Goal: Task Accomplishment & Management: Use online tool/utility

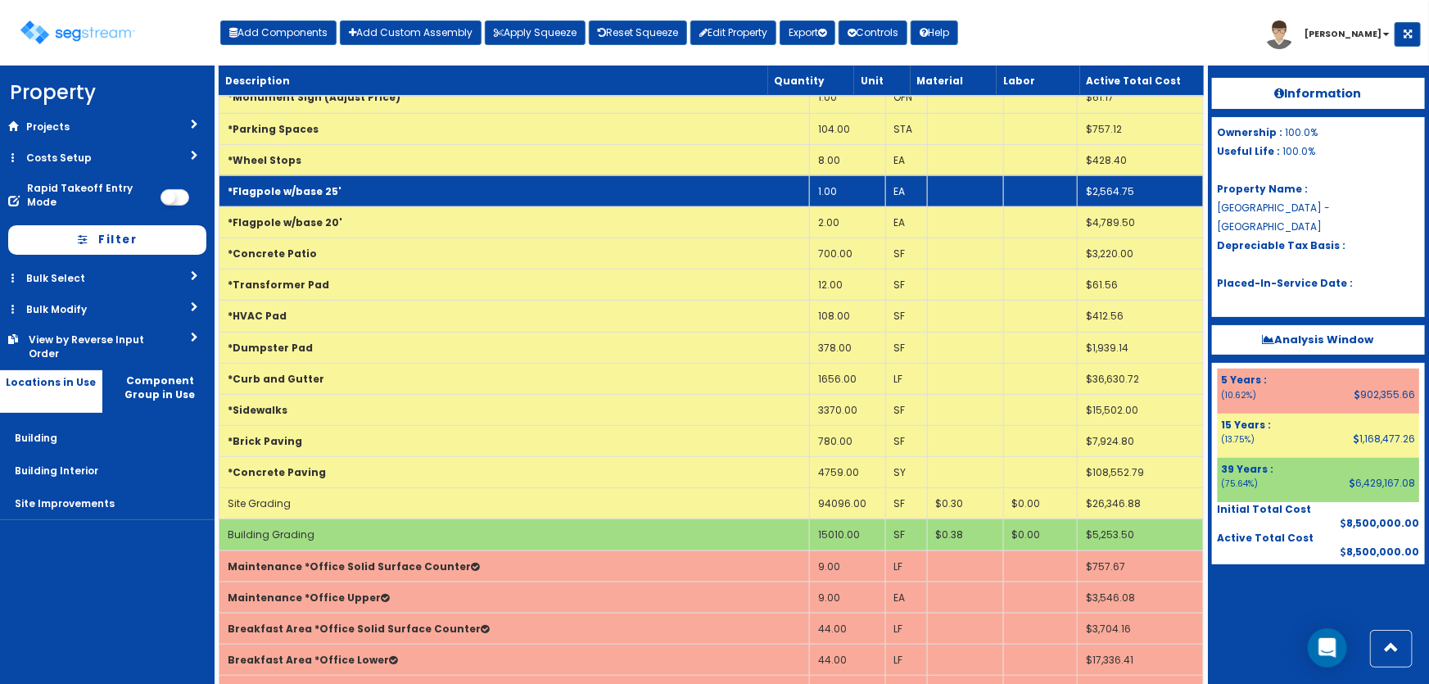
scroll to position [372, 0]
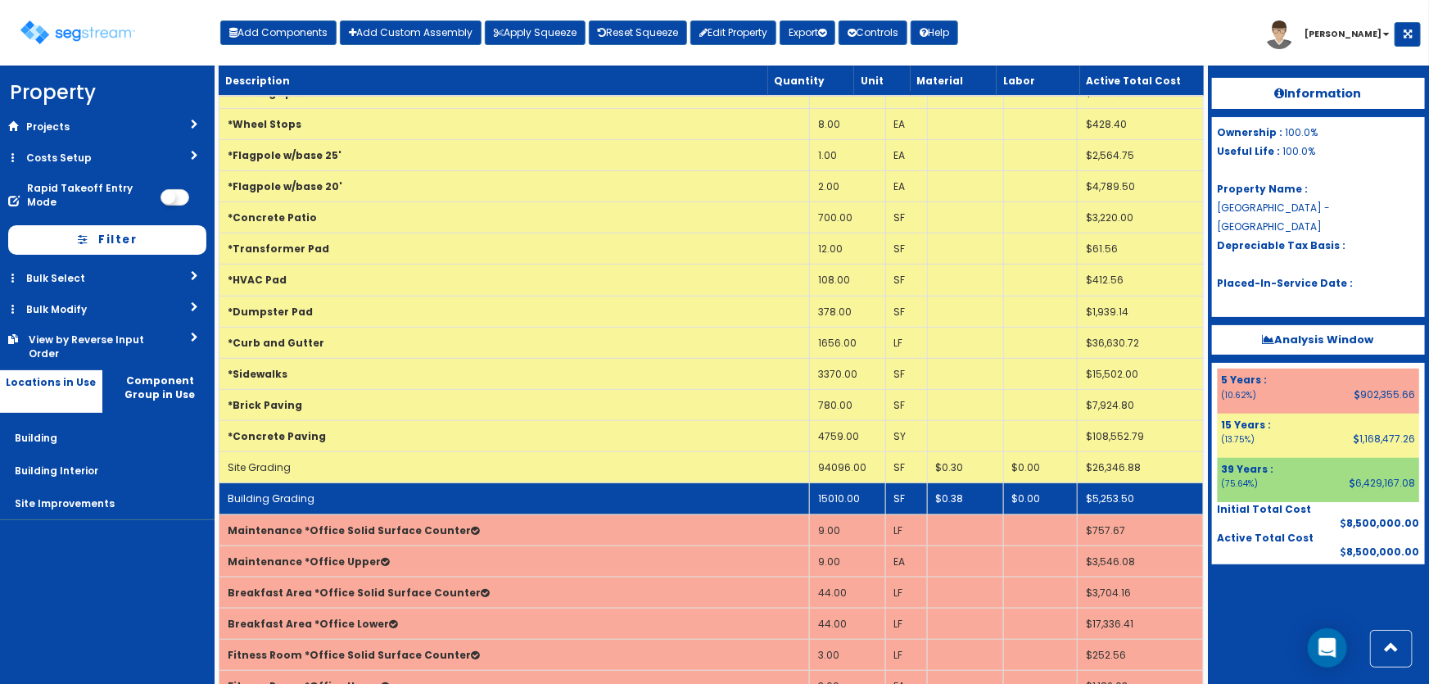
click at [504, 492] on td "Building Grading" at bounding box center [514, 498] width 590 height 31
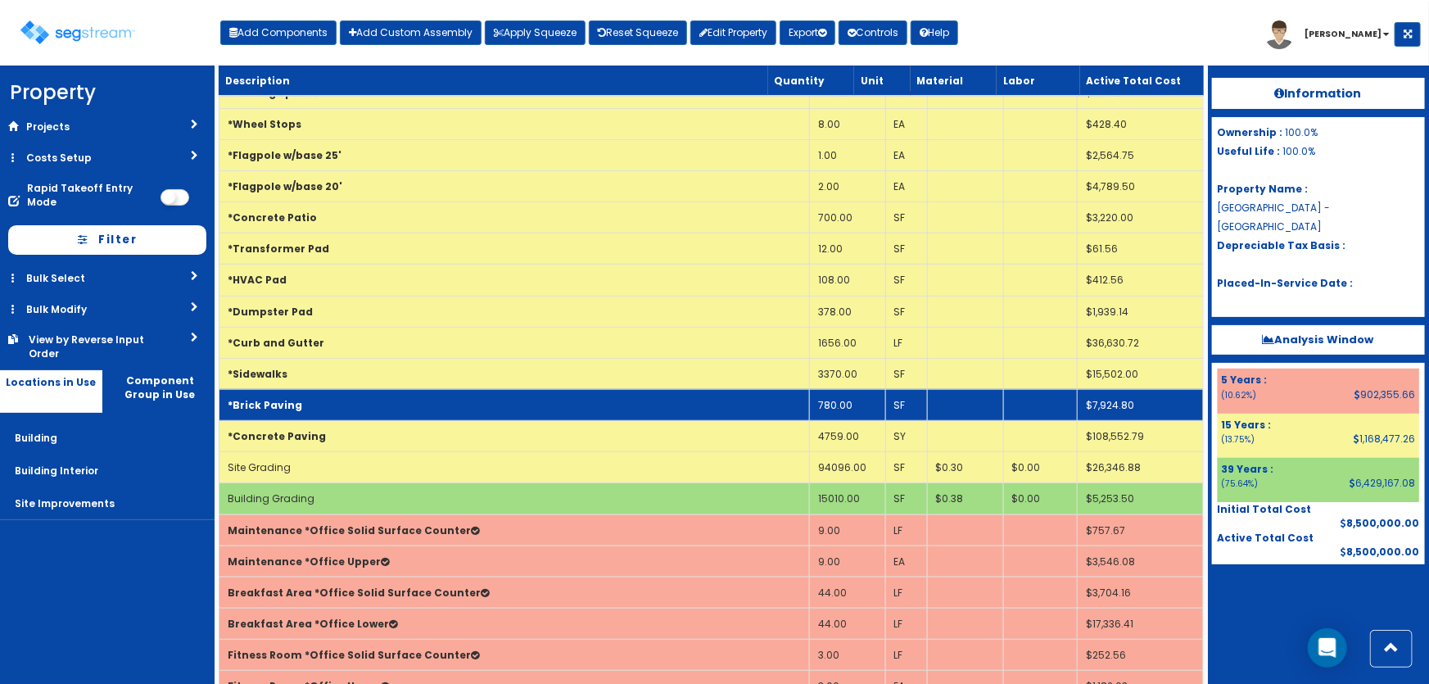
select select "5281437"
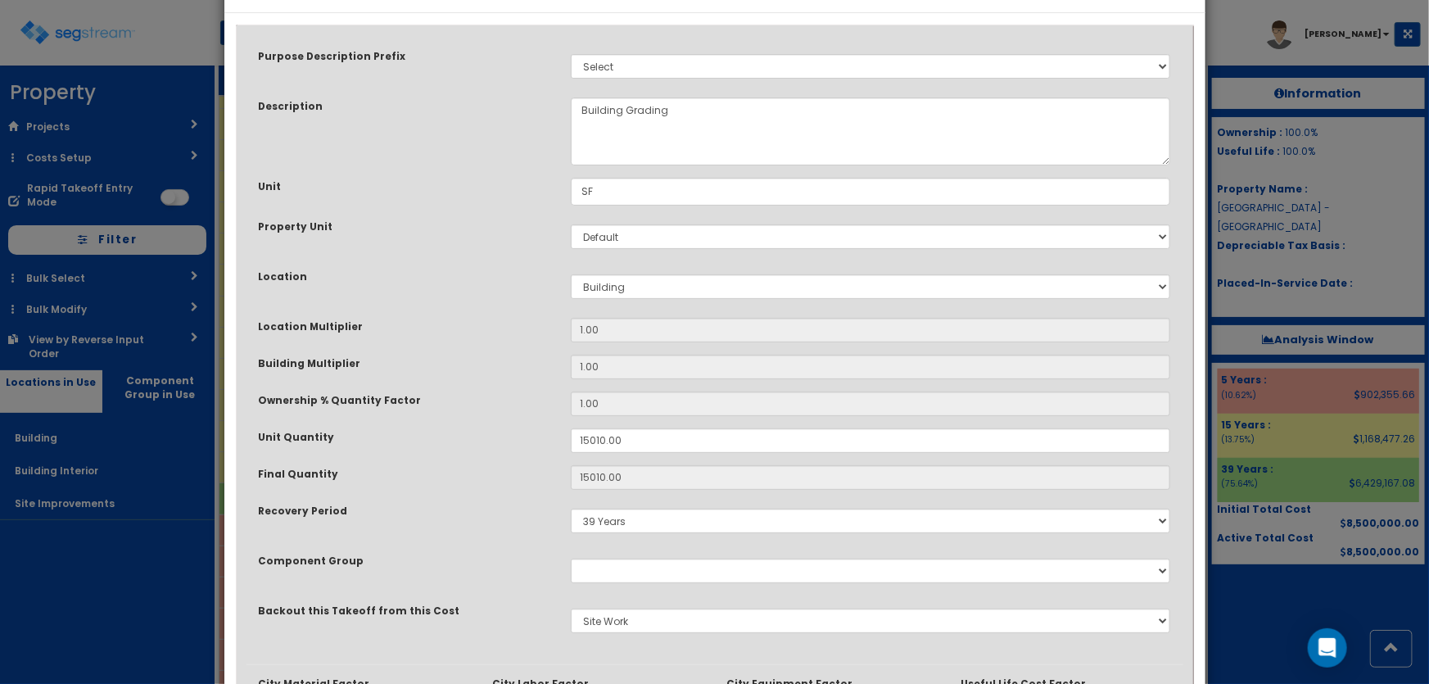
scroll to position [297, 0]
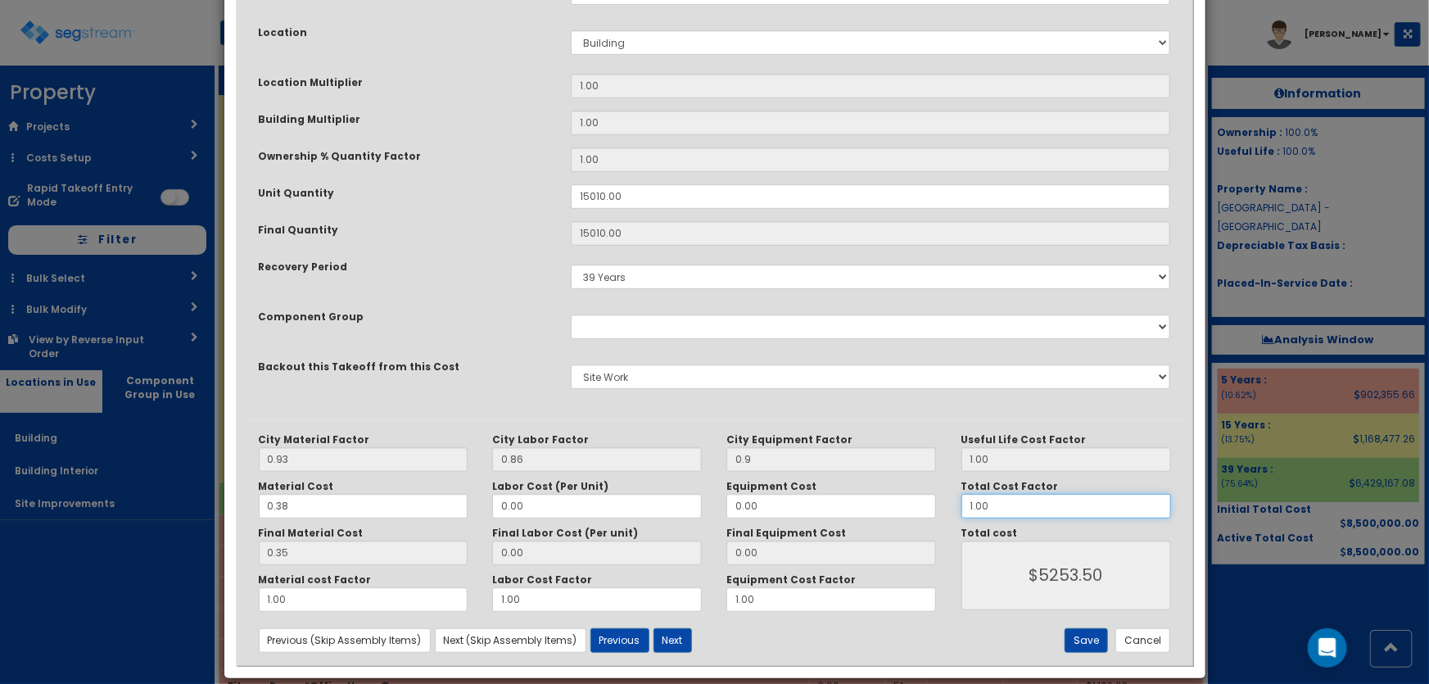
drag, startPoint x: 962, startPoint y: 510, endPoint x: 951, endPoint y: 510, distance: 11.5
click at [951, 510] on div "Total Cost Factor 1.00" at bounding box center [1066, 499] width 234 height 38
type input "4"
type input "$21014.00"
type input "4"
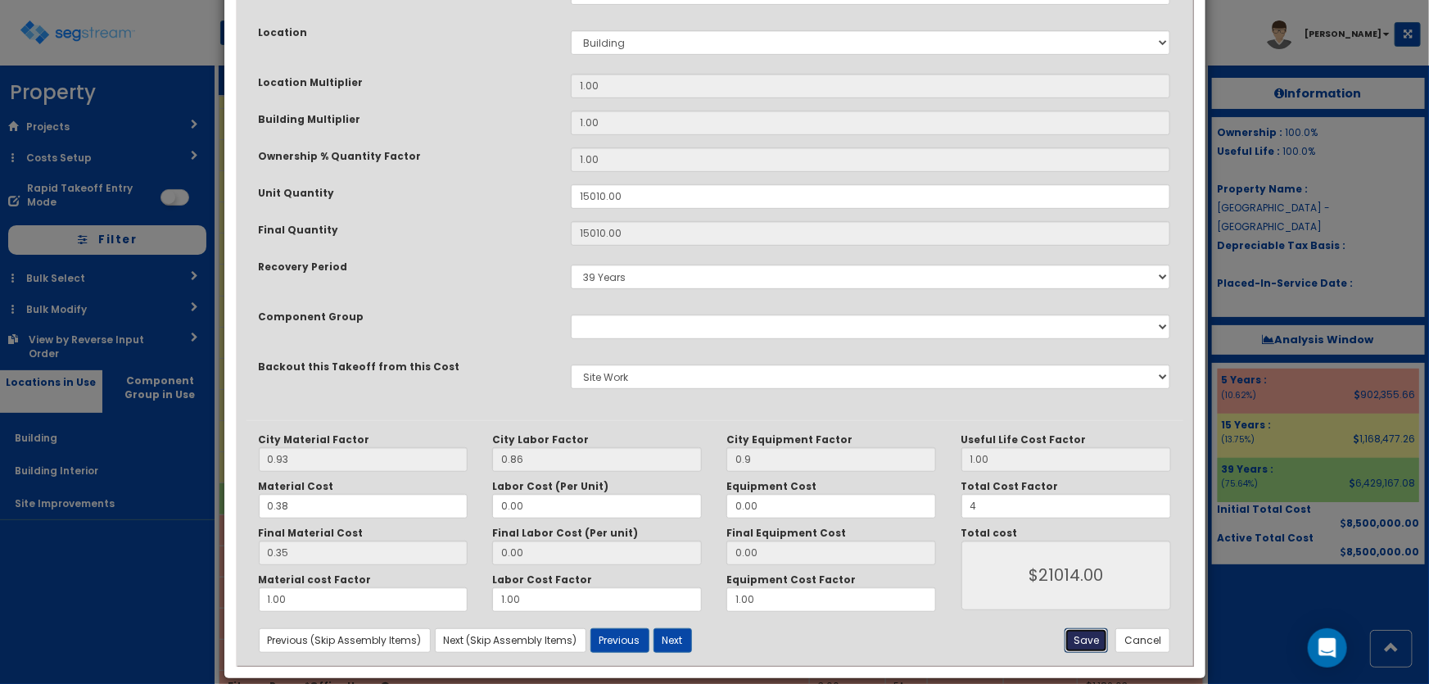
click at [1086, 631] on button "Save" at bounding box center [1086, 640] width 43 height 25
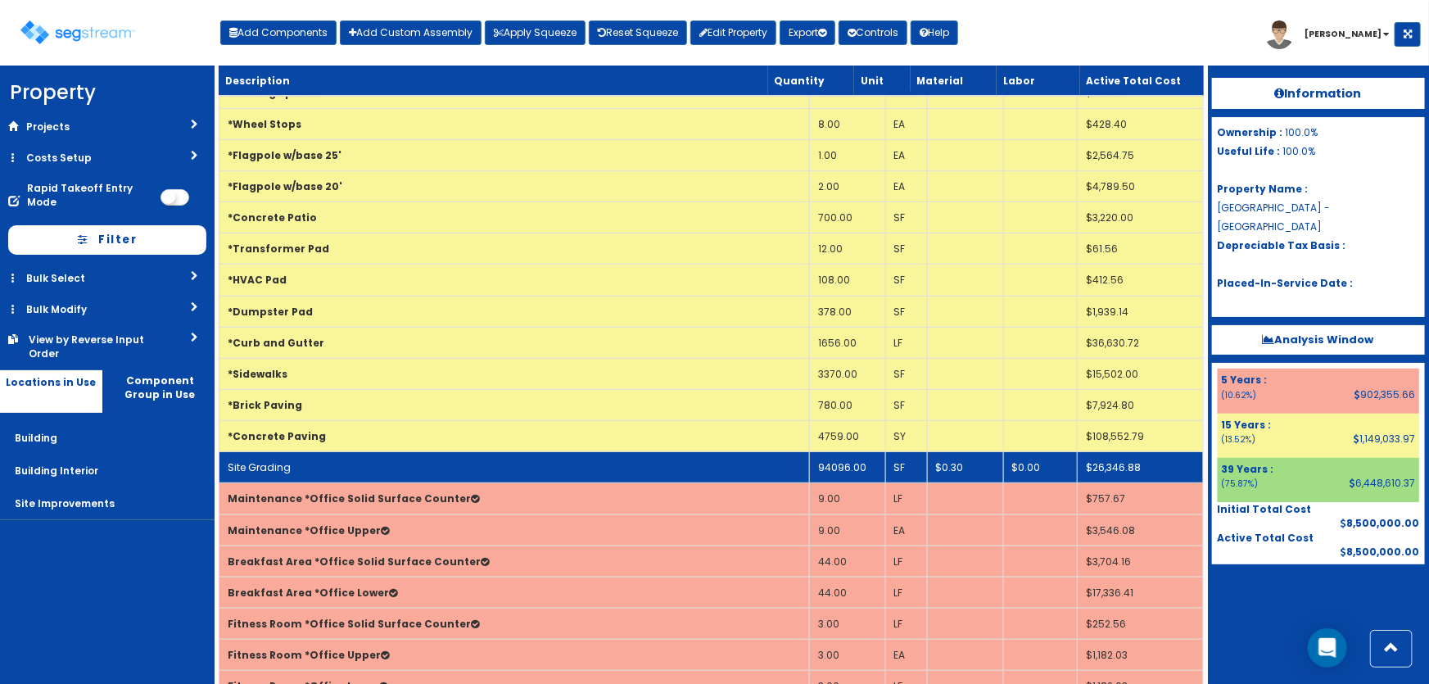
click at [465, 459] on td "Site Grading" at bounding box center [514, 467] width 590 height 31
select select "5281437"
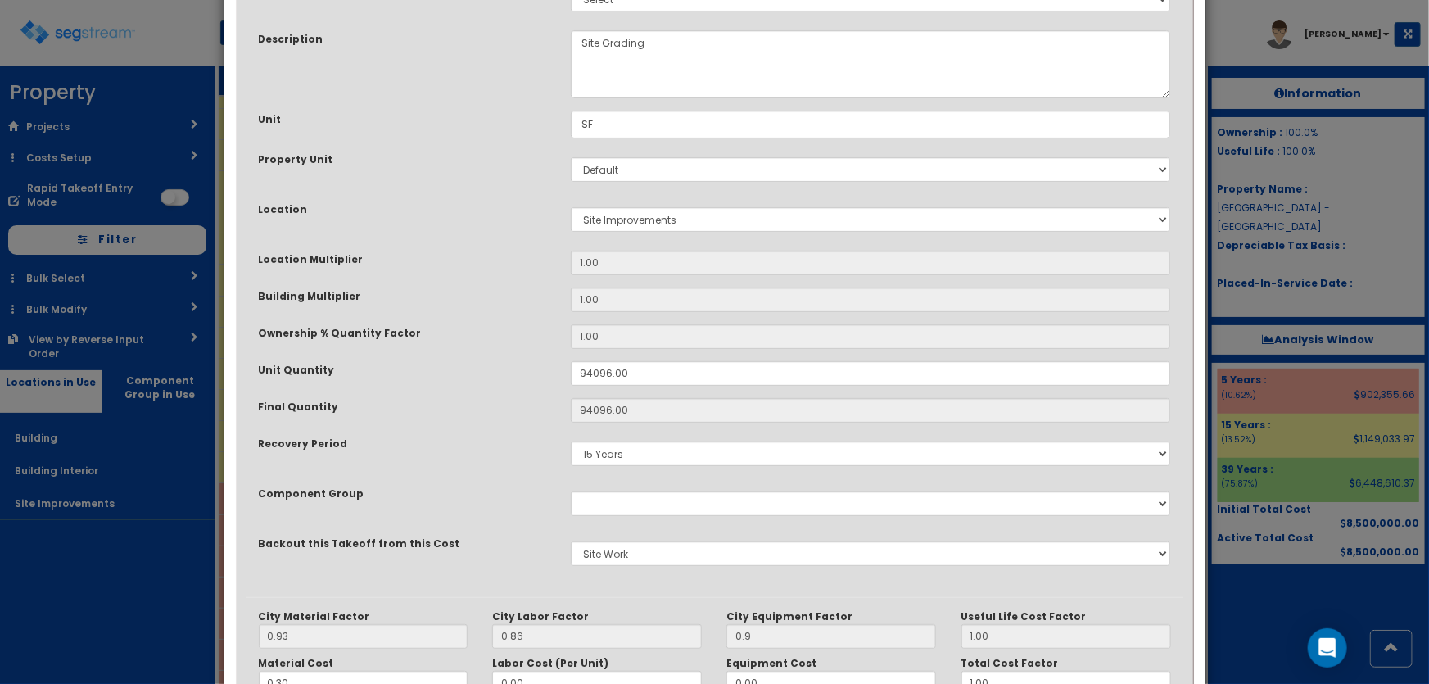
scroll to position [315, 0]
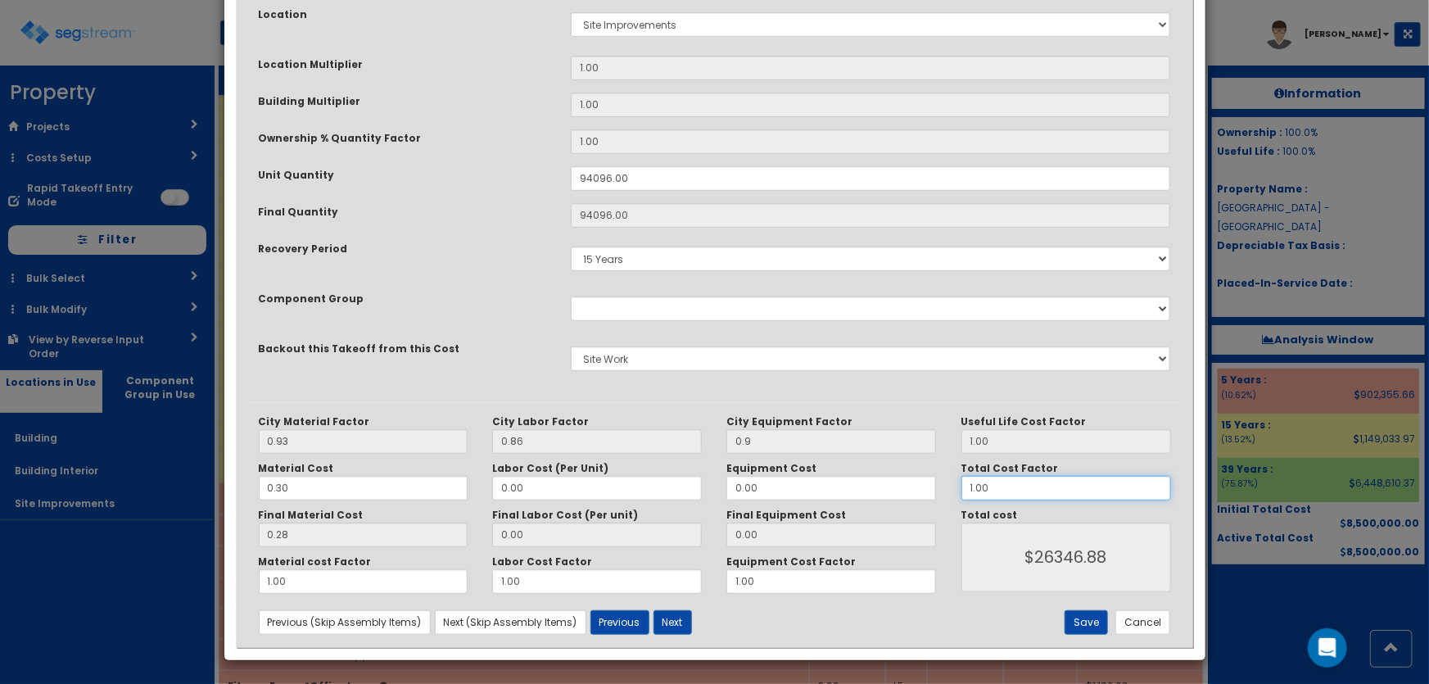
drag, startPoint x: 942, startPoint y: 489, endPoint x: 922, endPoint y: 488, distance: 19.7
click at [924, 489] on div "City Material Factor 0.93 City Labor Factor 0.86 City Equipment Factor 0.9 Mate…" at bounding box center [715, 504] width 937 height 179
type input "4"
type input "$105387.52"
type input "4"
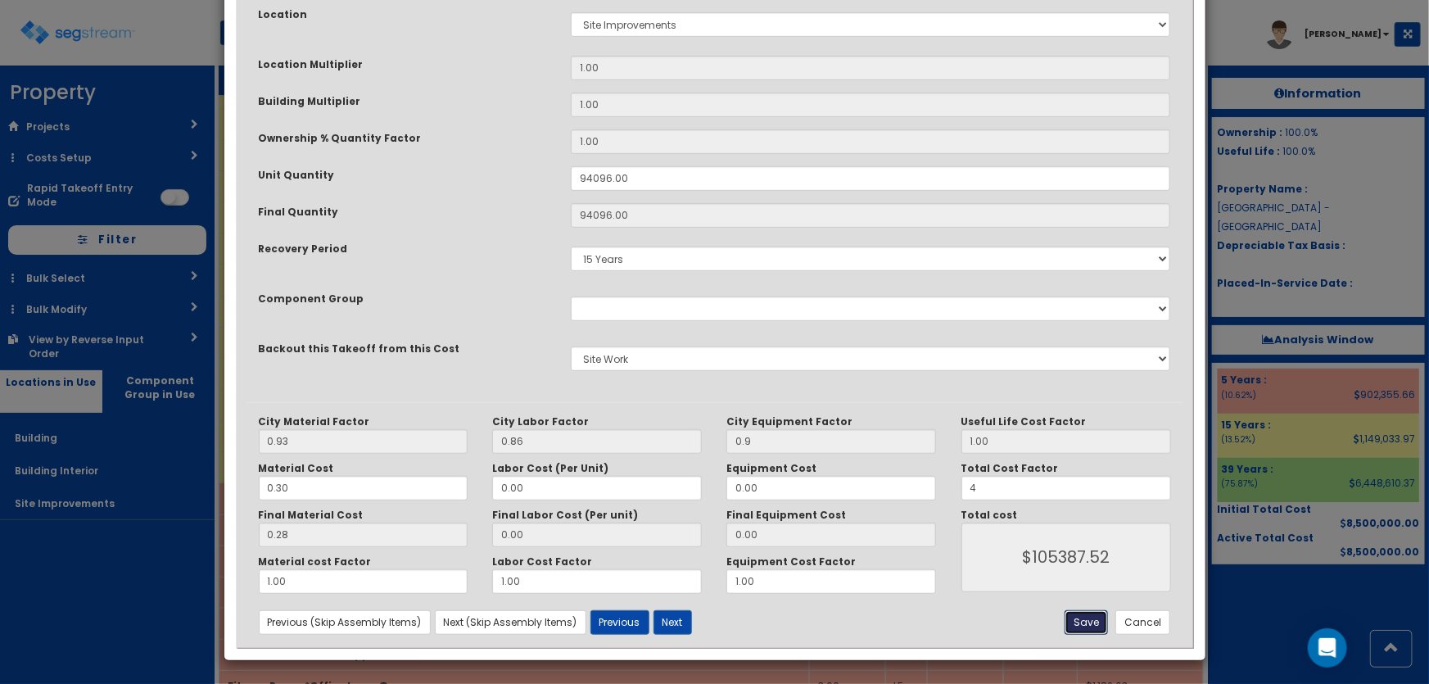
click at [1089, 615] on button "Save" at bounding box center [1086, 622] width 43 height 25
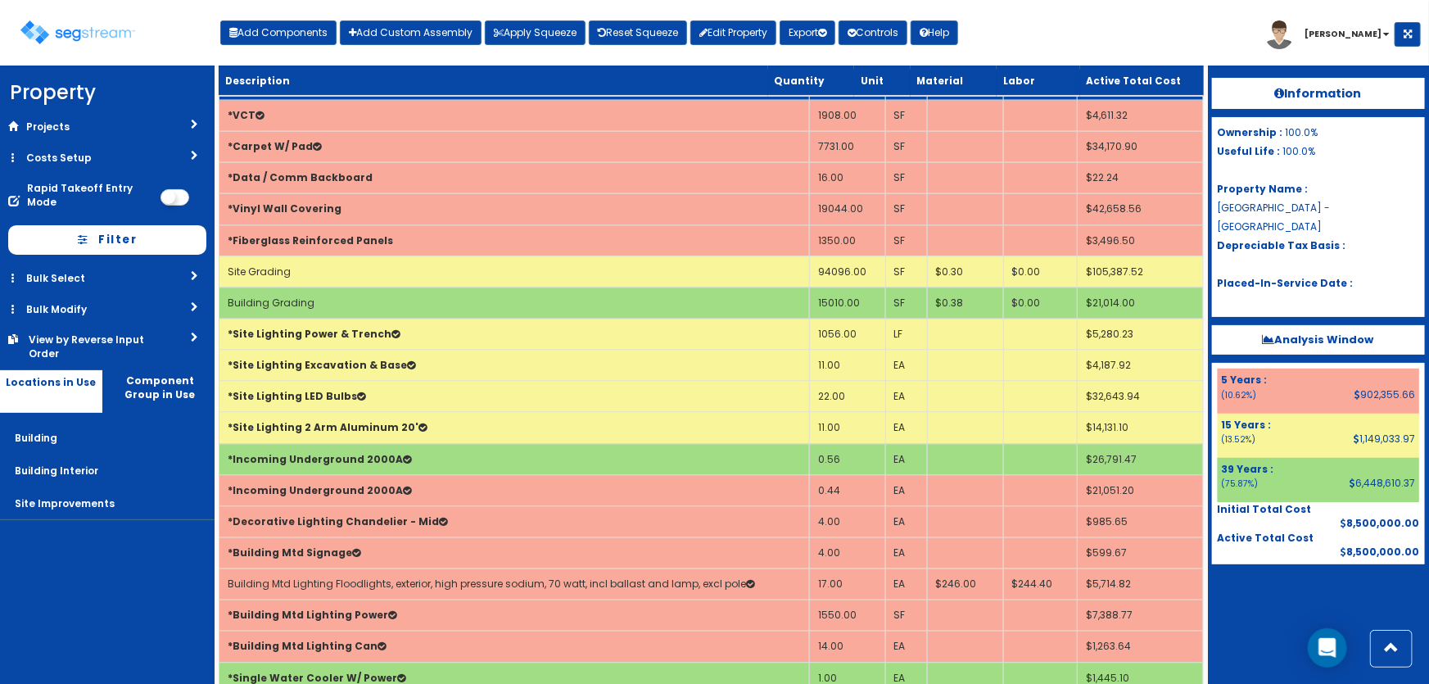
scroll to position [1712, 0]
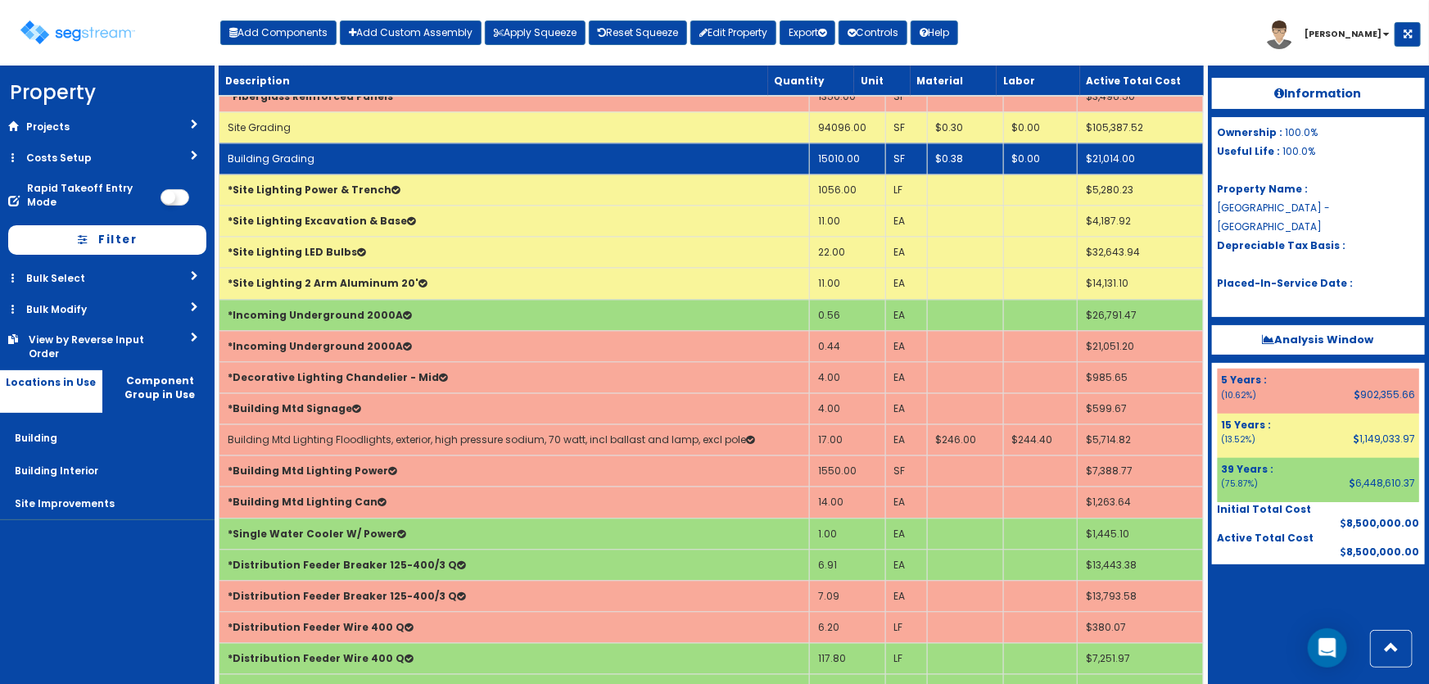
click at [486, 152] on td "Building Grading" at bounding box center [514, 158] width 590 height 31
select select "5281437"
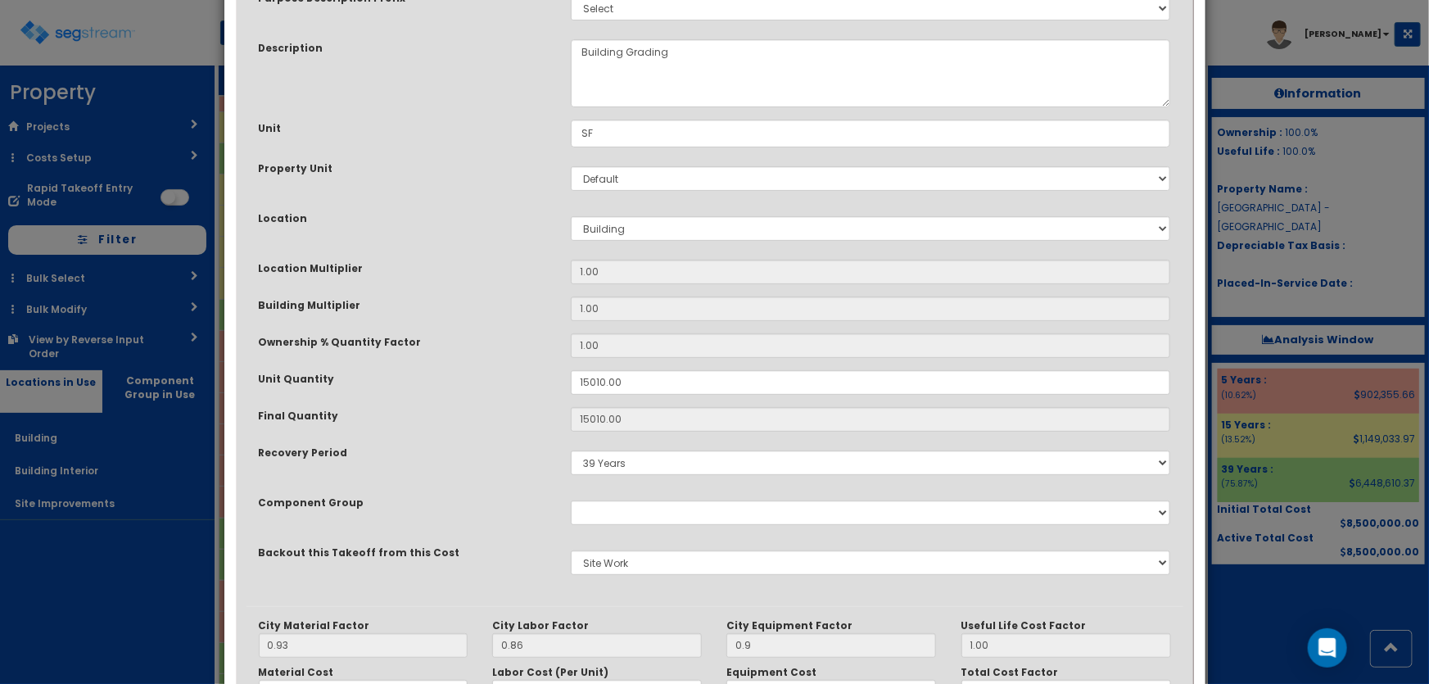
scroll to position [297, 0]
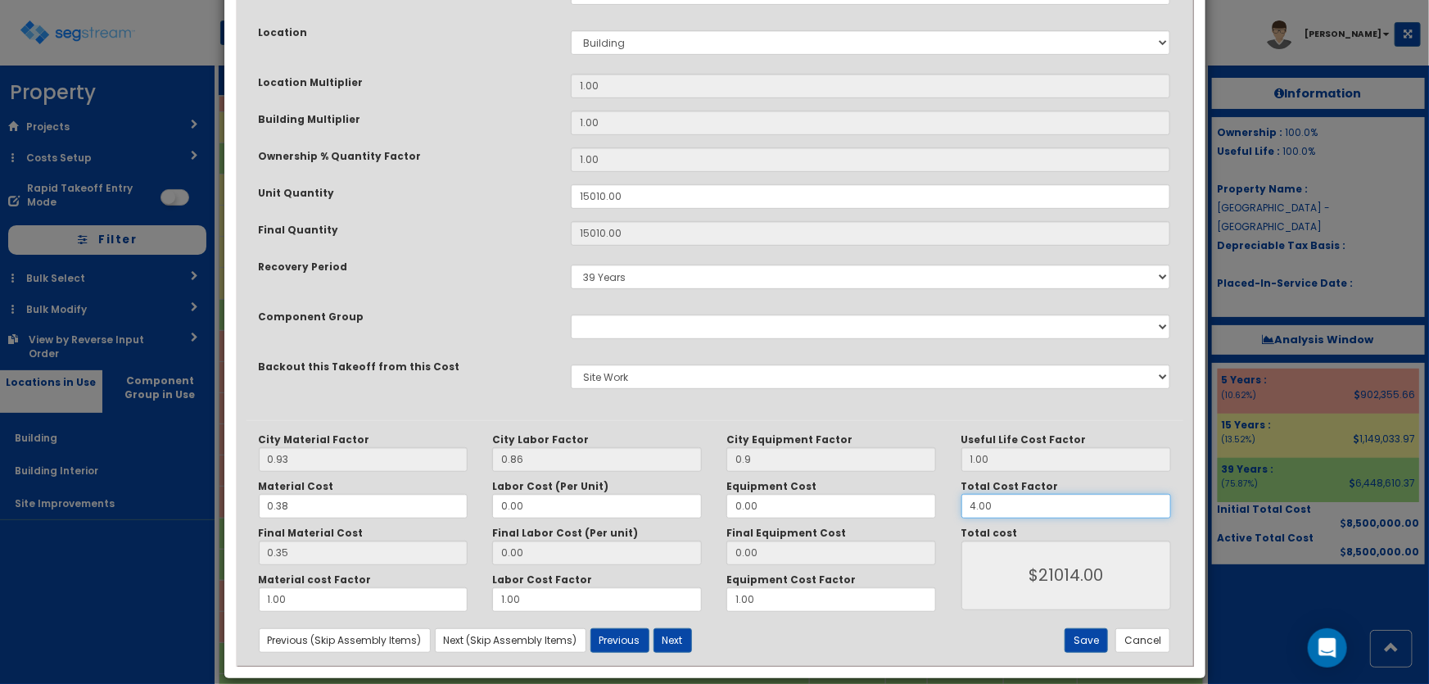
drag, startPoint x: 996, startPoint y: 508, endPoint x: 925, endPoint y: 508, distance: 71.3
click at [925, 508] on div "City Material Factor 0.93 City Labor Factor 0.86 City Equipment Factor 0.9 Mate…" at bounding box center [715, 522] width 937 height 179
type input "8"
type input "$42028.00"
type input "8"
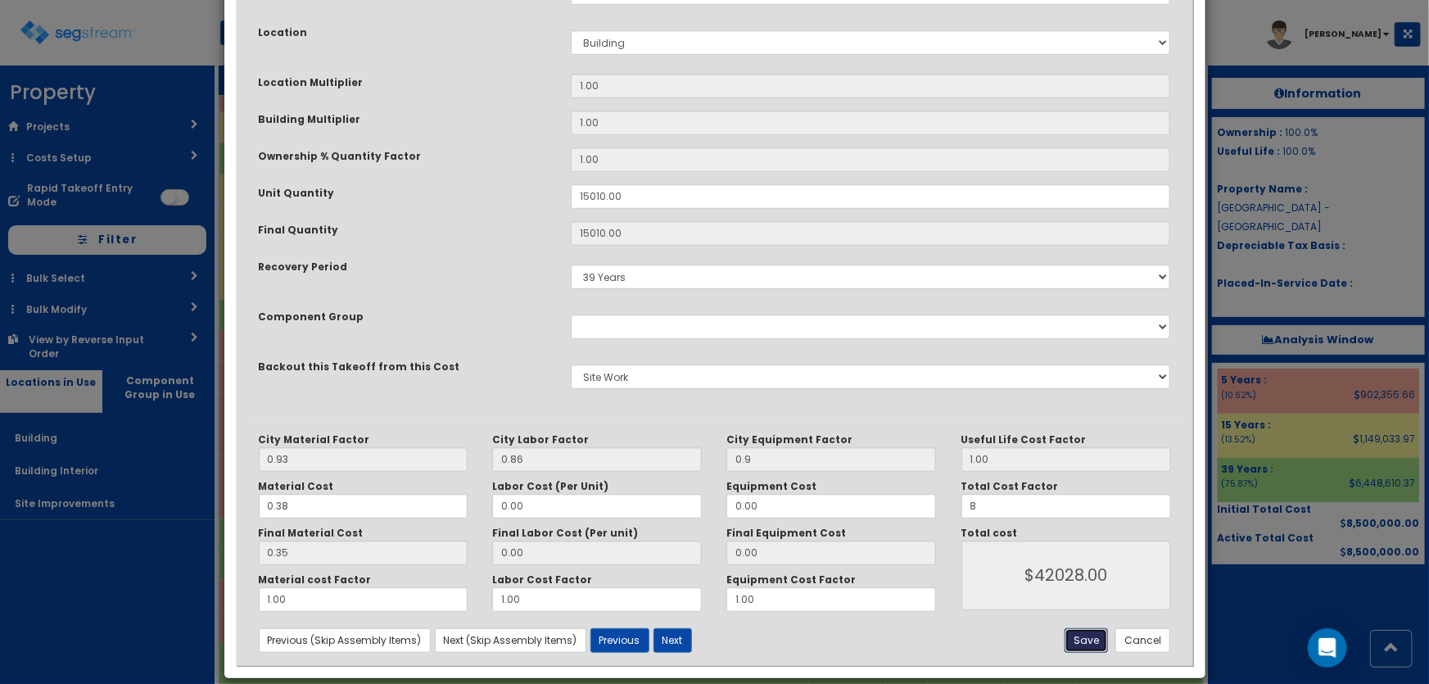
click at [1086, 635] on button "Save" at bounding box center [1086, 640] width 43 height 25
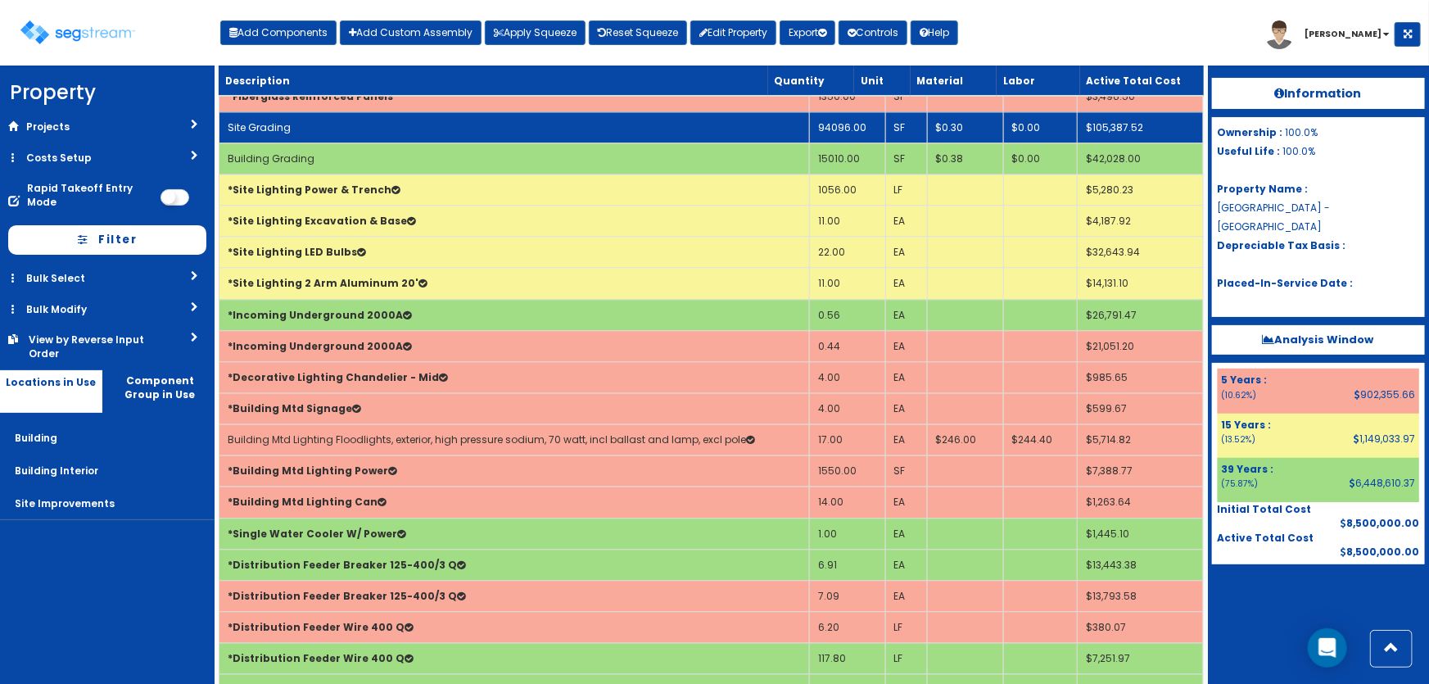
click at [391, 116] on td "Site Grading" at bounding box center [514, 126] width 590 height 31
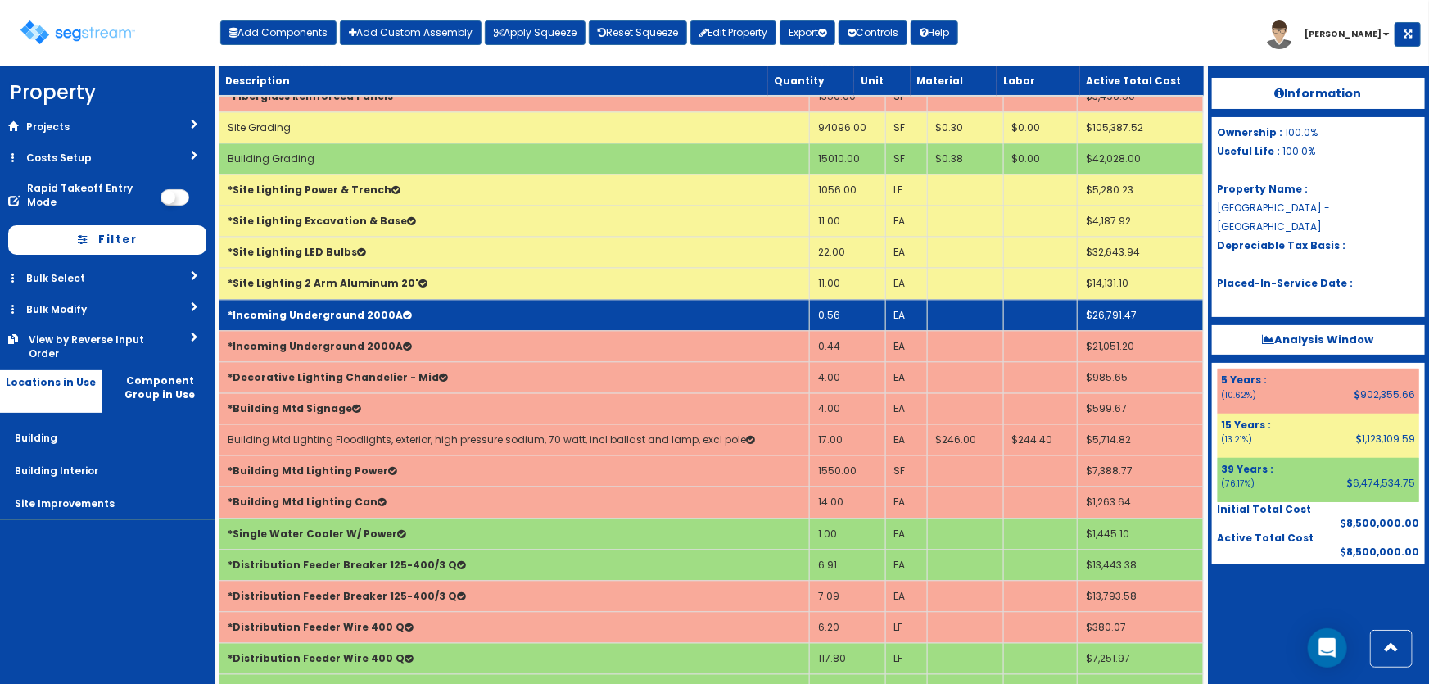
scroll to position [0, 0]
select select "5281437"
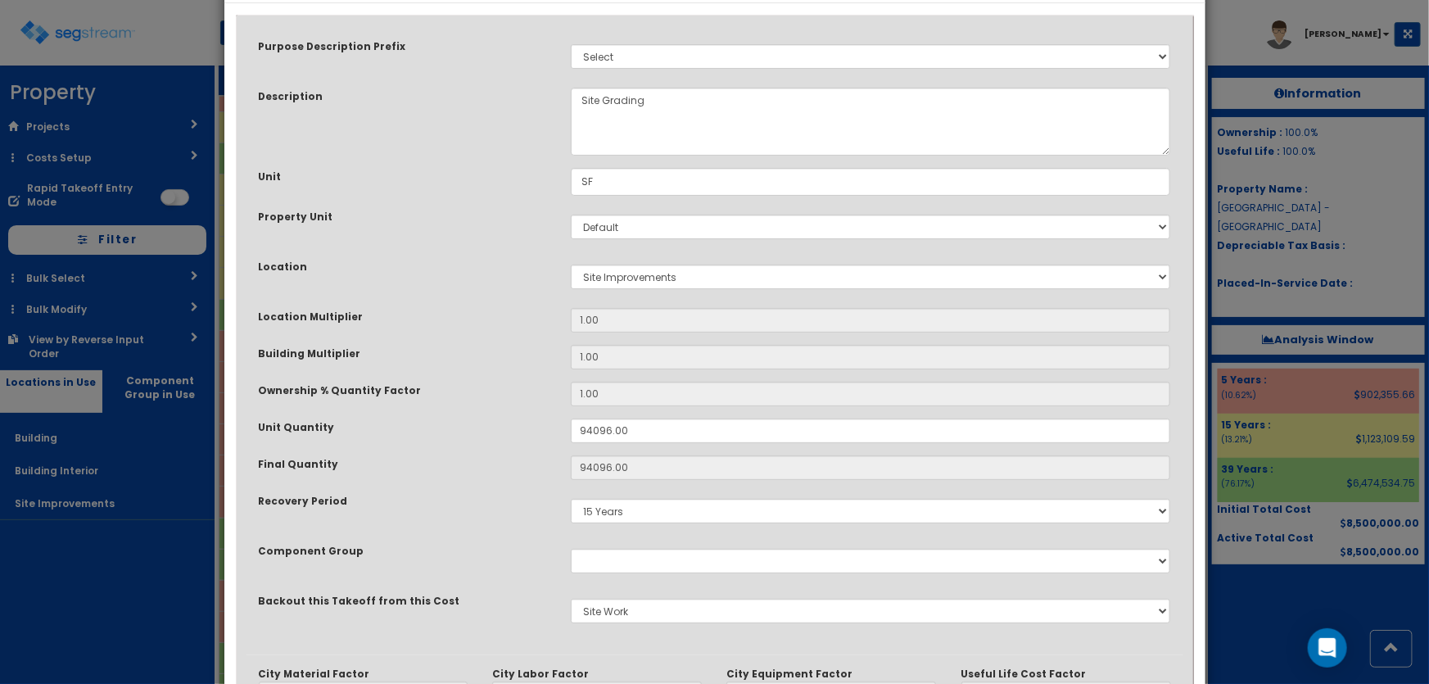
scroll to position [315, 0]
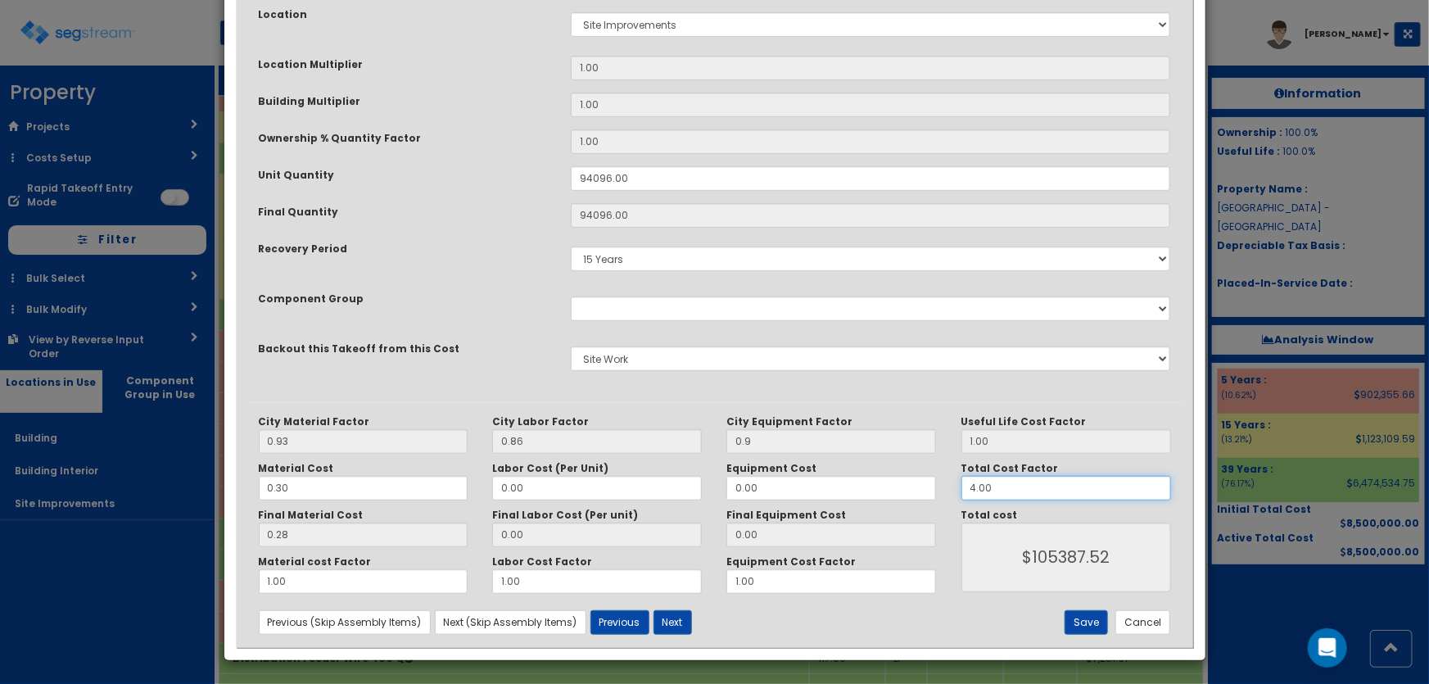
click at [934, 484] on div "City Material Factor 0.93 City Labor Factor 0.86 City Equipment Factor 0.9 Mate…" at bounding box center [715, 504] width 937 height 179
type input "8"
type input "$210775.04"
type input "8"
click at [1087, 613] on button "Save" at bounding box center [1086, 622] width 43 height 25
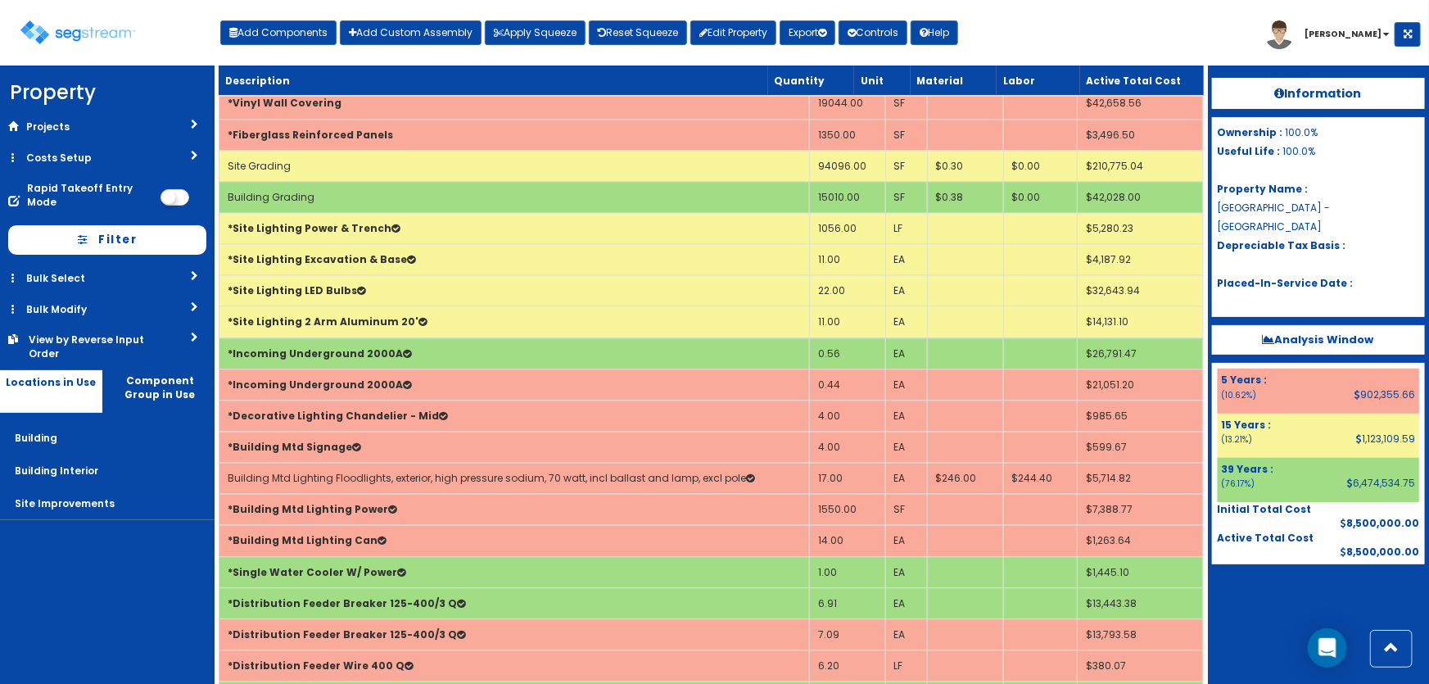
scroll to position [1638, 0]
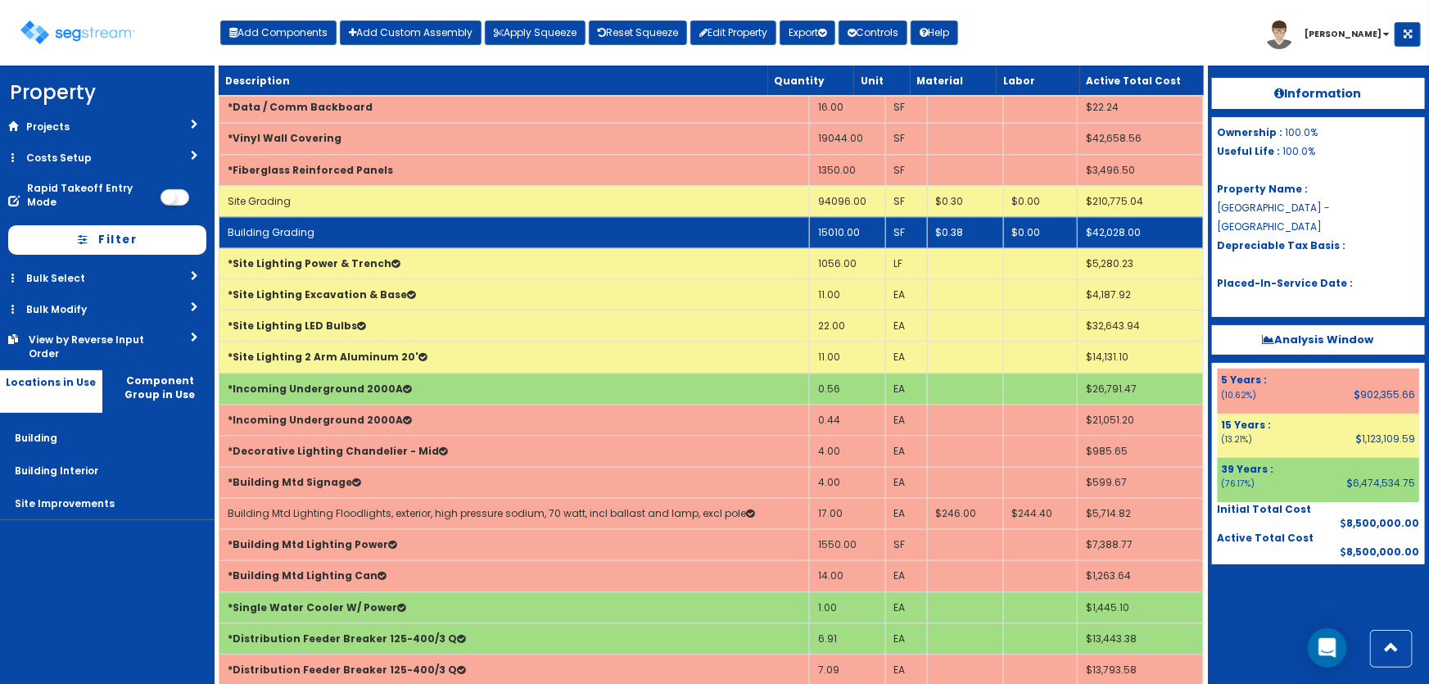
click at [501, 219] on td "Building Grading" at bounding box center [514, 231] width 590 height 31
select select "5281437"
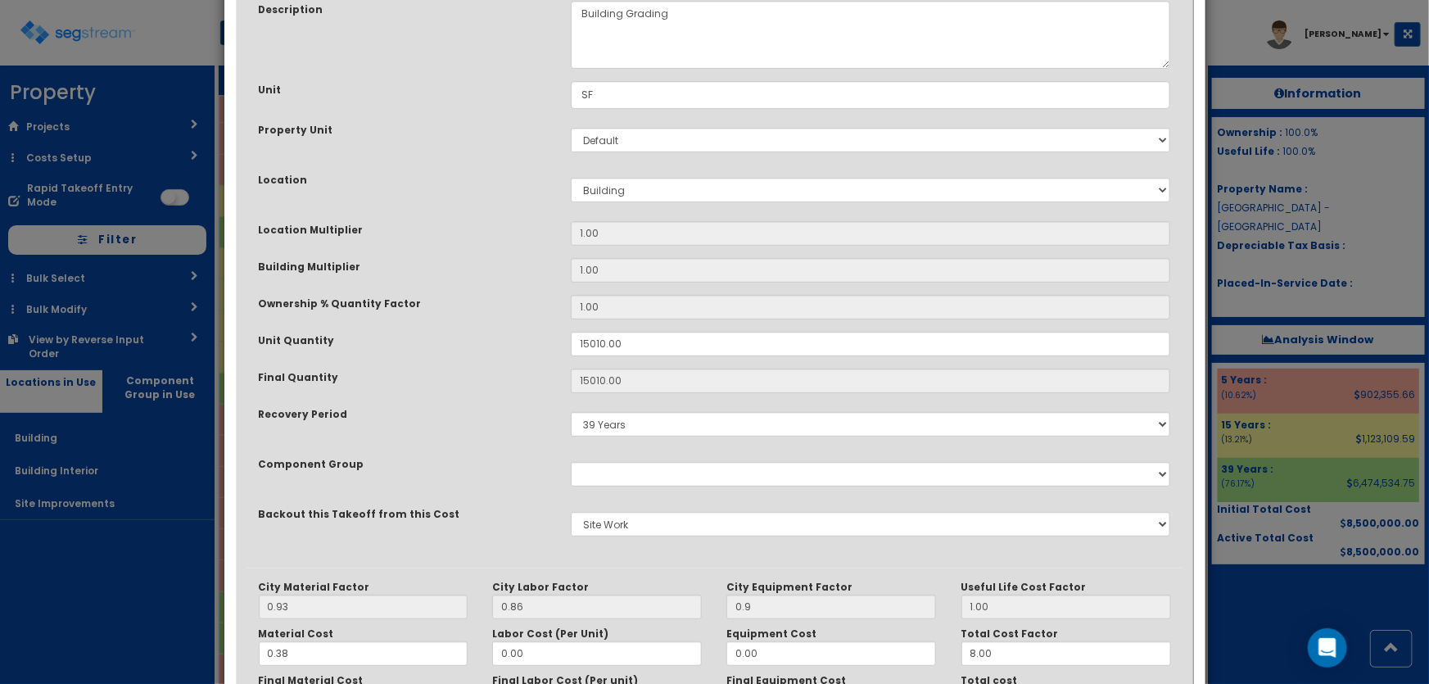
scroll to position [297, 0]
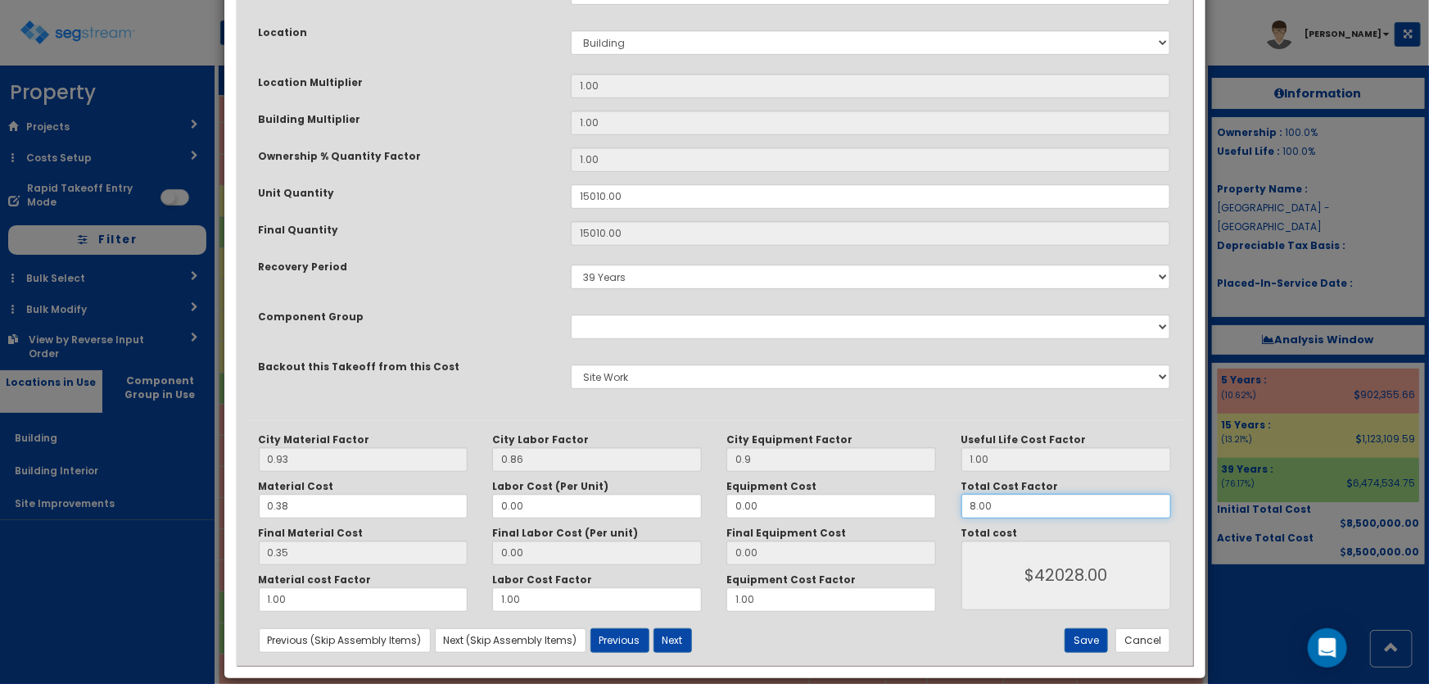
drag, startPoint x: 1003, startPoint y: 500, endPoint x: 958, endPoint y: 492, distance: 45.6
click at [958, 492] on div "Total Cost Factor 8.00" at bounding box center [1066, 499] width 234 height 38
type input "1"
type input "$5253.50"
type input "10"
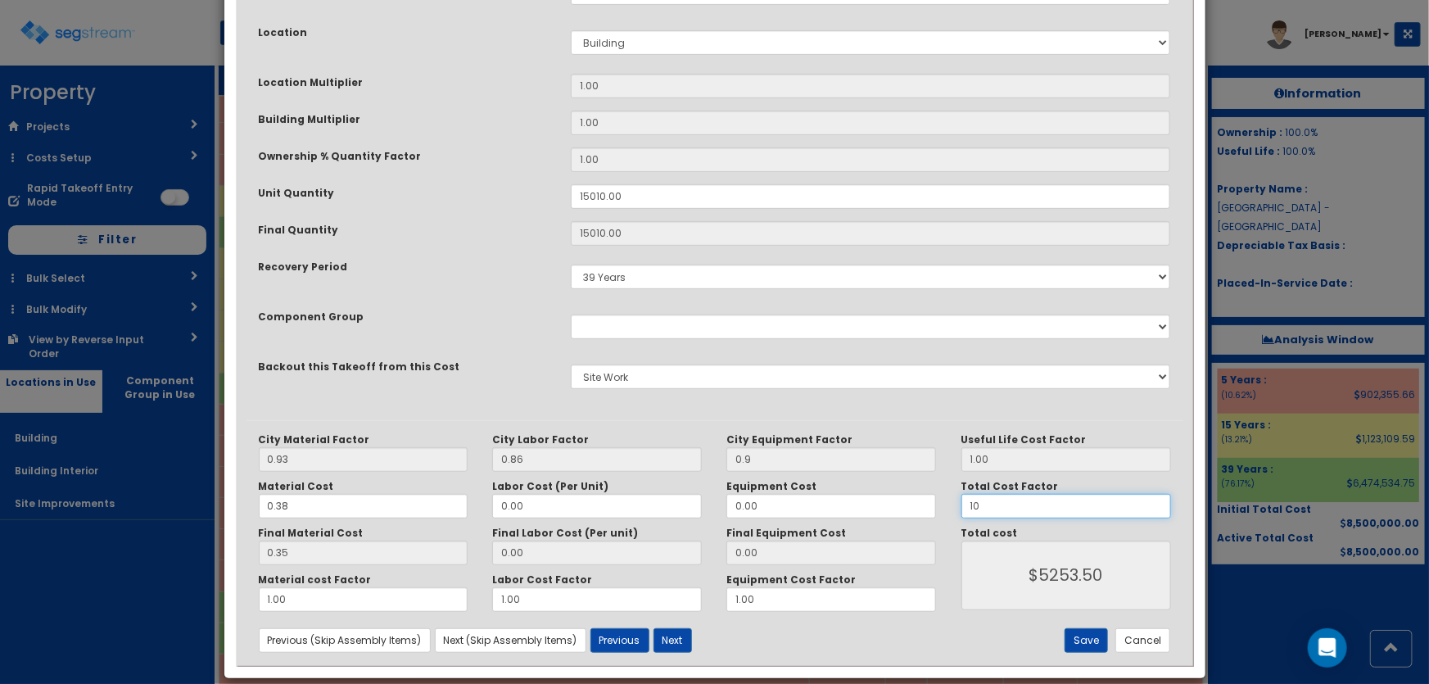
type input "$52535.00"
type input "10"
click at [1099, 640] on button "Save" at bounding box center [1086, 640] width 43 height 25
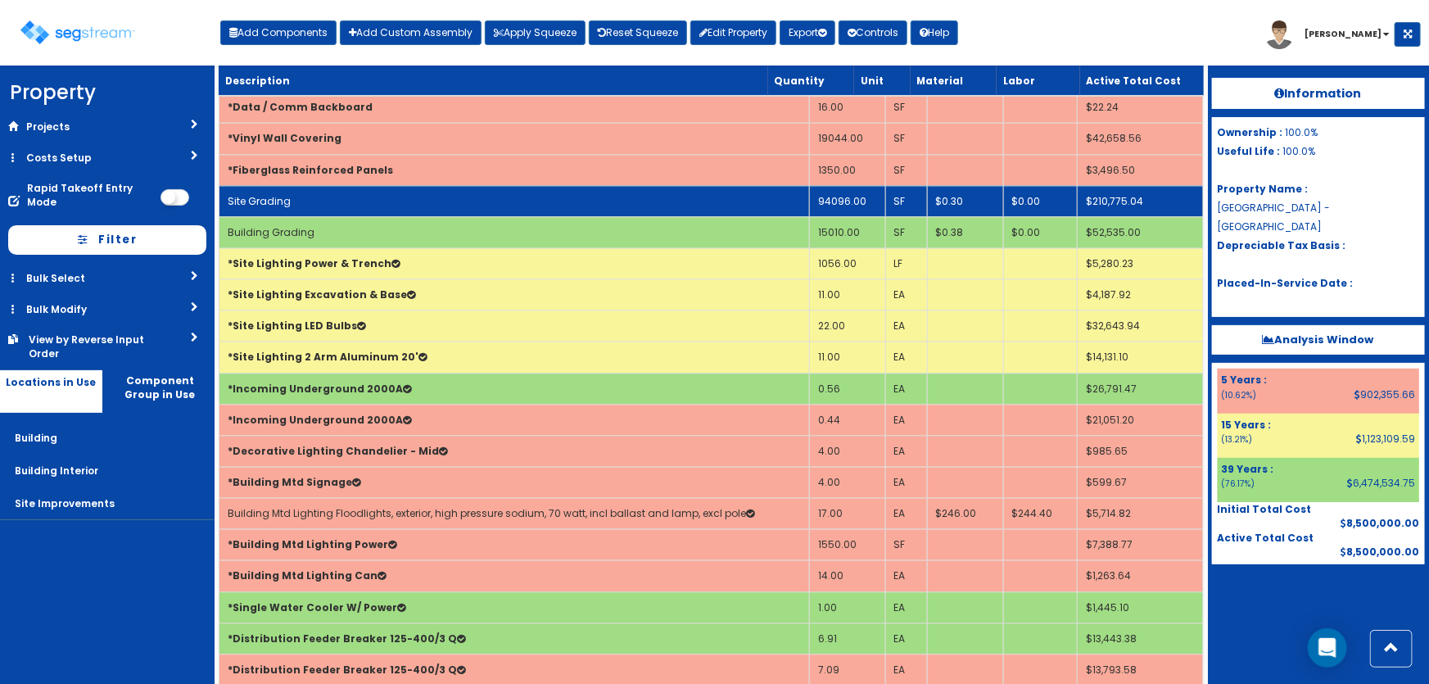
click at [606, 197] on td "Site Grading" at bounding box center [514, 200] width 590 height 31
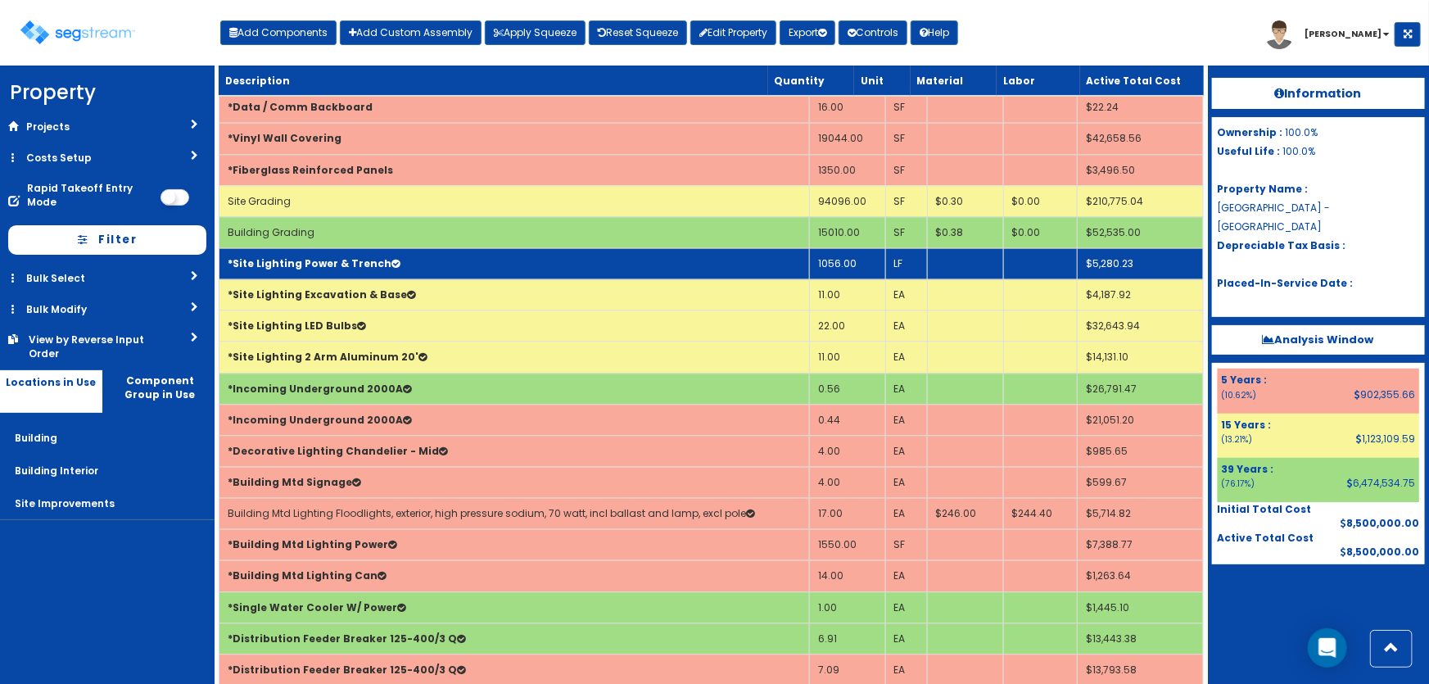
select select "5281437"
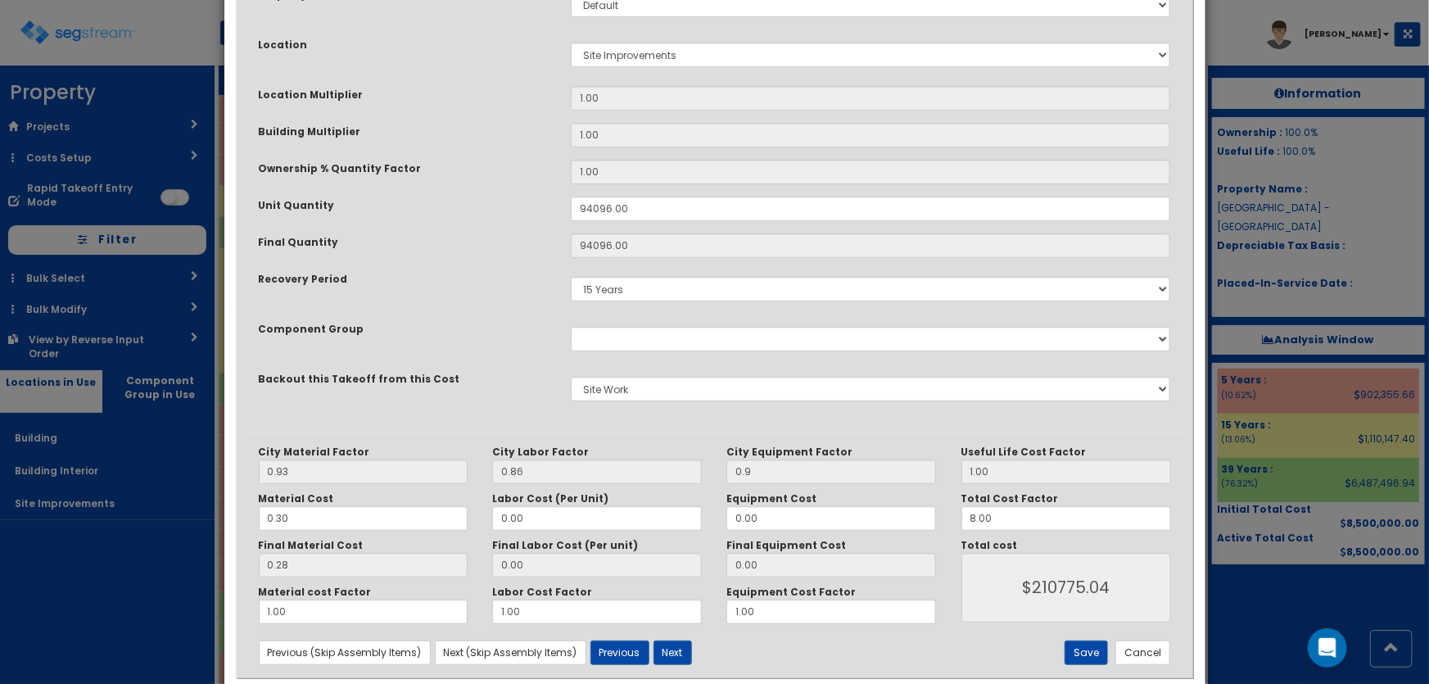
scroll to position [315, 0]
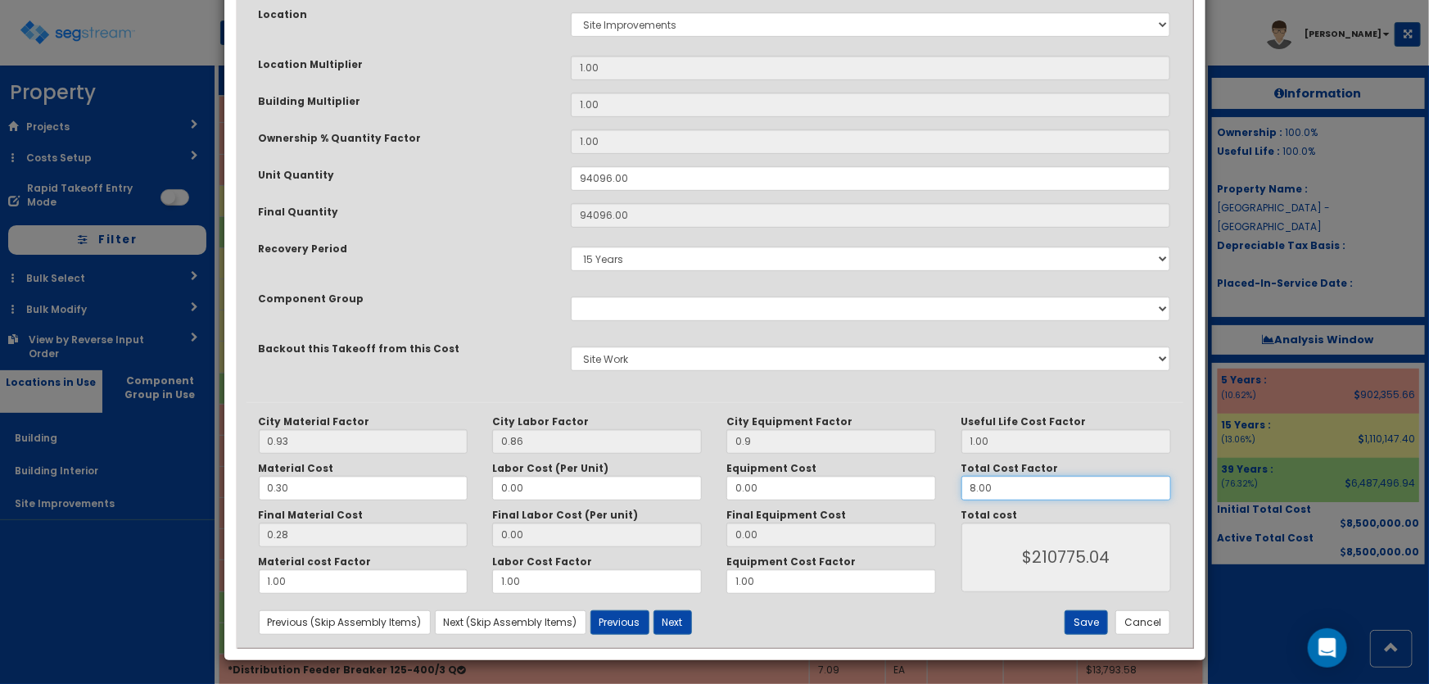
drag, startPoint x: 995, startPoint y: 483, endPoint x: 932, endPoint y: 485, distance: 63.1
click at [932, 485] on div "City Material Factor 0.93 City Labor Factor 0.86 City Equipment Factor 0.9 Mate…" at bounding box center [715, 504] width 937 height 179
type input "1"
type input "$26346.88"
type input "10"
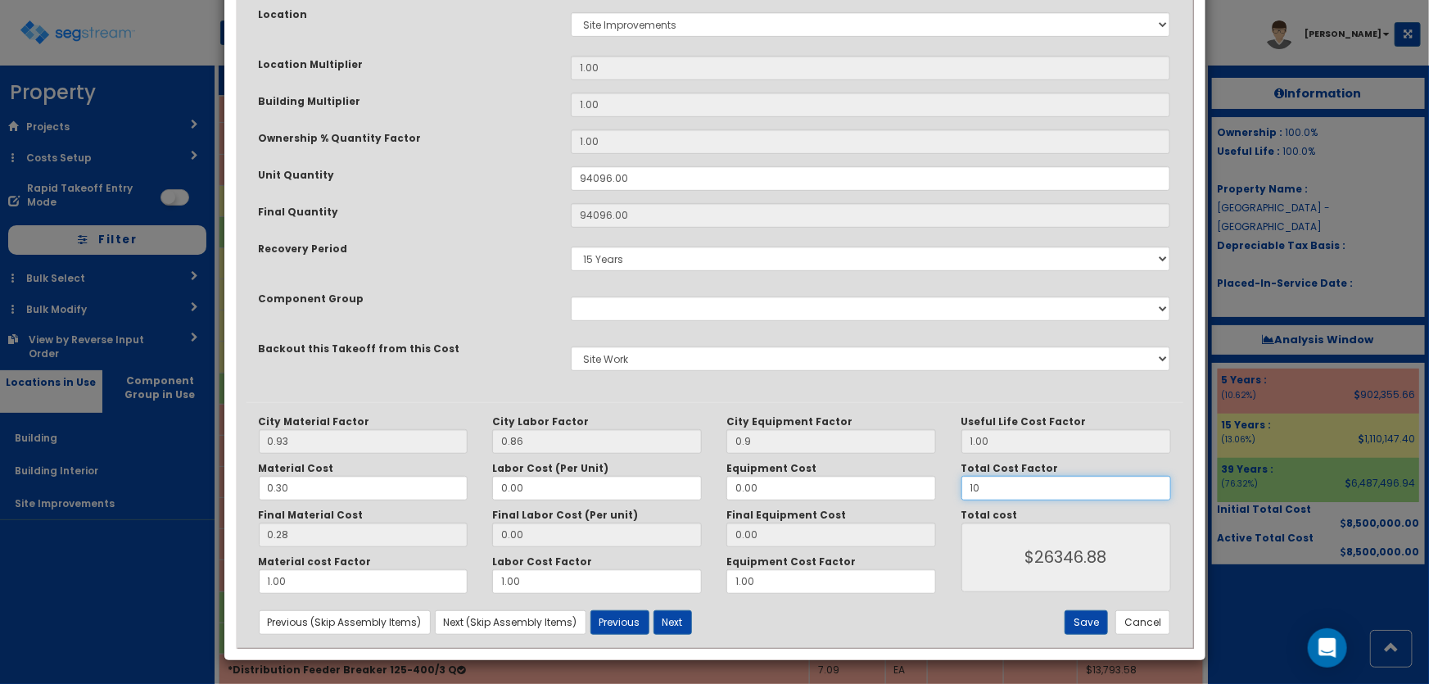
type input "$263468.80"
type input "10"
click at [1106, 622] on button "Save" at bounding box center [1086, 622] width 43 height 25
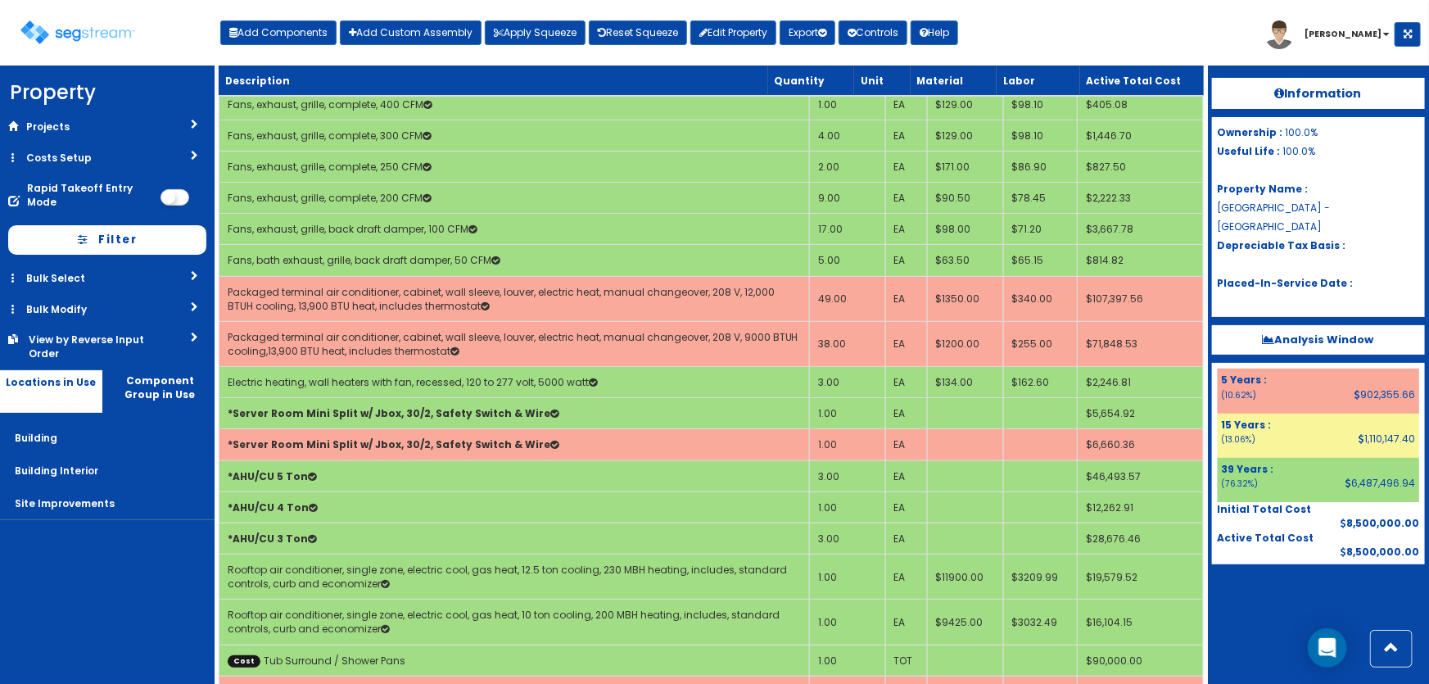
scroll to position [7445, 0]
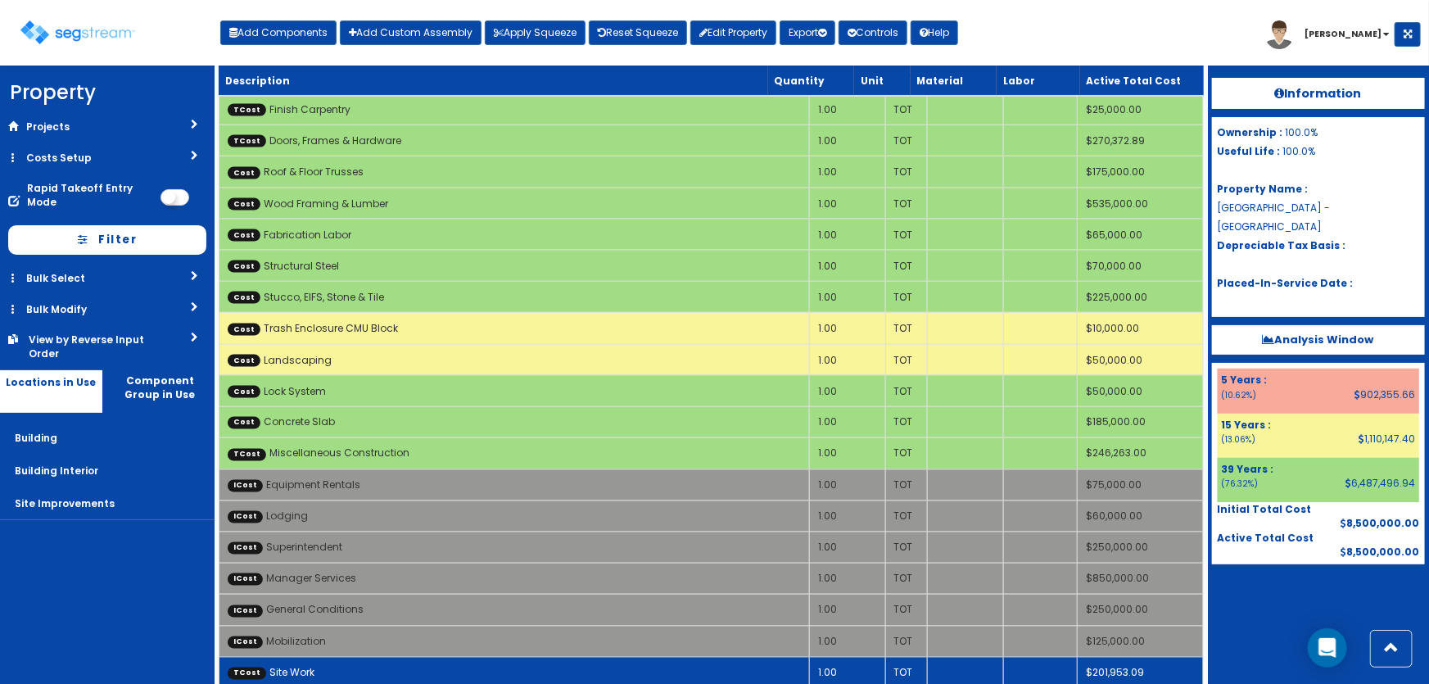
click at [387, 657] on td "TCost Site Work" at bounding box center [514, 672] width 590 height 31
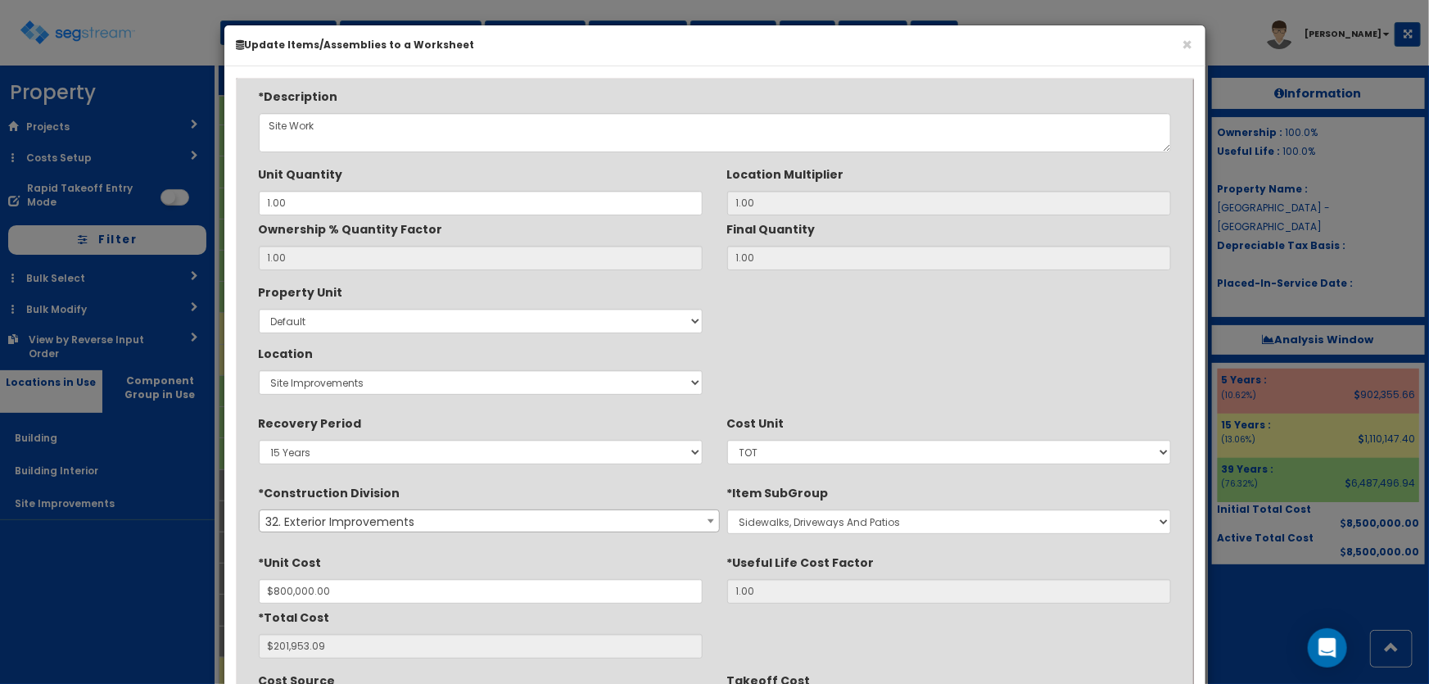
scroll to position [223, 0]
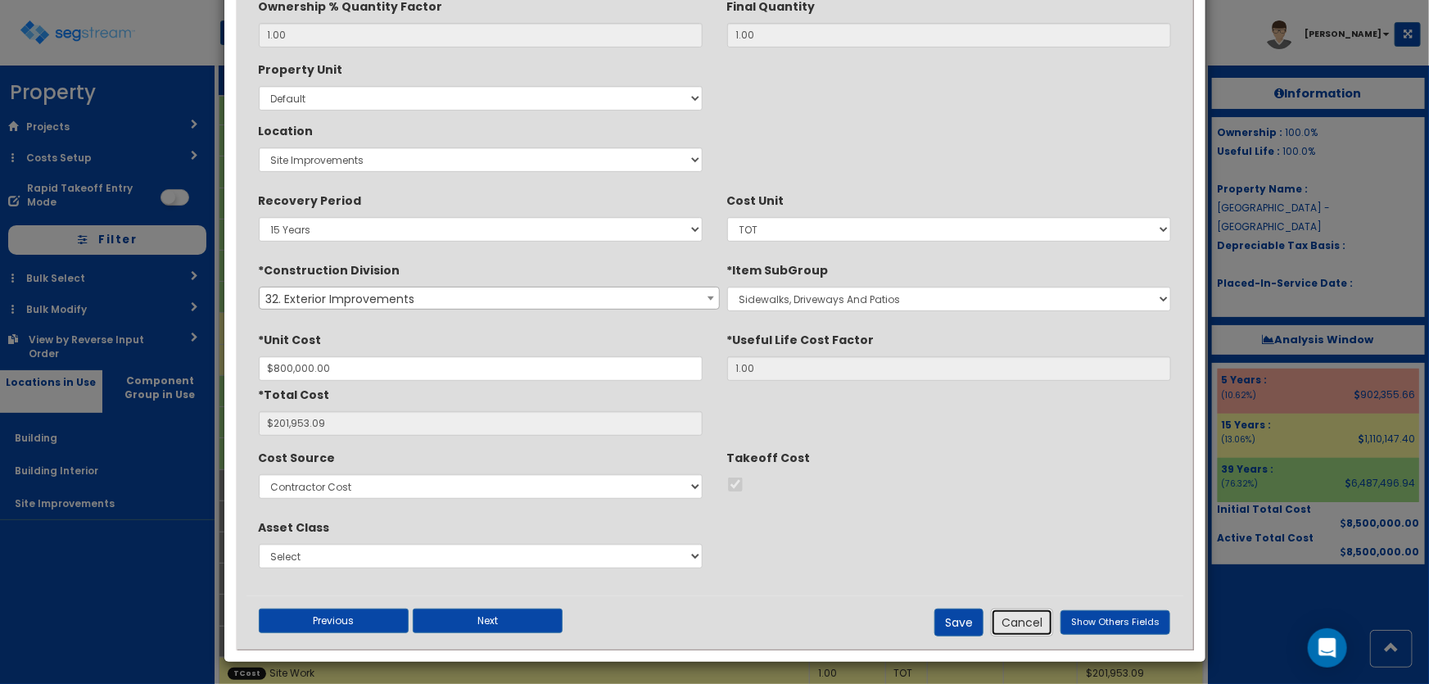
click at [1034, 626] on button "Cancel" at bounding box center [1022, 623] width 62 height 28
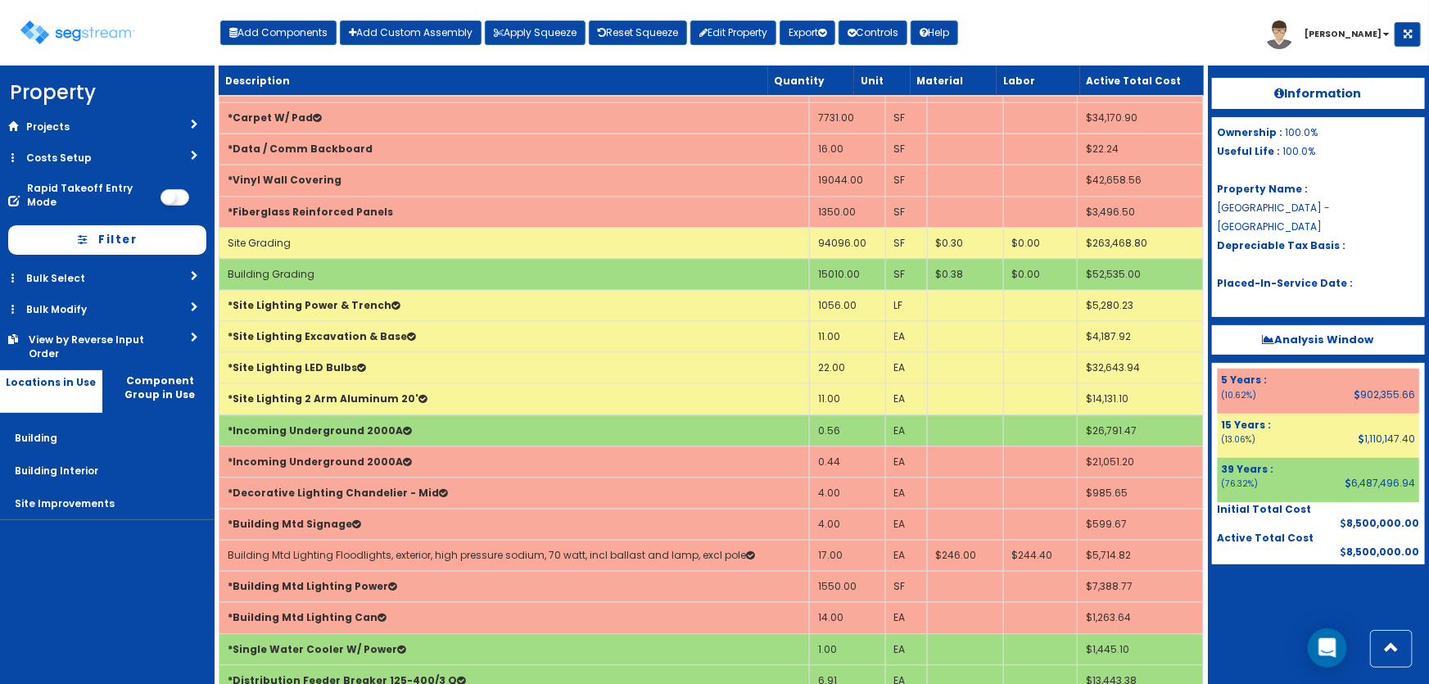
scroll to position [1415, 0]
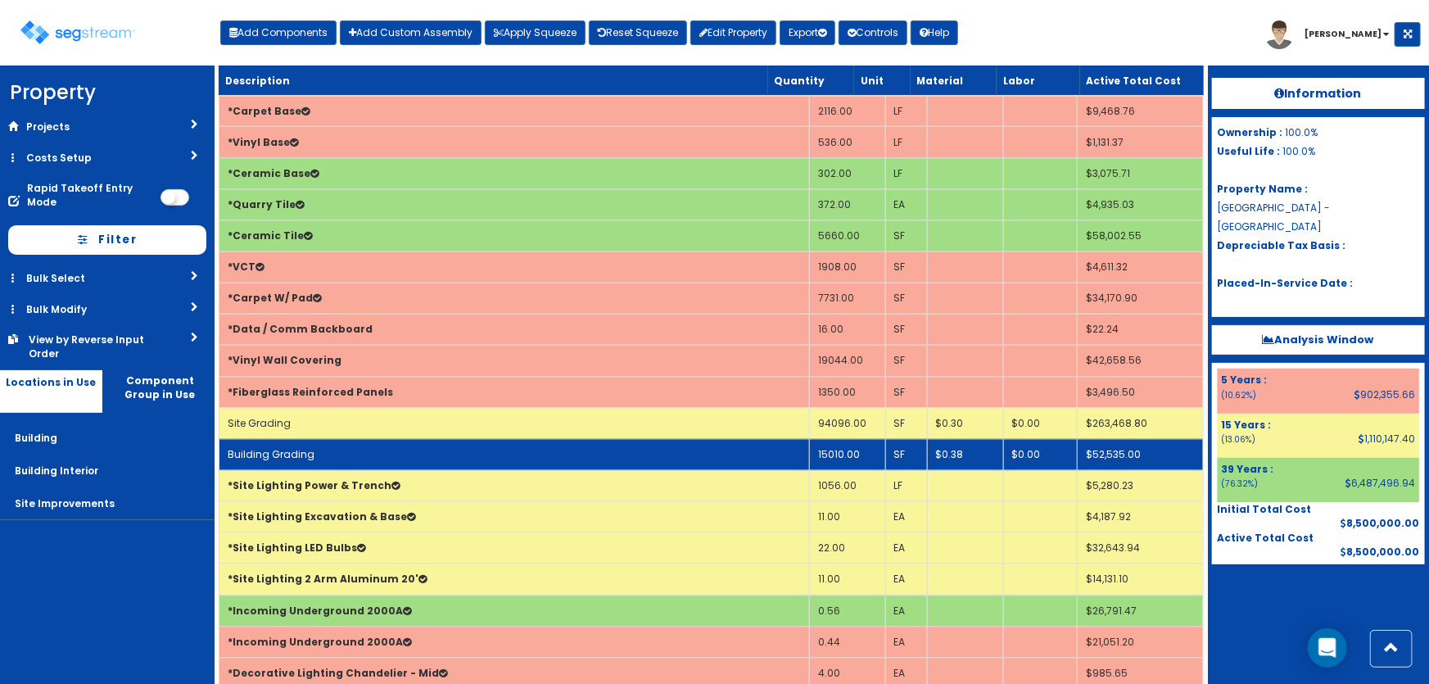
click at [486, 449] on td "Building Grading" at bounding box center [514, 454] width 590 height 31
select select "5281437"
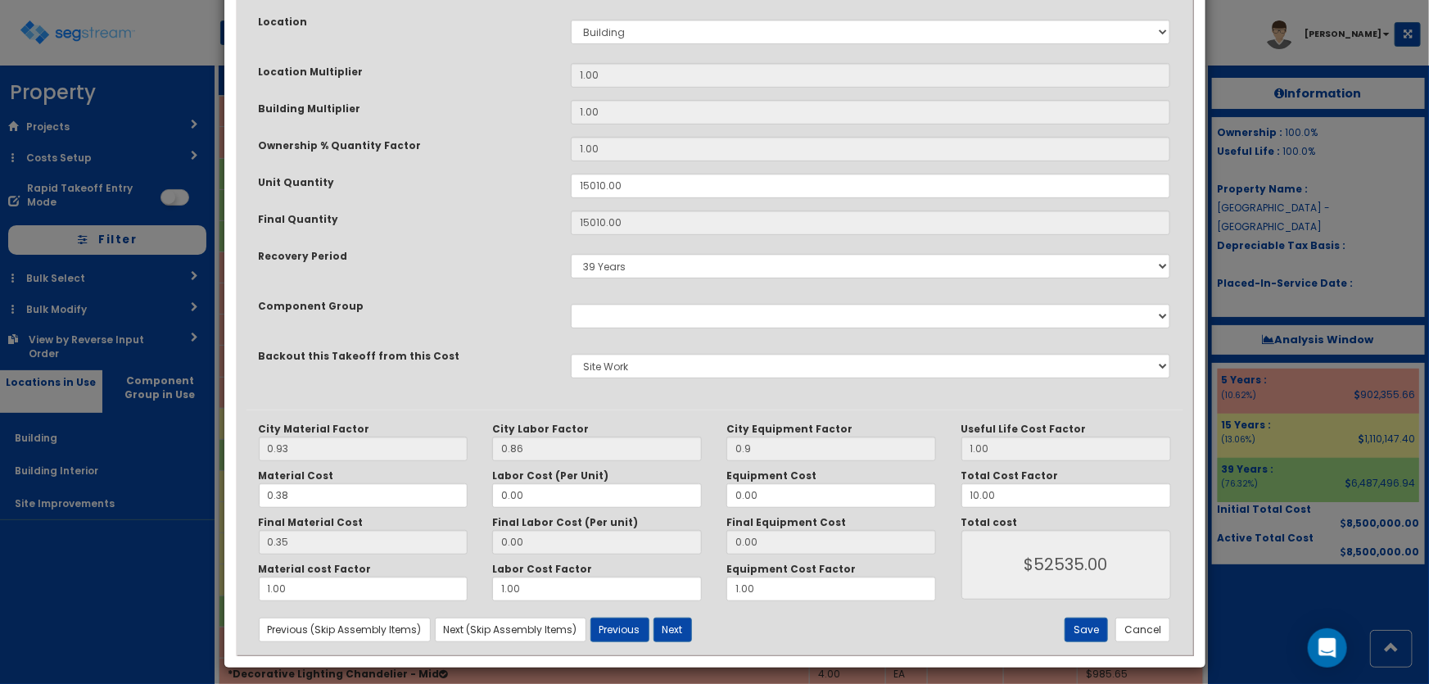
scroll to position [315, 0]
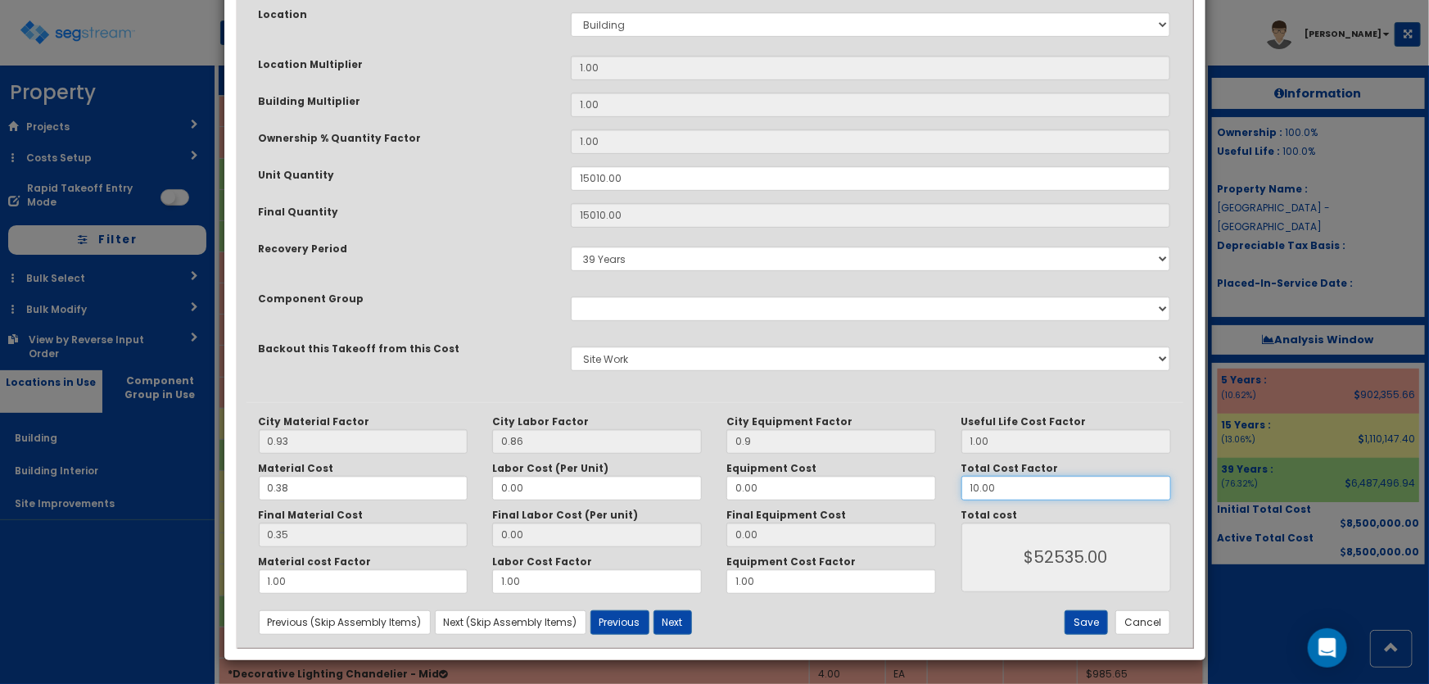
drag, startPoint x: 999, startPoint y: 484, endPoint x: 901, endPoint y: 482, distance: 98.3
click at [901, 482] on div "City Material Factor 0.93 City Labor Factor 0.86 City Equipment Factor 0.9 Mate…" at bounding box center [715, 504] width 937 height 179
type input "12"
type input "$63042.00"
type input "12"
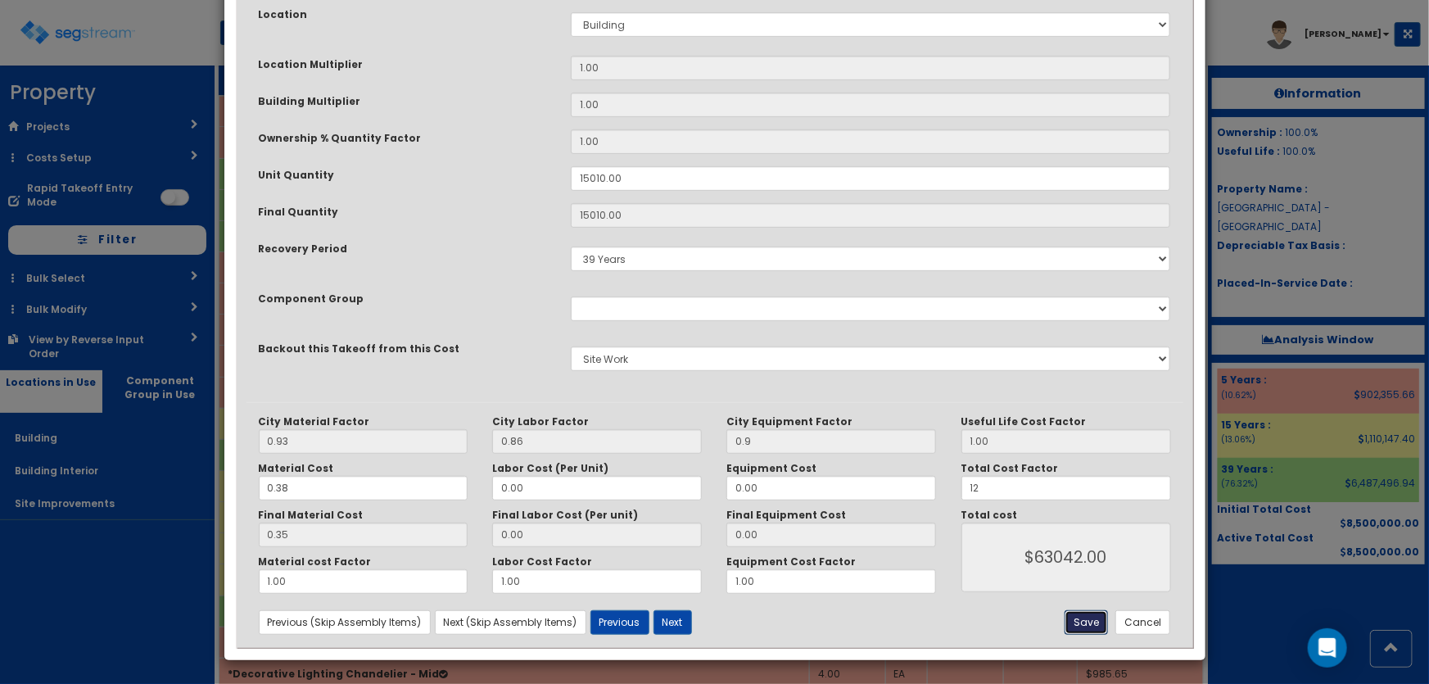
click at [1097, 622] on button "Save" at bounding box center [1086, 622] width 43 height 25
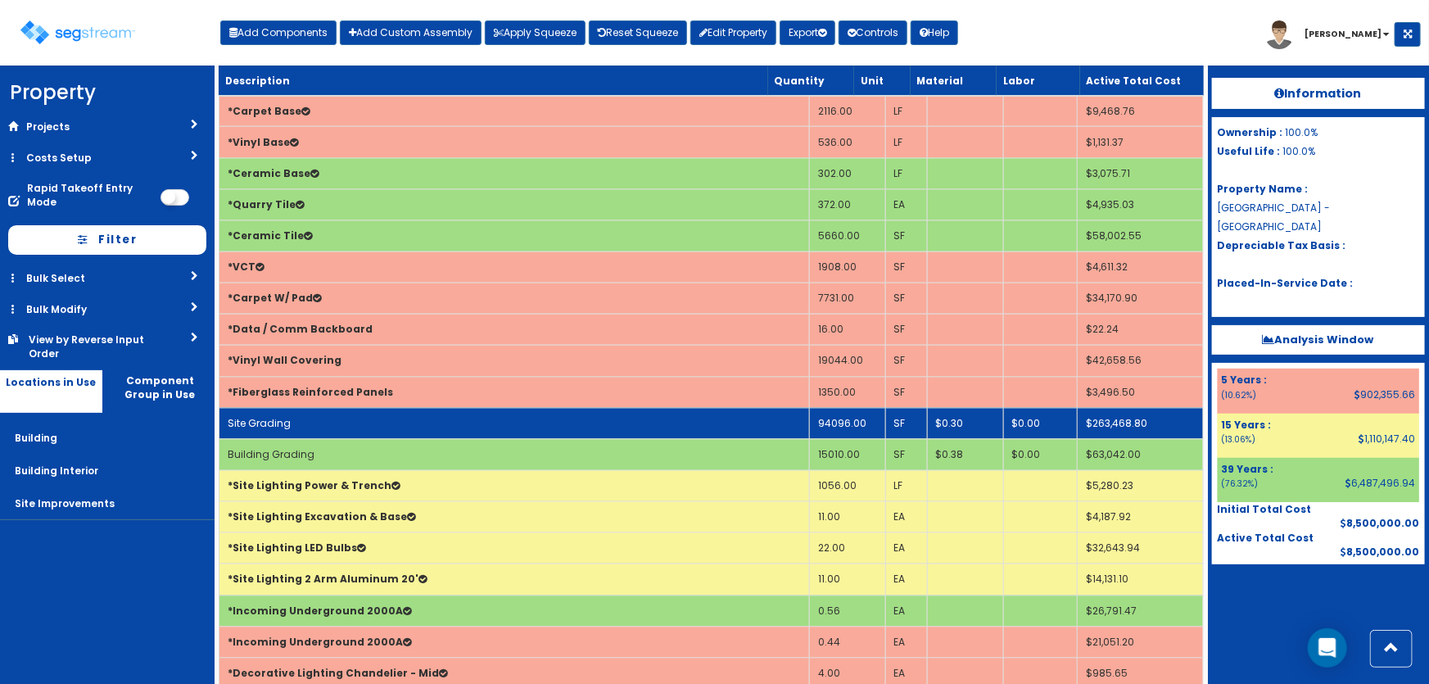
click at [600, 422] on td "Site Grading" at bounding box center [514, 423] width 590 height 31
select select "5281437"
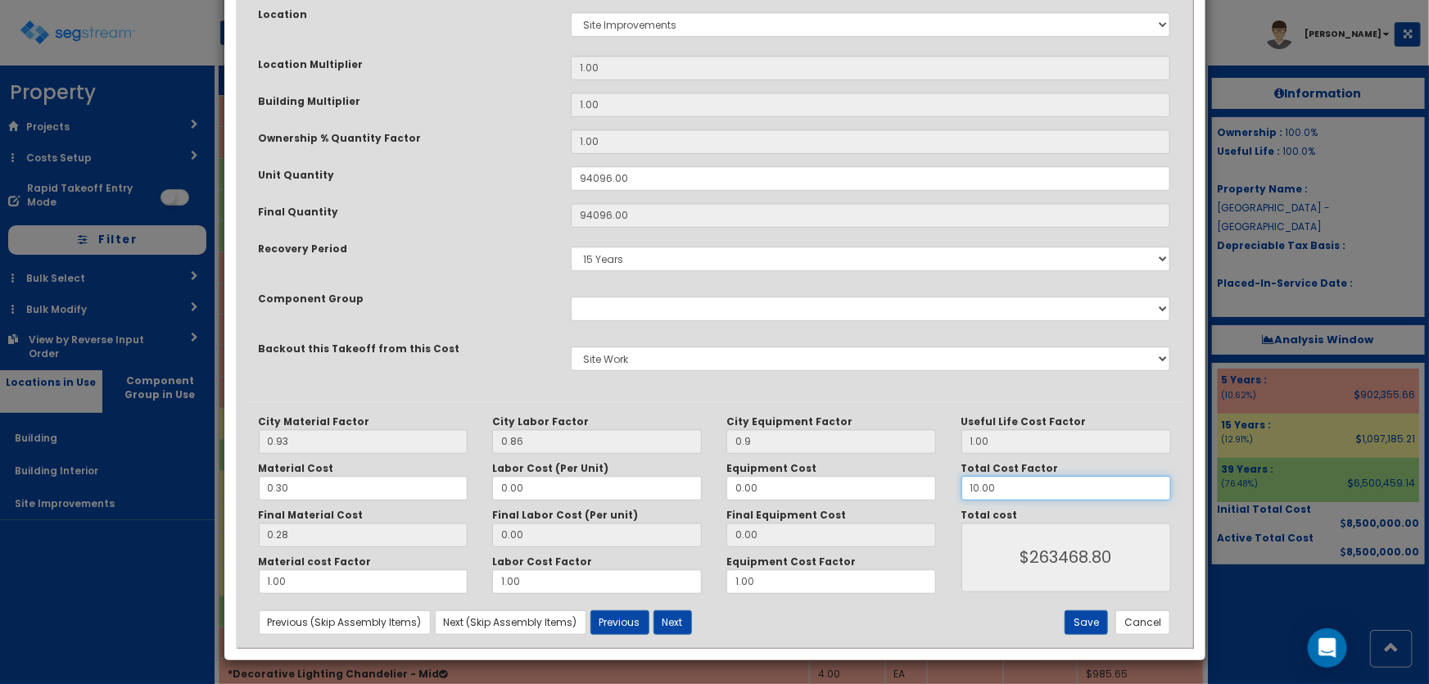
drag, startPoint x: 1003, startPoint y: 490, endPoint x: 925, endPoint y: 487, distance: 77.8
click at [925, 487] on div "City Material Factor 0.93 City Labor Factor 0.86 City Equipment Factor 0.9 Mate…" at bounding box center [715, 504] width 937 height 179
type input "12"
type input "$316162.56"
type input "12"
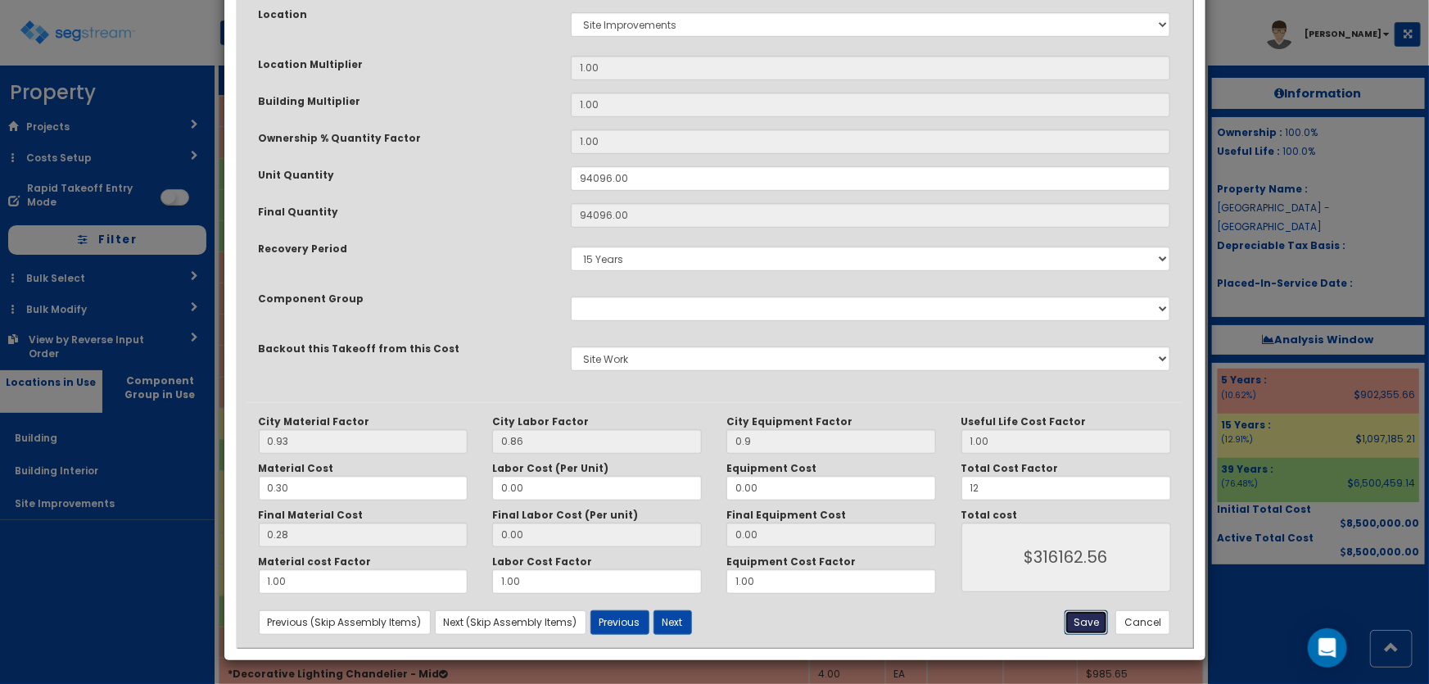
click at [1089, 621] on button "Save" at bounding box center [1086, 622] width 43 height 25
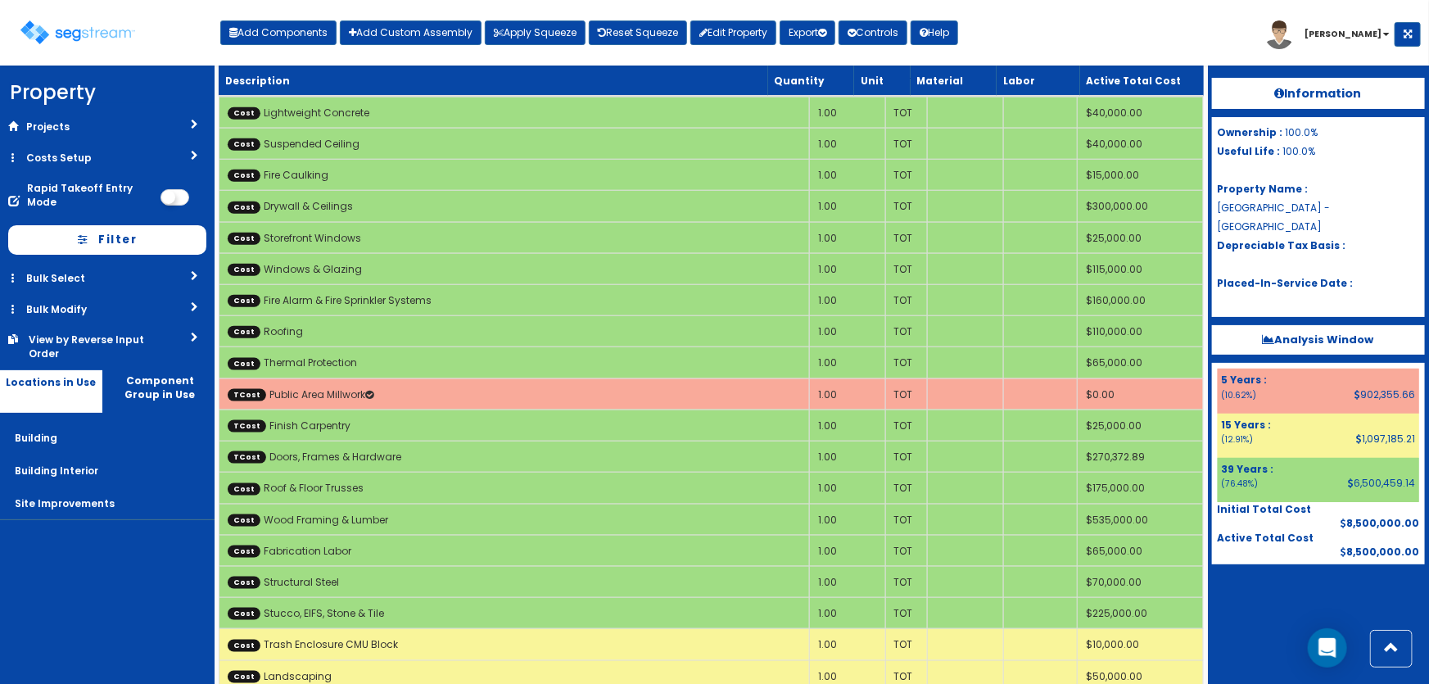
scroll to position [7445, 0]
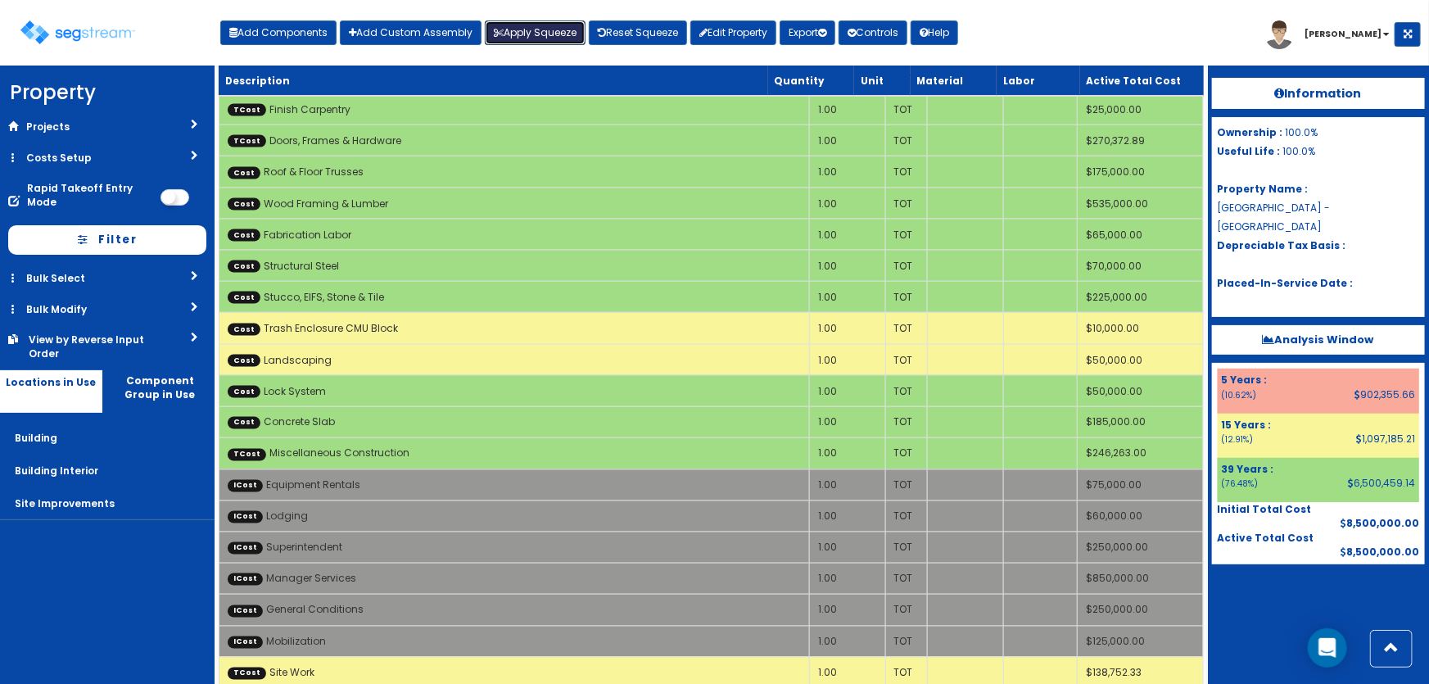
click at [550, 27] on button "Apply Squeeze" at bounding box center [535, 32] width 101 height 25
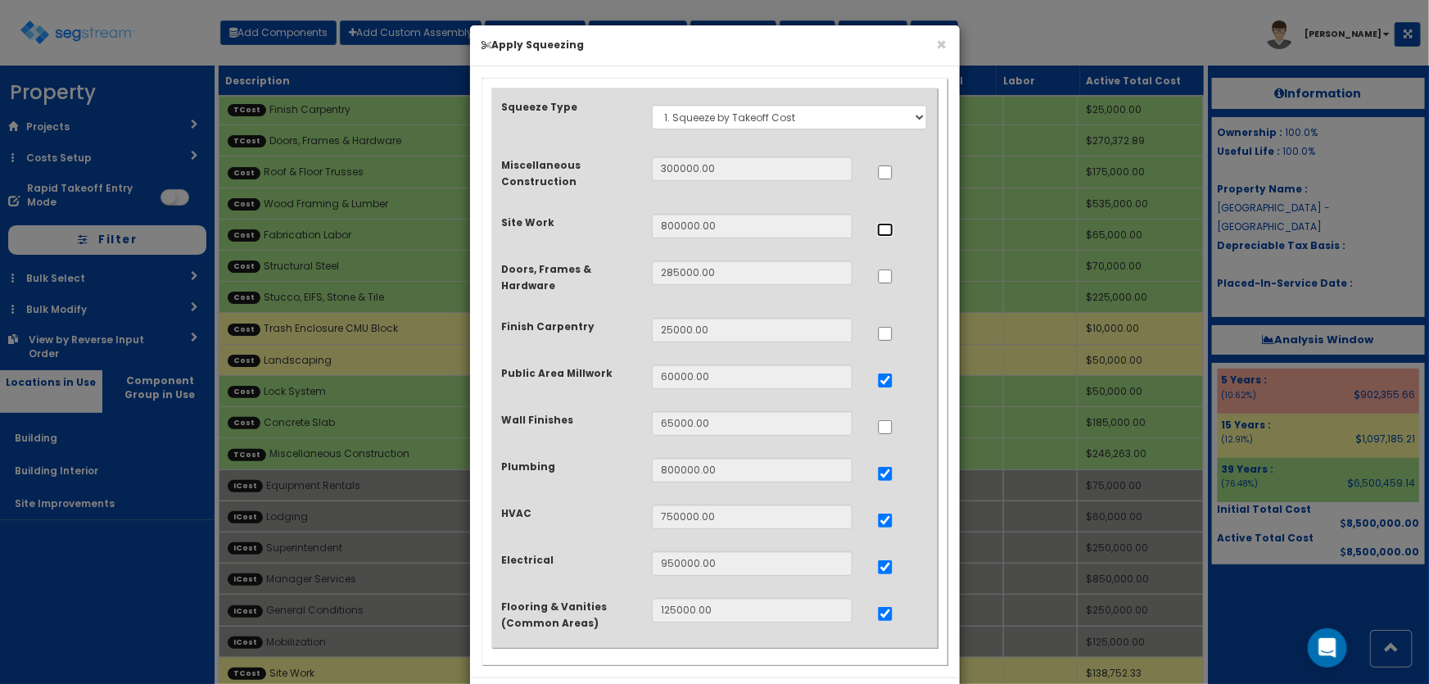
click at [880, 225] on input "..." at bounding box center [885, 230] width 16 height 14
checkbox input "true"
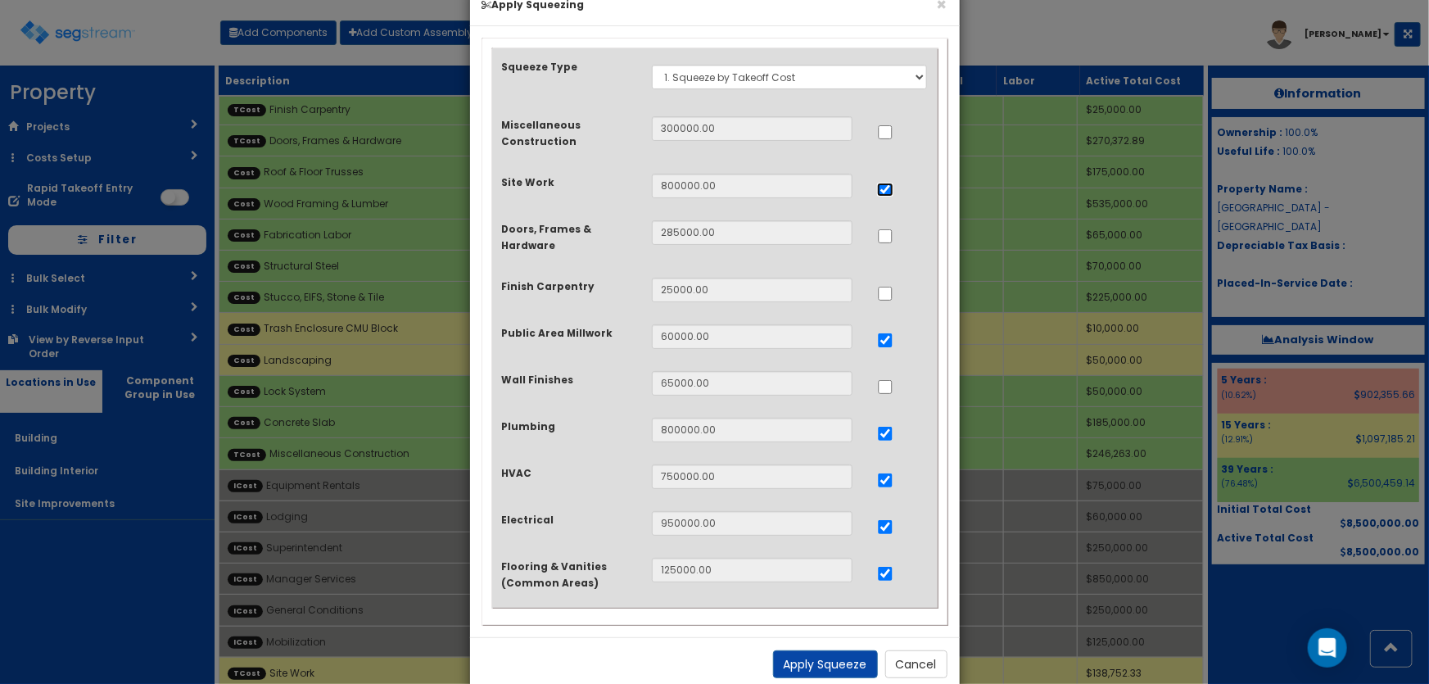
scroll to position [74, 0]
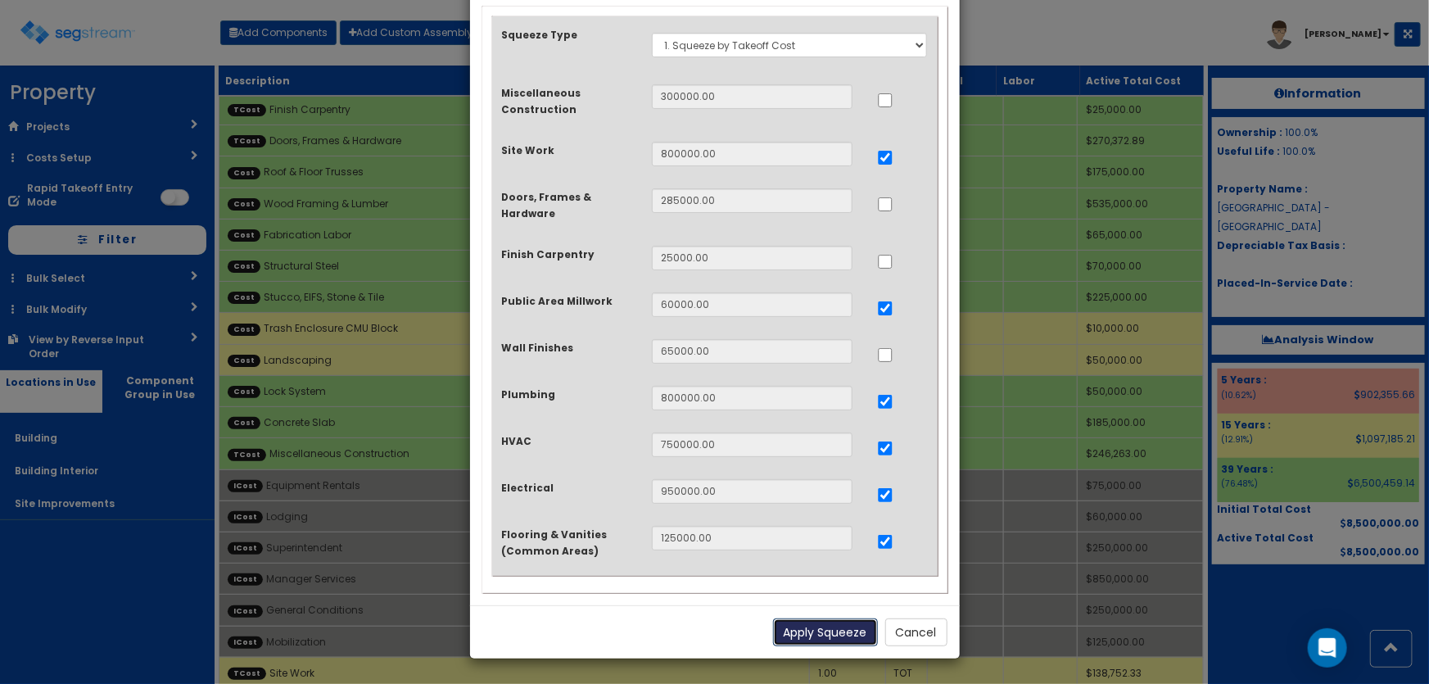
click at [839, 625] on button "Apply Squeeze" at bounding box center [825, 632] width 105 height 28
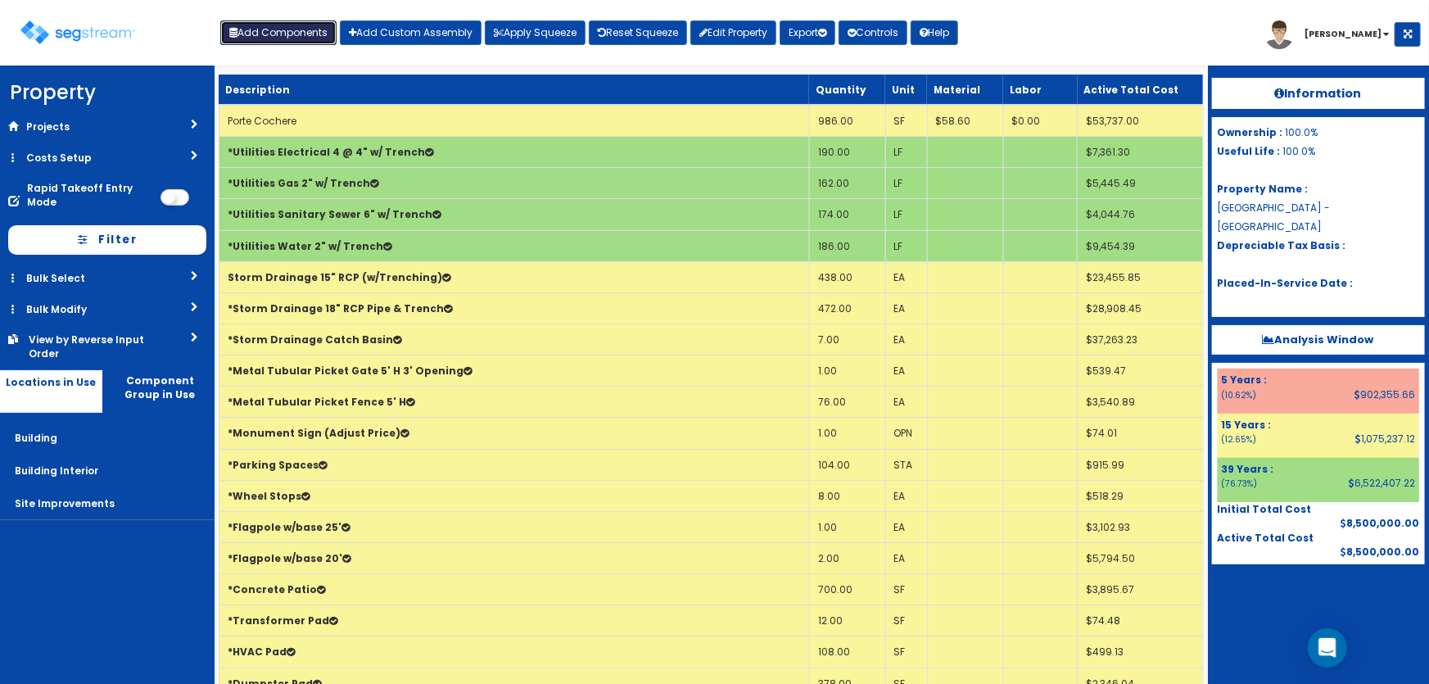
drag, startPoint x: 274, startPoint y: 24, endPoint x: 268, endPoint y: 34, distance: 11.8
click at [274, 24] on button "Add Components" at bounding box center [278, 32] width 116 height 25
select select "13000000"
select select "15Y"
select select "default"
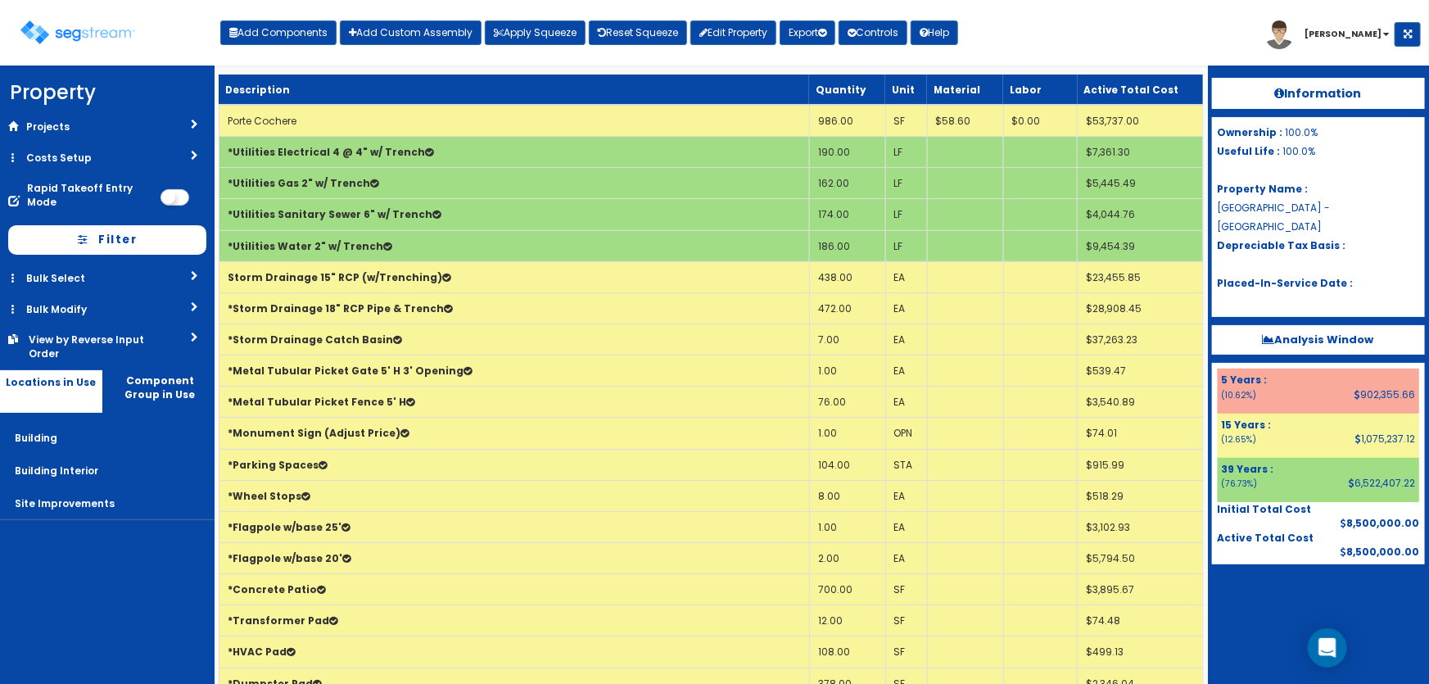
select select "27"
select select "5281437"
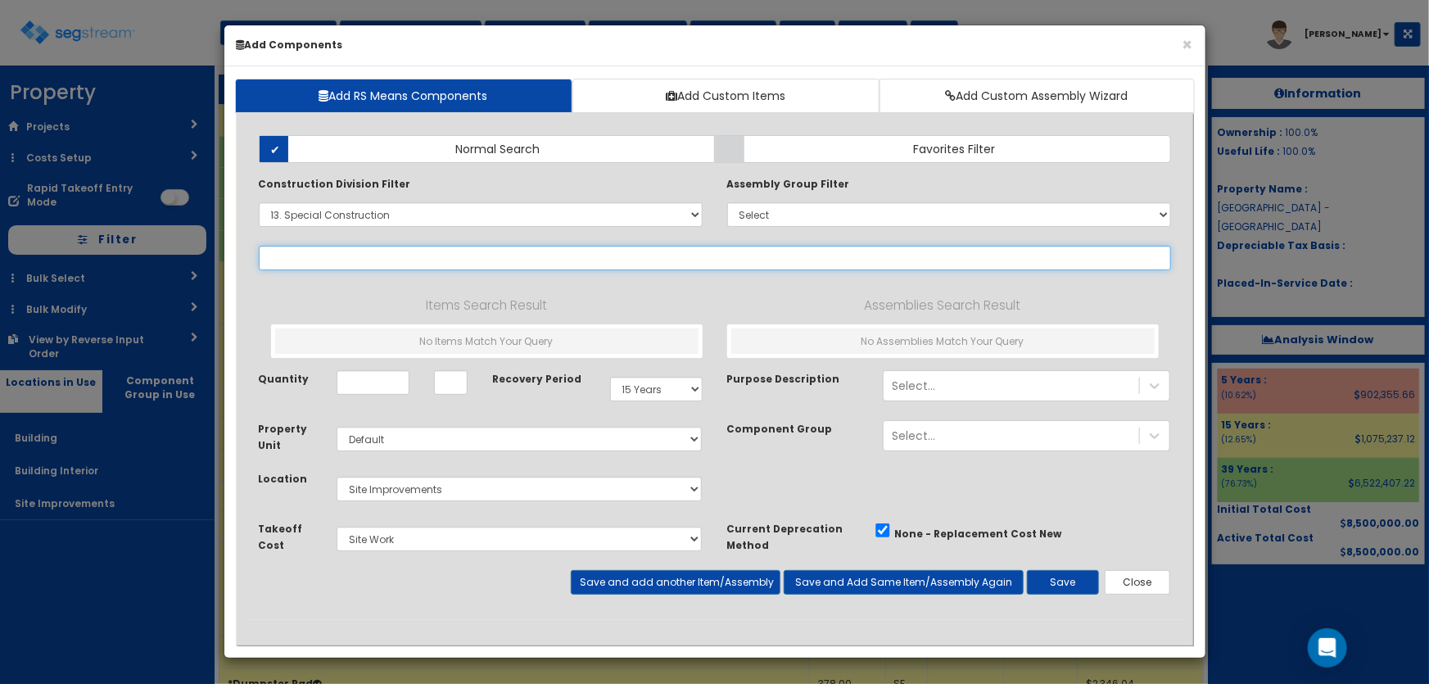
select select
select select "13341950"
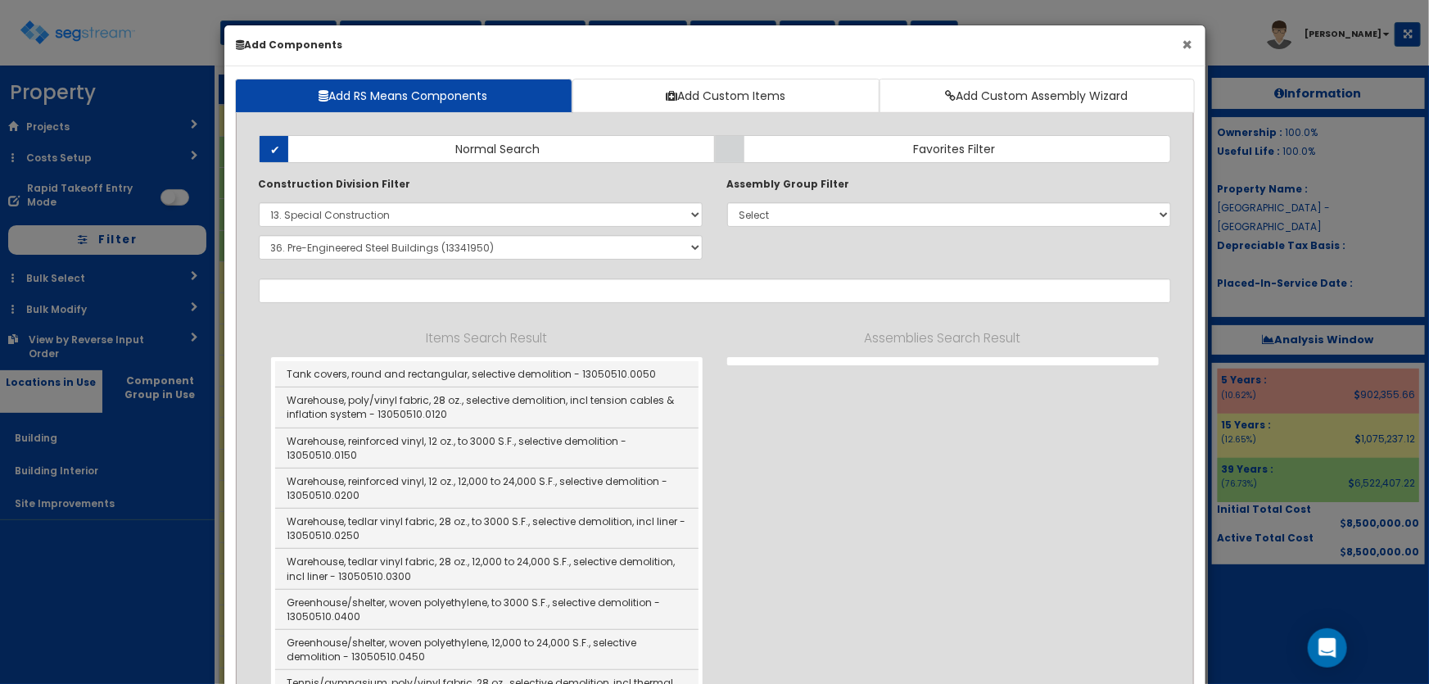
click at [1187, 41] on button "×" at bounding box center [1188, 44] width 11 height 17
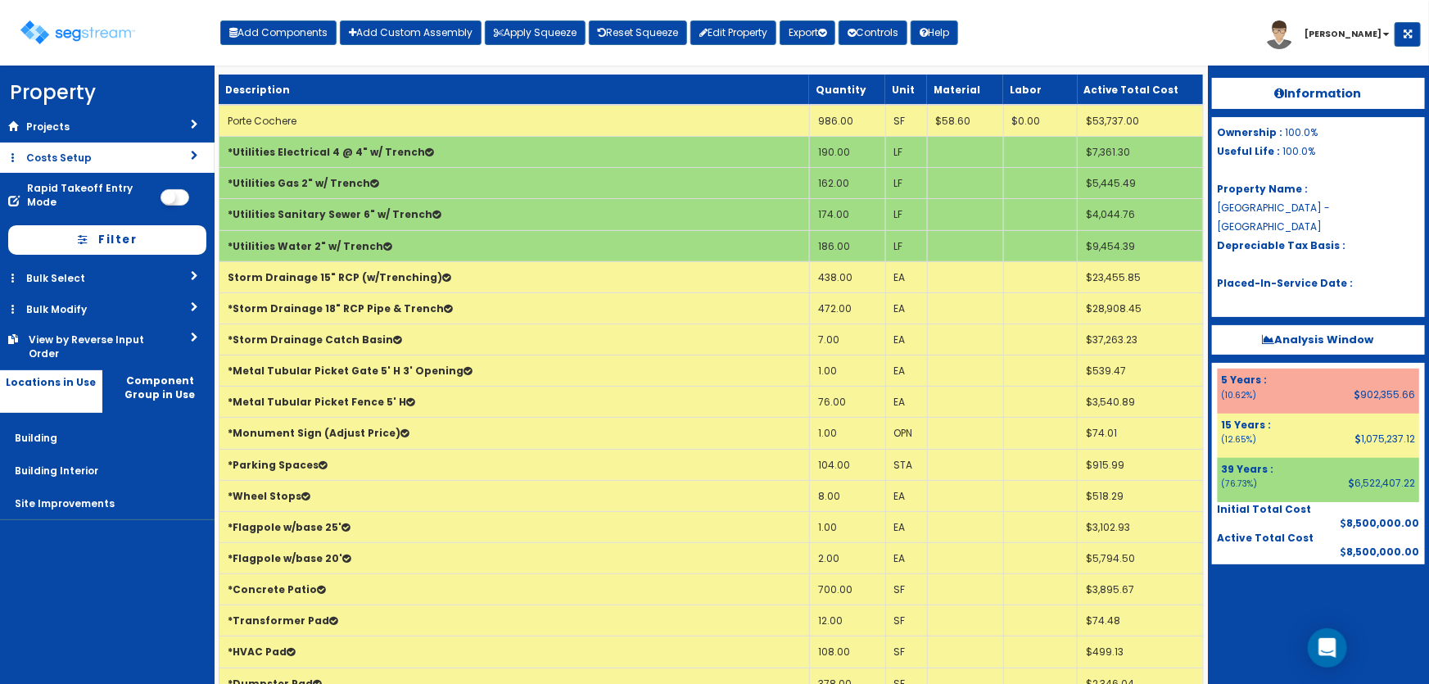
click at [52, 156] on link "Costs Setup" at bounding box center [107, 158] width 215 height 30
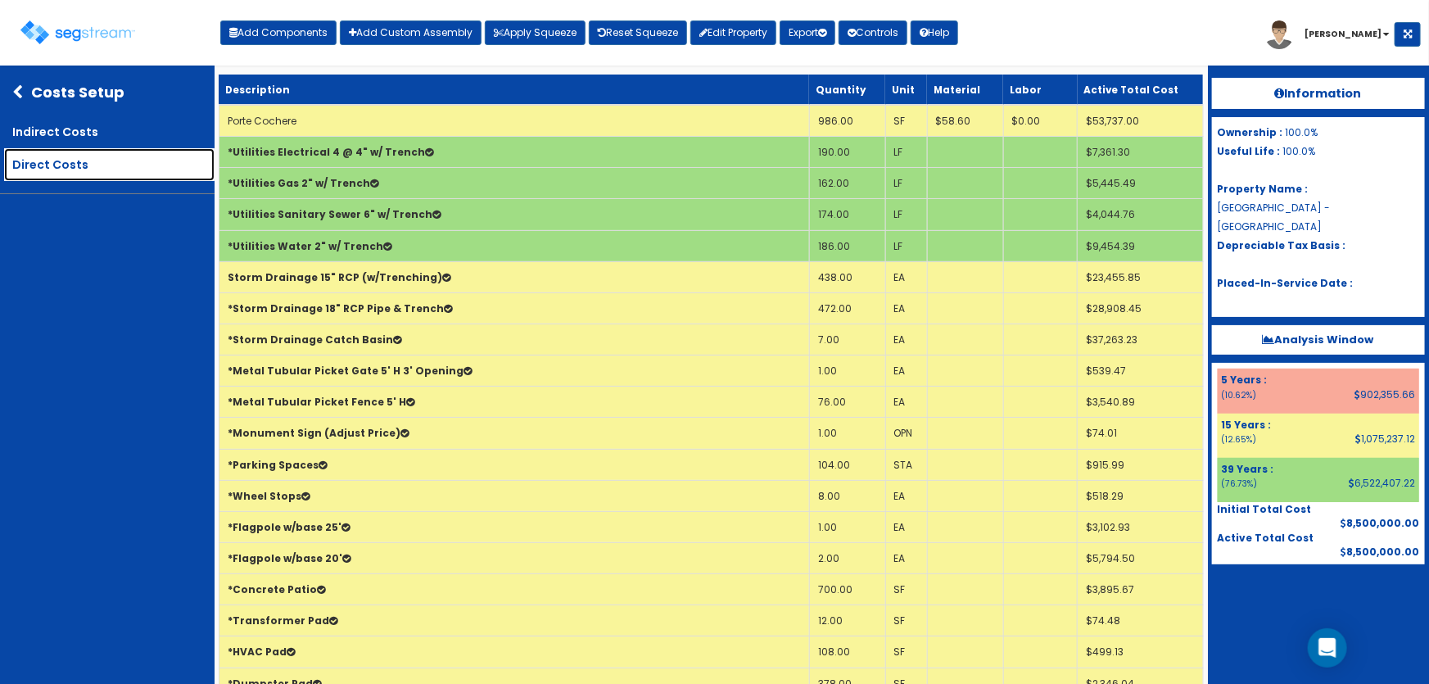
click at [61, 160] on link "Direct Costs" at bounding box center [109, 164] width 210 height 33
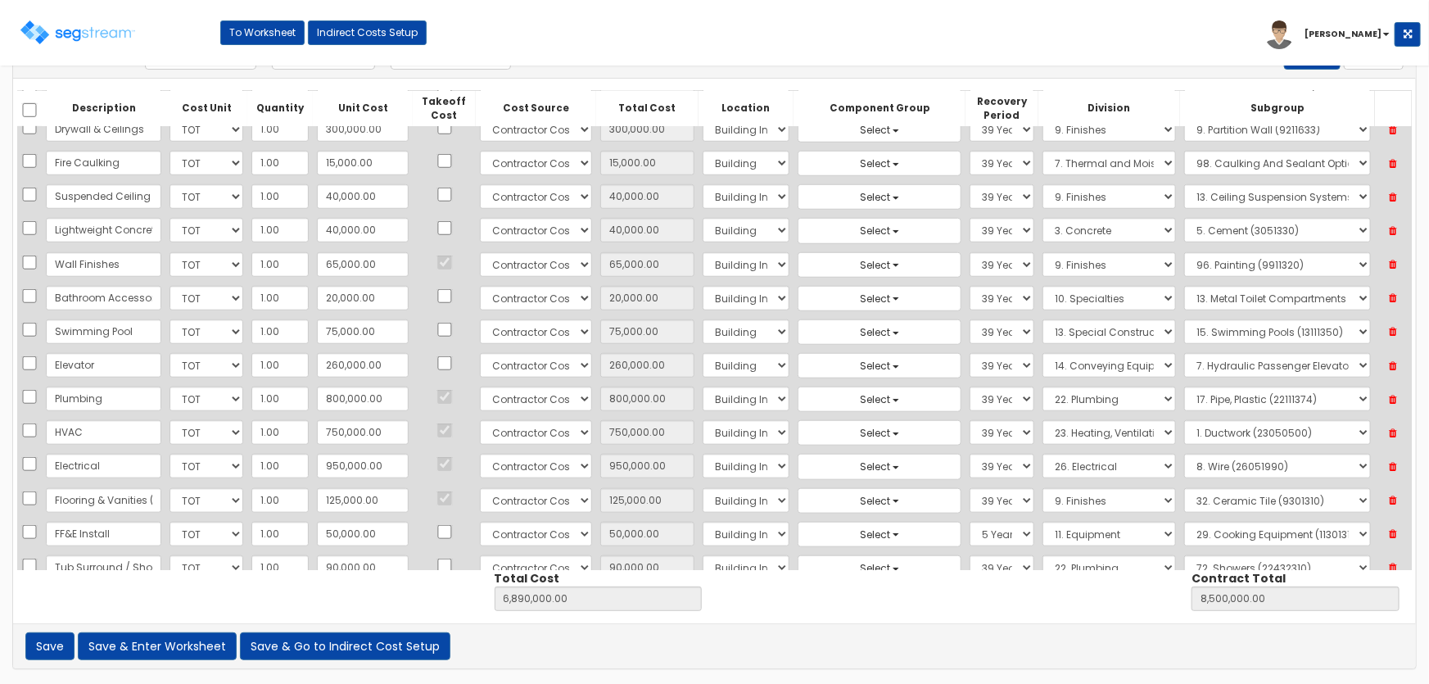
scroll to position [39, 0]
click at [208, 66] on button "Add Direct Cost" at bounding box center [200, 56] width 111 height 28
select select "10"
select select "6"
select select "7"
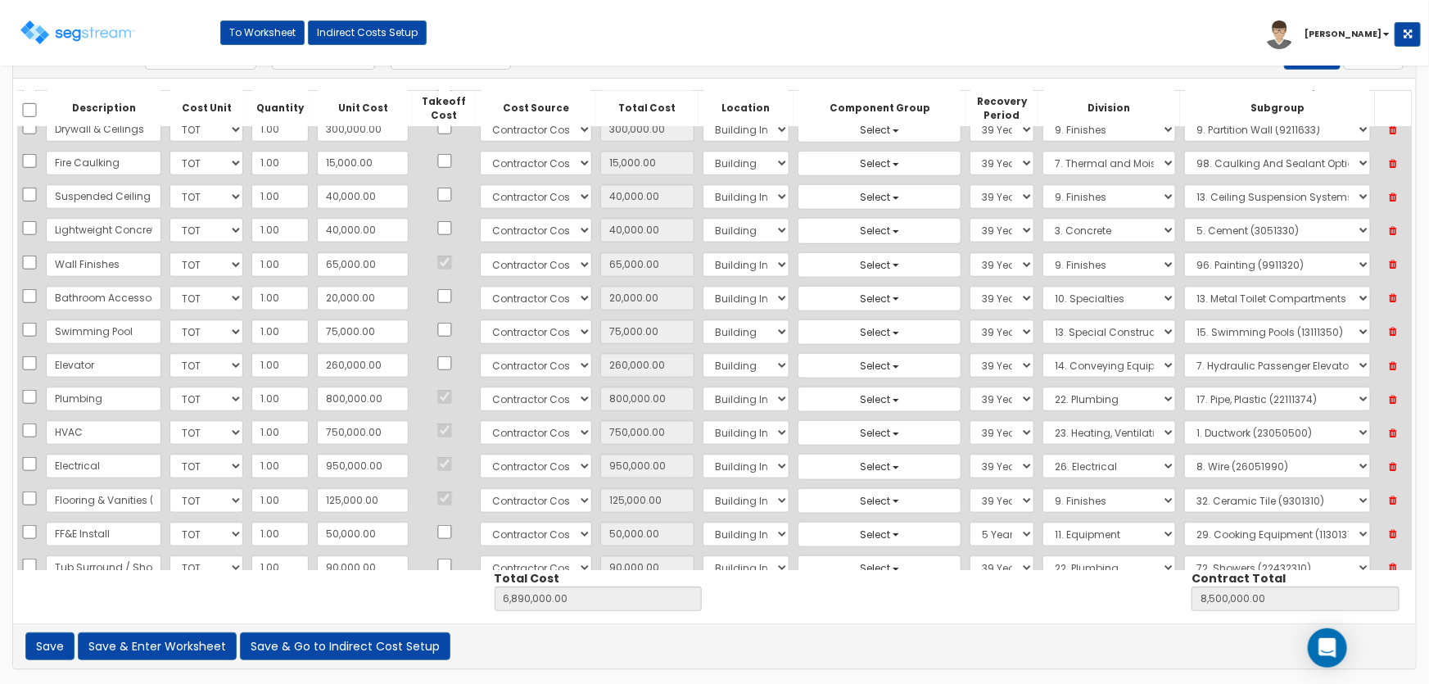
select select "39Y"
select select "22"
select select "22432310"
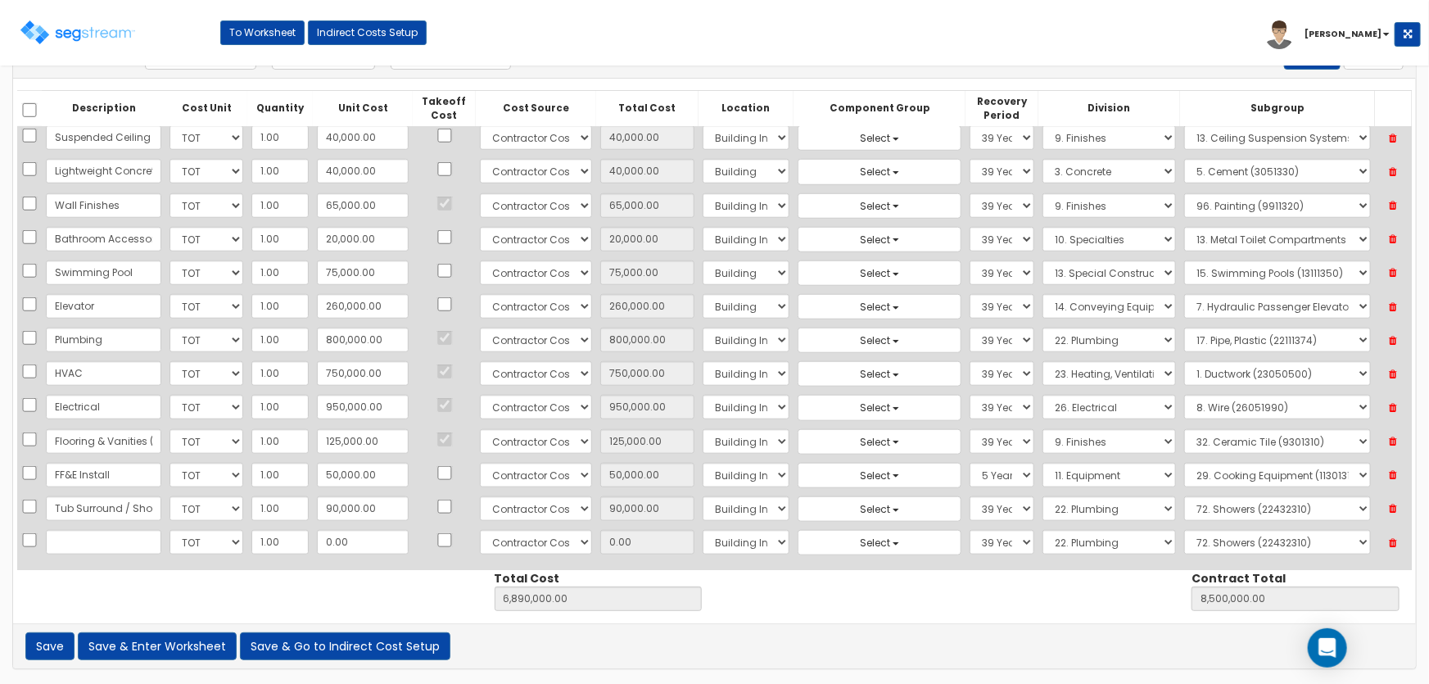
click at [98, 532] on input "text" at bounding box center [103, 542] width 115 height 25
type input "Solar Panels"
click at [342, 532] on input "0.00" at bounding box center [363, 542] width 92 height 25
type input "3"
type input "6,890,003.00"
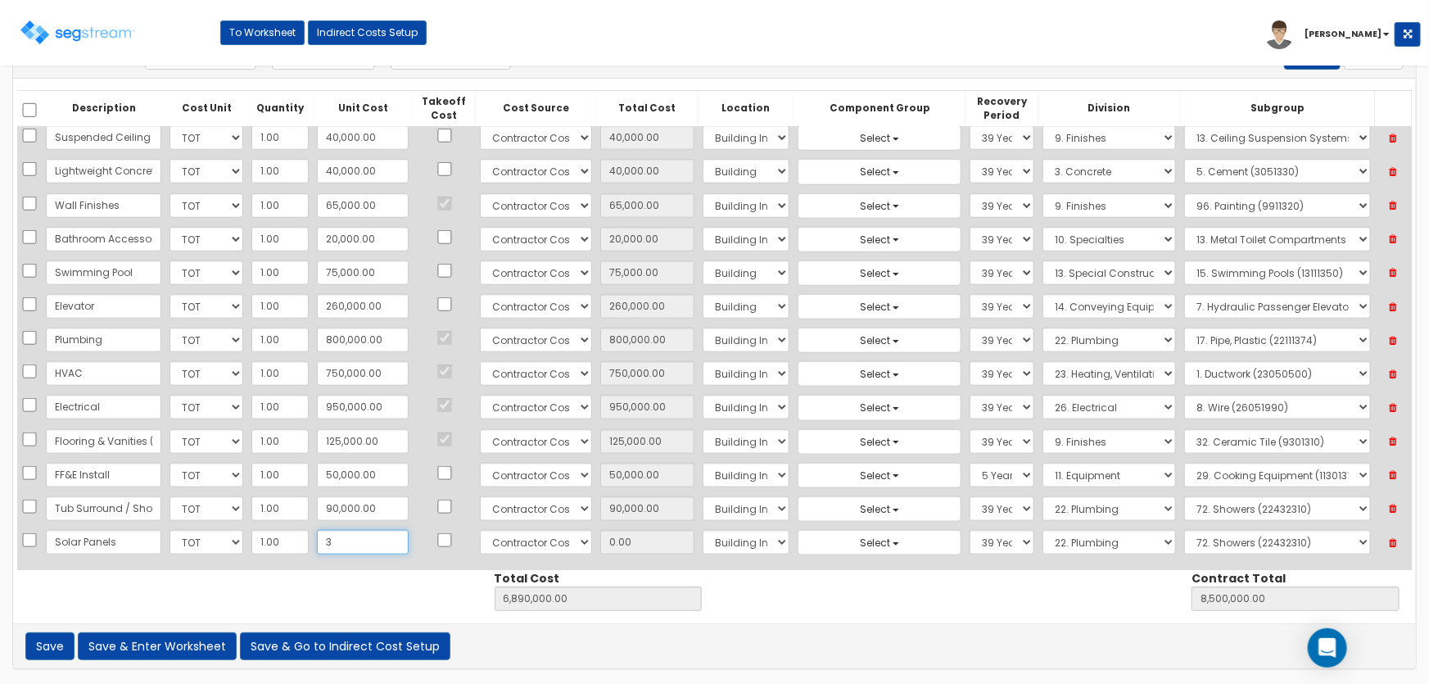
type input "8,500,003.00"
type input "3.00"
type input "31"
type input "6,890,031.00"
type input "8,500,031.00"
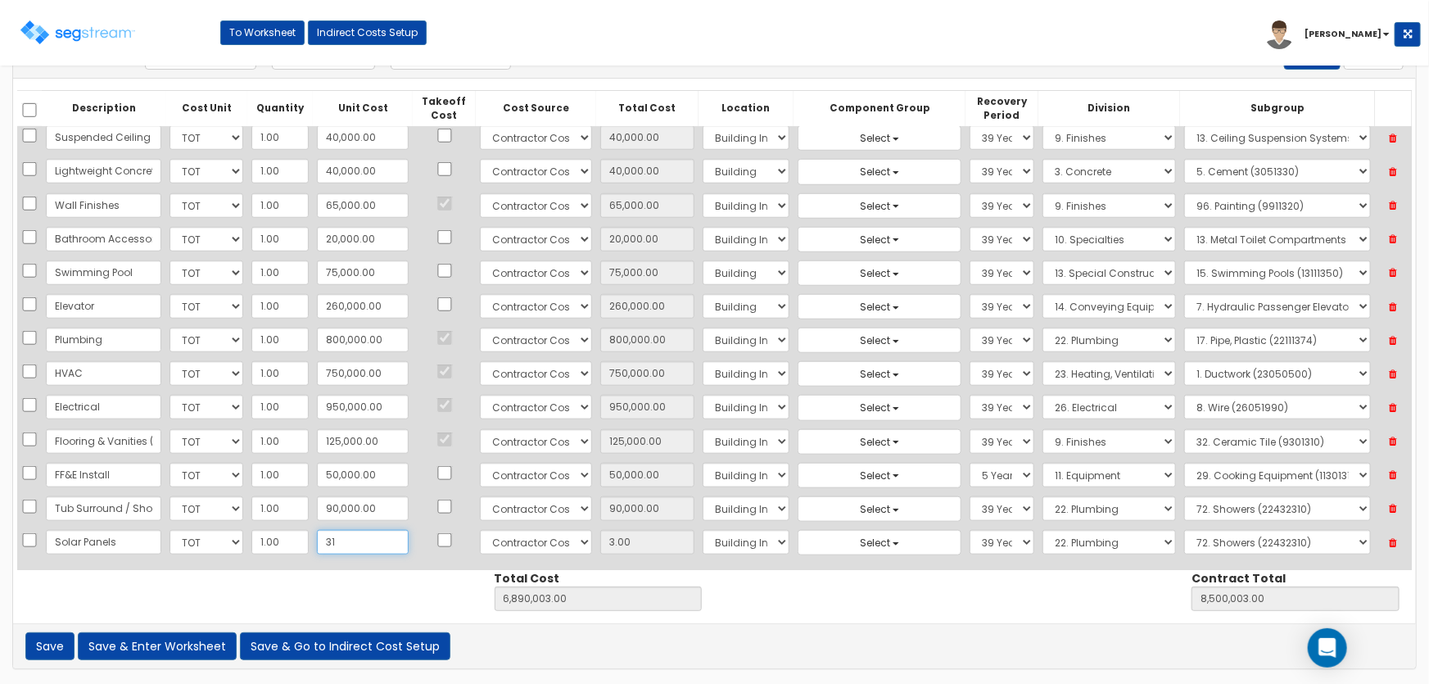
type input "31.00"
type input "315"
type input "6,890,315.00"
type input "8,500,315.00"
type input "315.00"
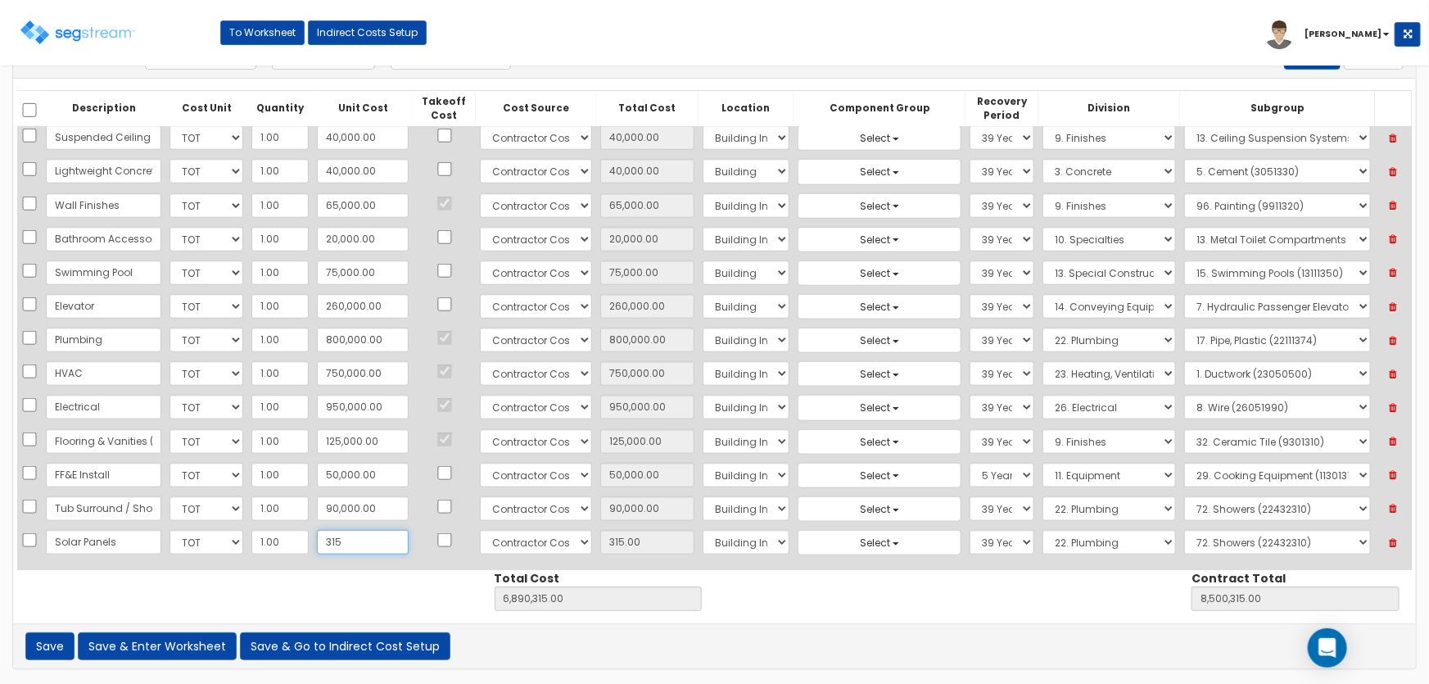
type input "3151"
type input "6,893,151.00"
type input "8,503,151.00"
type input "3,151"
type input "3,151.00"
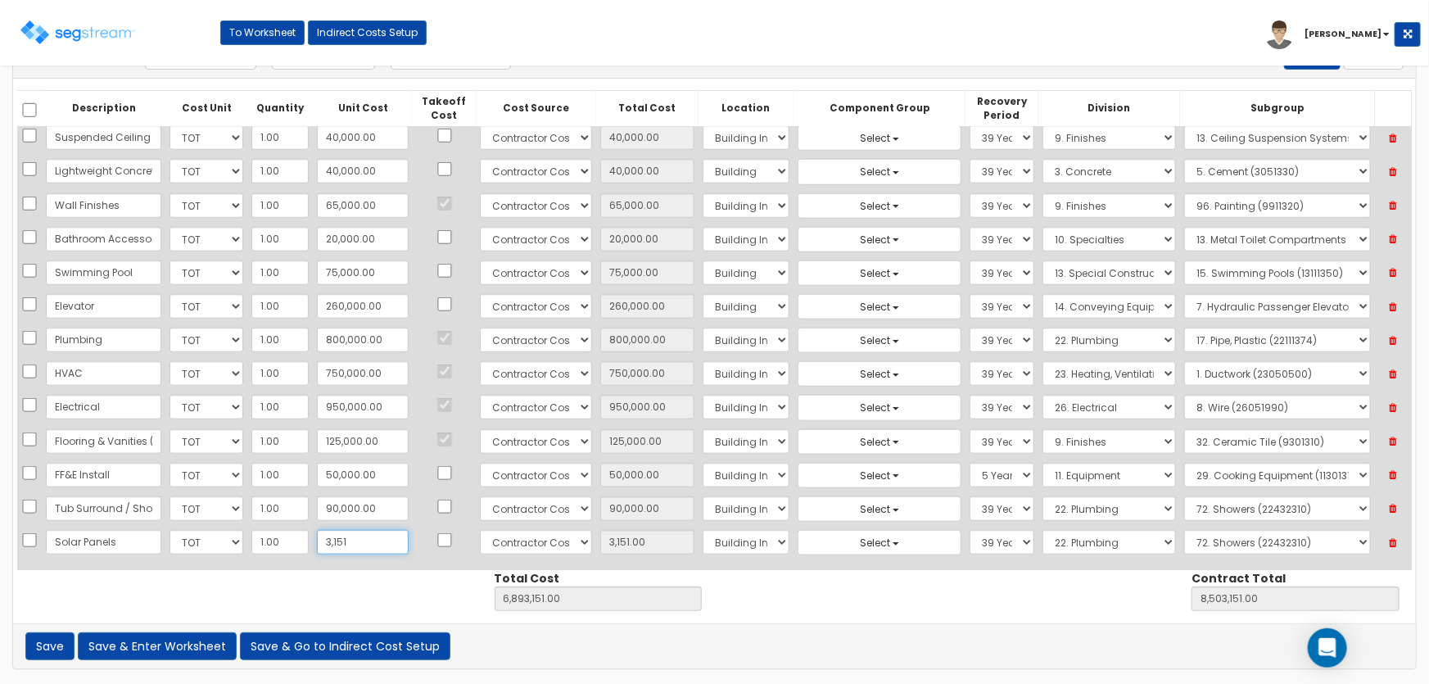
type input "3,1510"
type input "6,921,510.00"
type input "8,531,510.00"
type input "31,510"
type input "31,510.00"
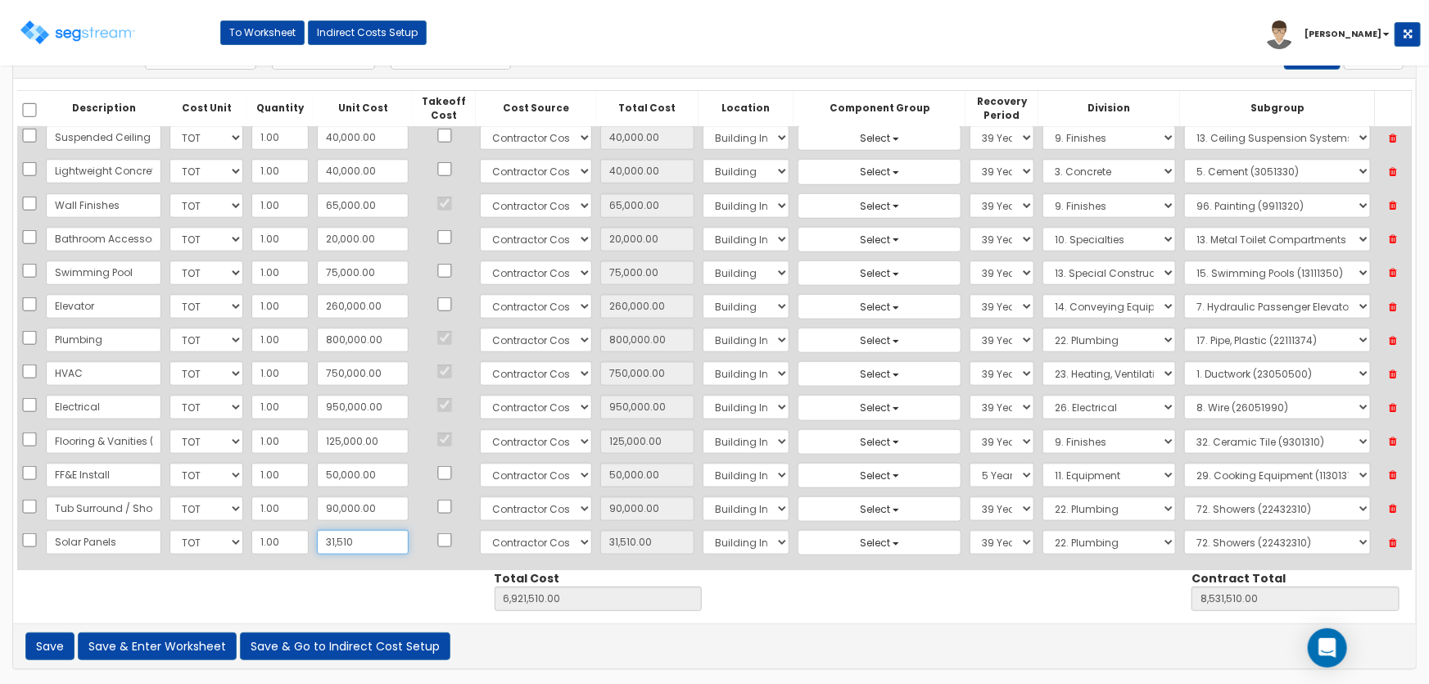
type input "31,5100"
type input "7,205,100.00"
type input "8,815,100.00"
type input "315,100"
type input "315,100.00"
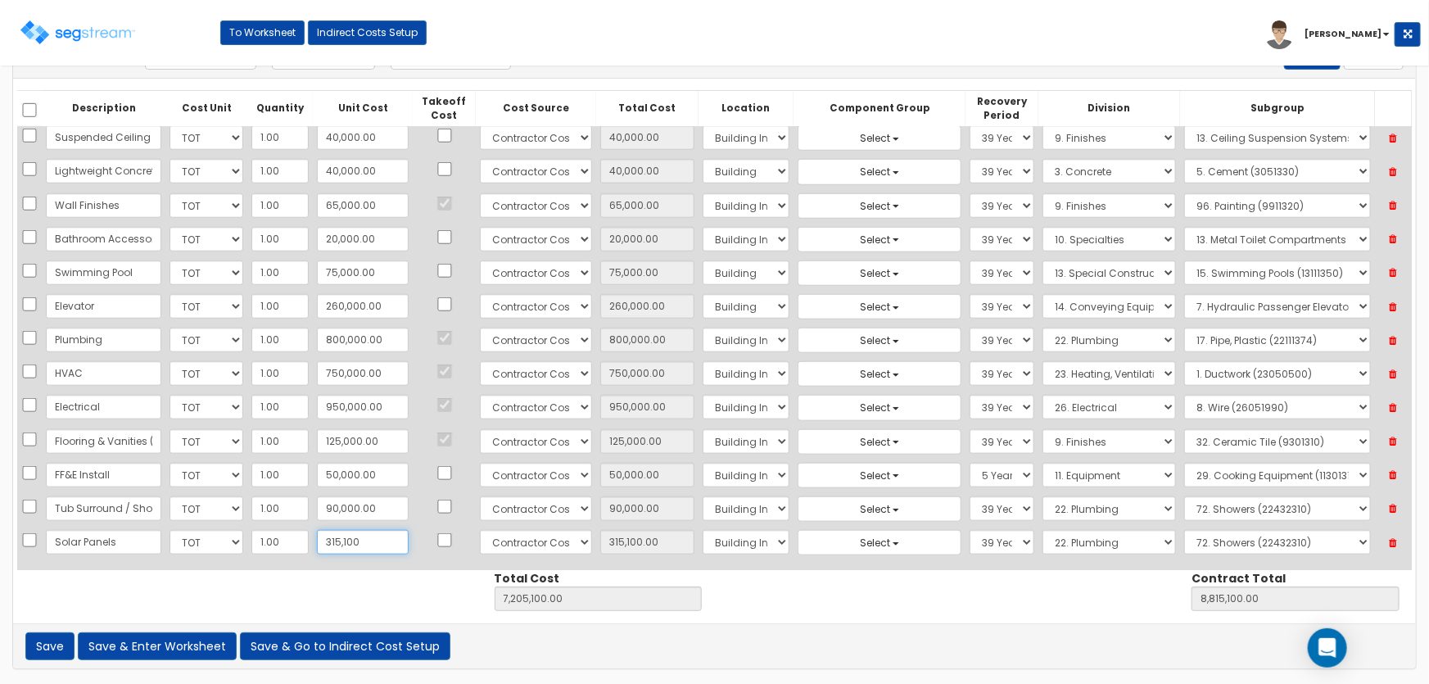
type input "315,100"
click at [735, 539] on select "Select Building Building Interior Site Improvements Add Additional Location" at bounding box center [747, 542] width 88 height 25
select select "6"
click at [703, 530] on select "Select Building Building Interior Site Improvements Add Additional Location" at bounding box center [747, 542] width 88 height 25
click at [970, 538] on select "Select 5 Years 7 Years 9 Years 10 Years 15 Years 15 Year QLI 15 Year QRP 15 Yea…" at bounding box center [1002, 542] width 65 height 25
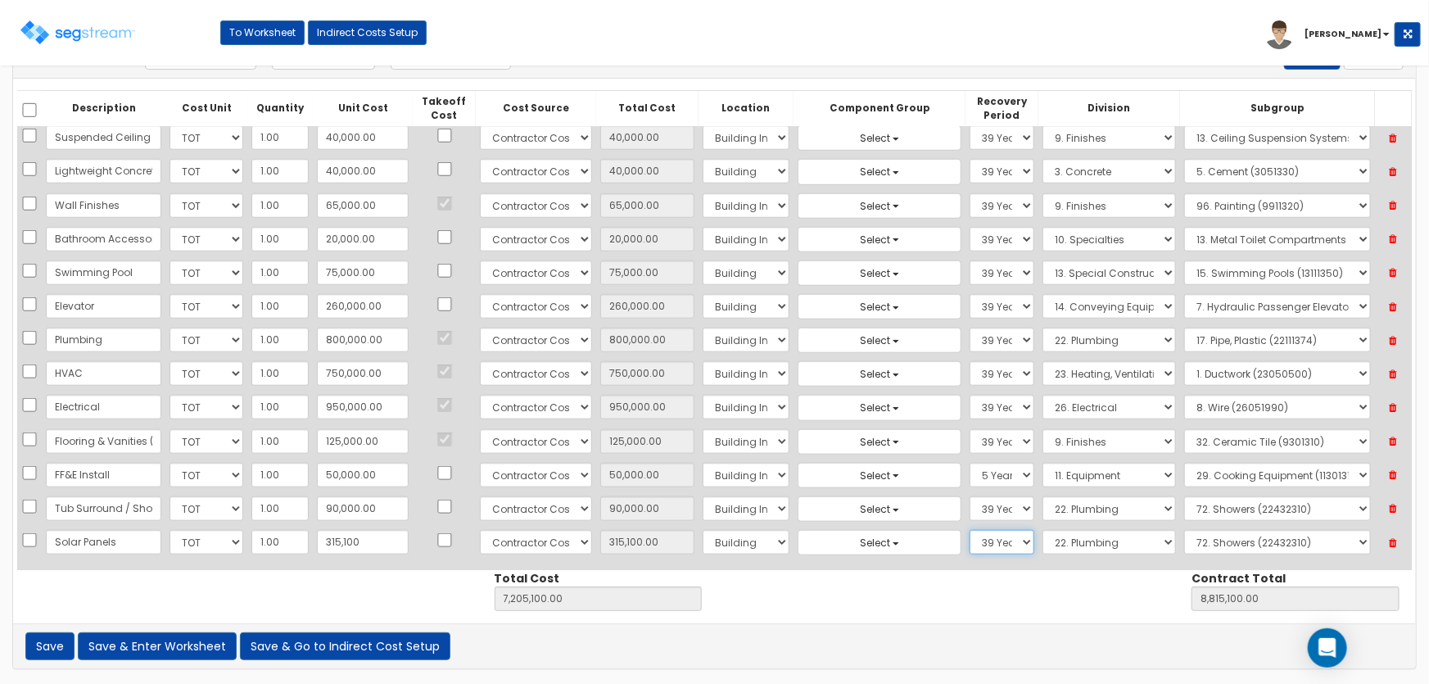
select select "5Y"
click at [970, 530] on select "Select 5 Years 7 Years 9 Years 10 Years 15 Years 15 Year QLI 15 Year QRP 15 Yea…" at bounding box center [1002, 542] width 65 height 25
click at [1111, 533] on select "Select 1. General Requirements 2. Existing Conditions 3. Concrete 4. Masonry 5.…" at bounding box center [1109, 542] width 133 height 25
select select "26"
click at [1043, 530] on select "Select 1. General Requirements 2. Existing Conditions 3. Concrete 4. Masonry 5.…" at bounding box center [1109, 542] width 133 height 25
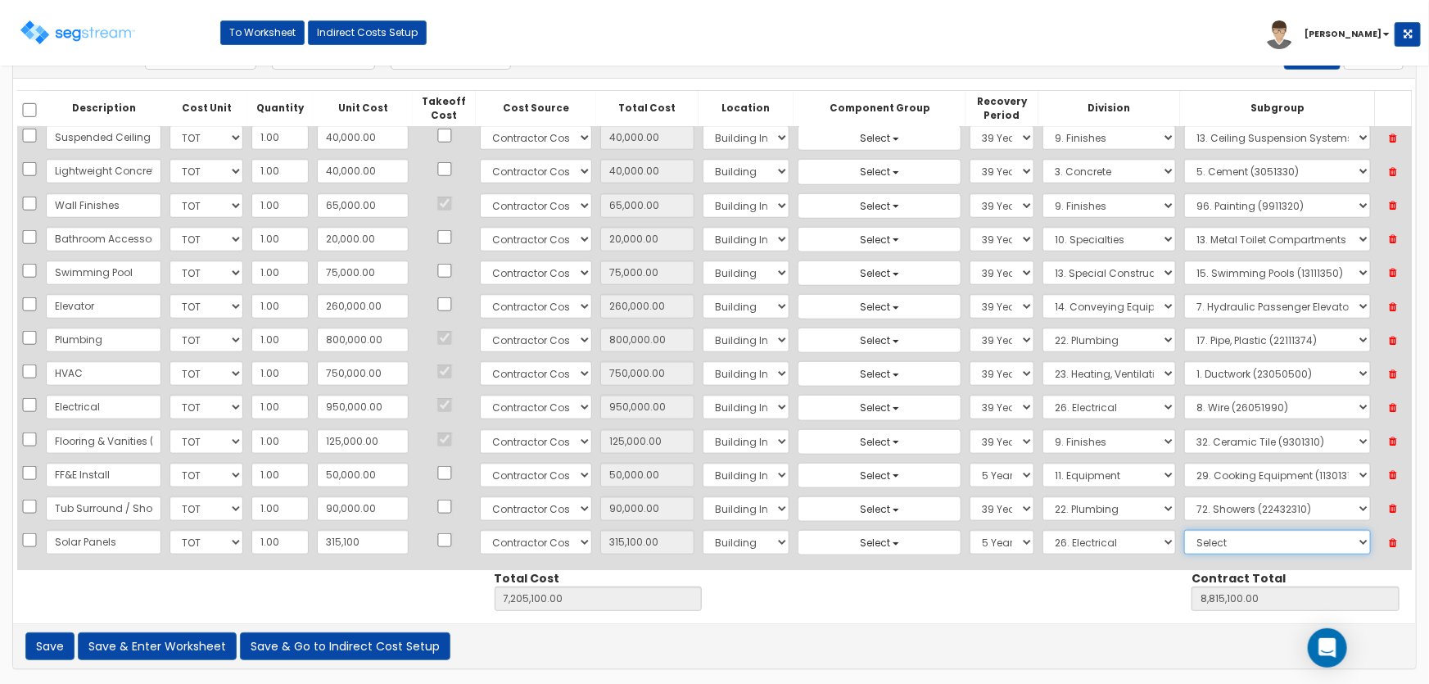
click at [1204, 532] on select "Select 1. Electrical Demolition (26050510) 2. Medium-Voltage, Single Cable (260…" at bounding box center [1277, 542] width 187 height 25
select select "26311350"
click at [1184, 530] on select "Select 1. Electrical Demolition (26050510) 2. Medium-Voltage, Single Cable (260…" at bounding box center [1277, 542] width 187 height 25
click at [58, 639] on button "Save" at bounding box center [49, 646] width 49 height 28
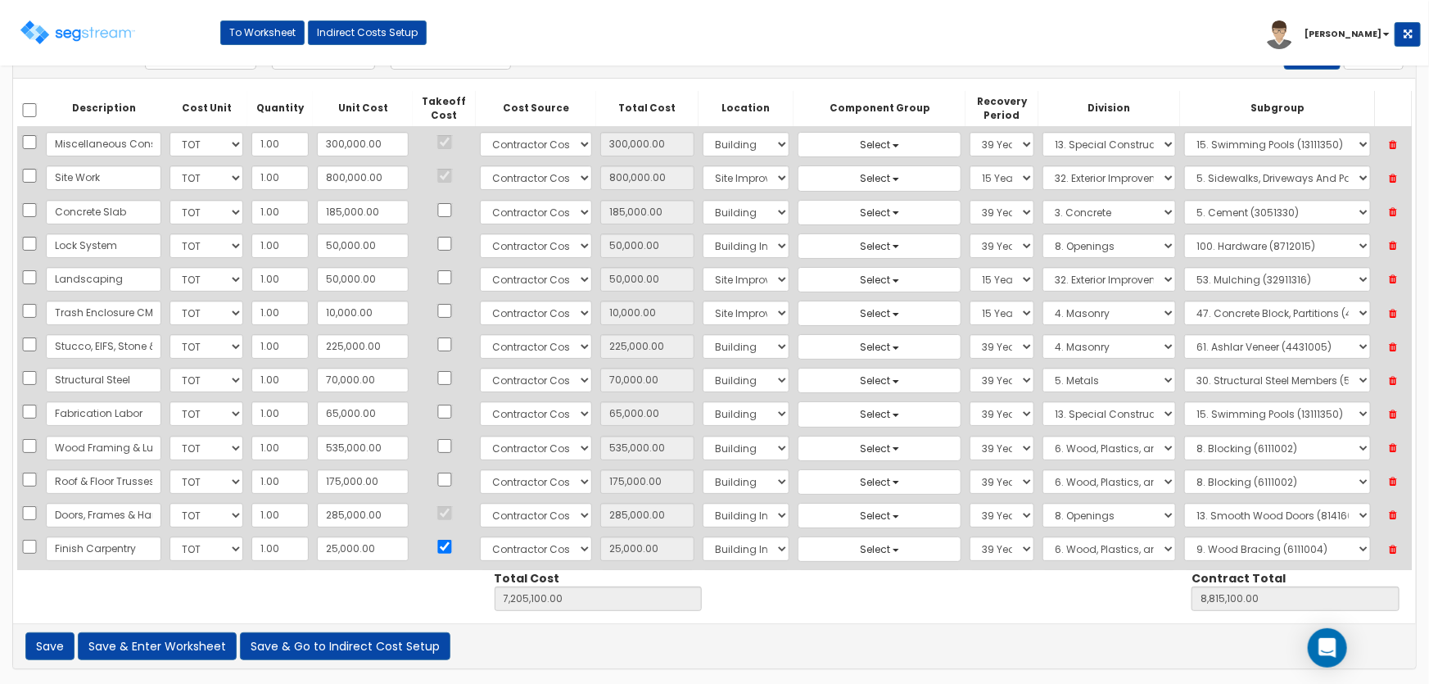
scroll to position [688, 0]
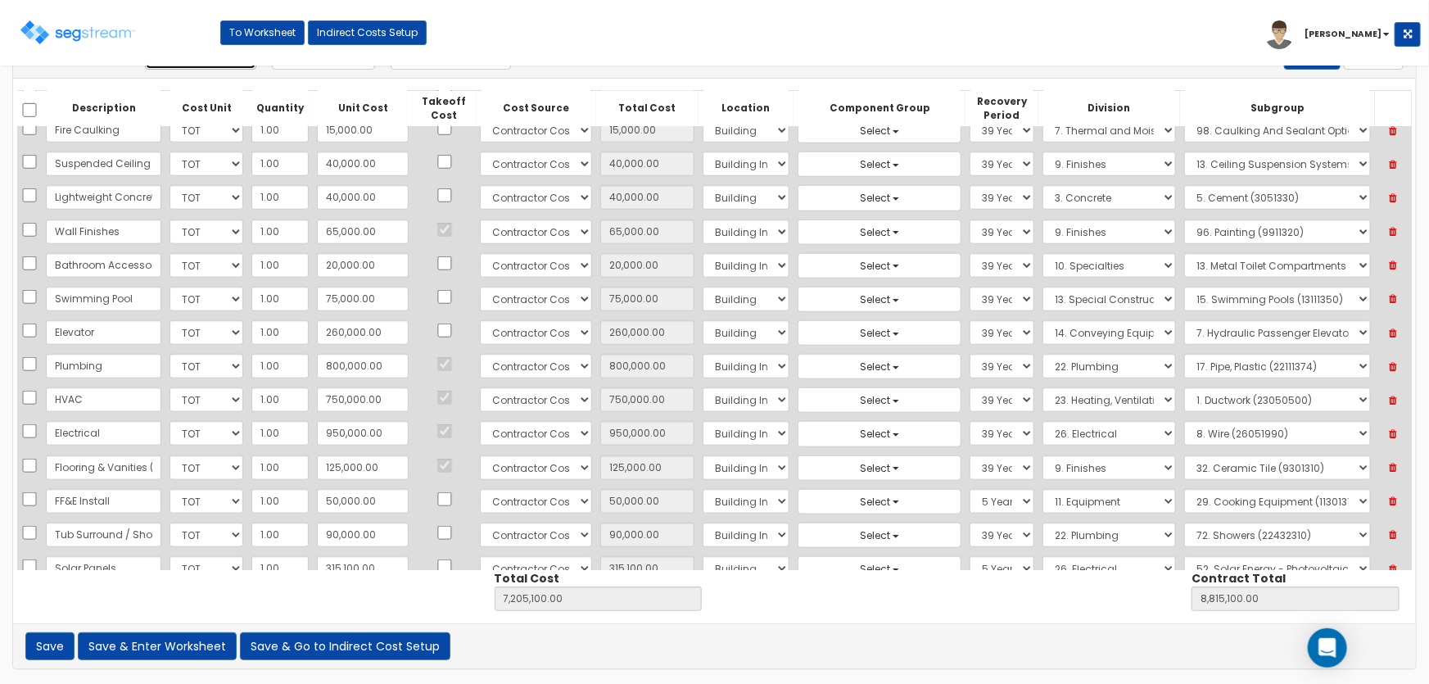
click at [192, 66] on button "Add Direct Cost" at bounding box center [200, 56] width 111 height 28
select select "10"
select select "6"
select select "5Y"
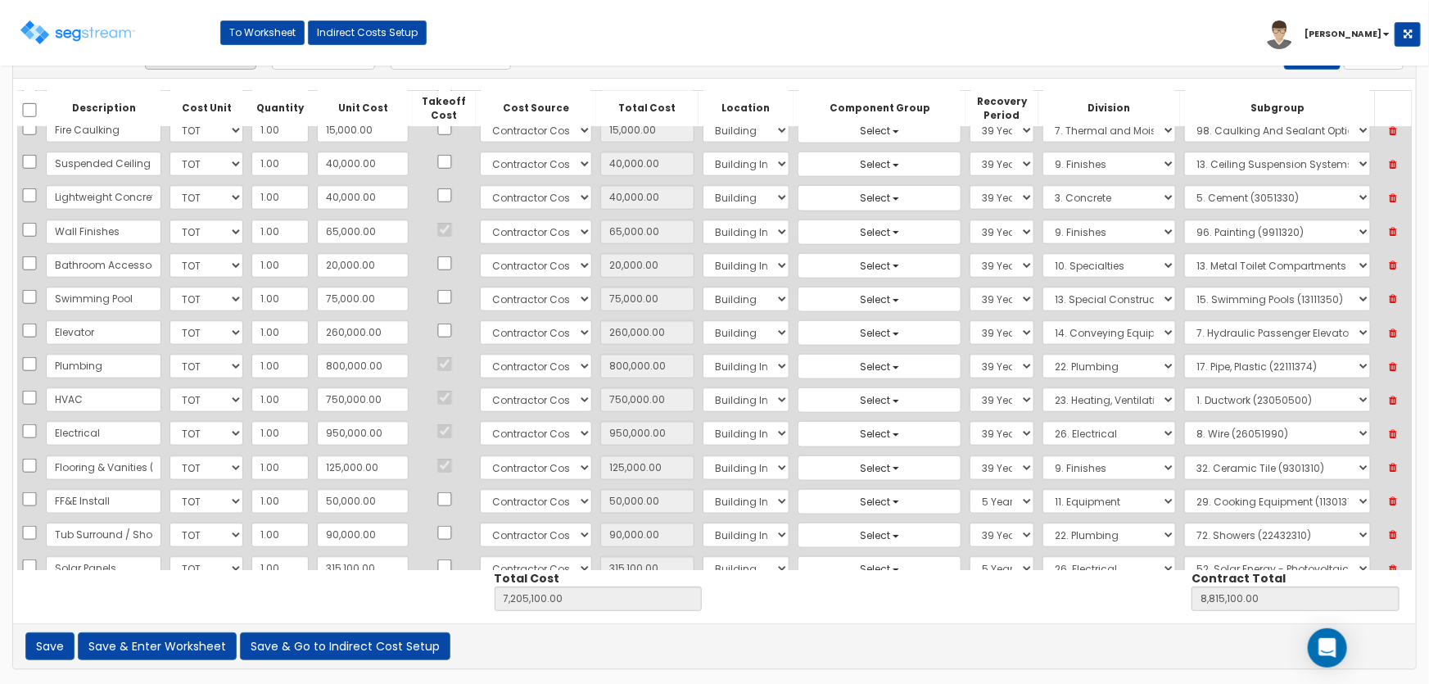
select select "26"
select select "26311350"
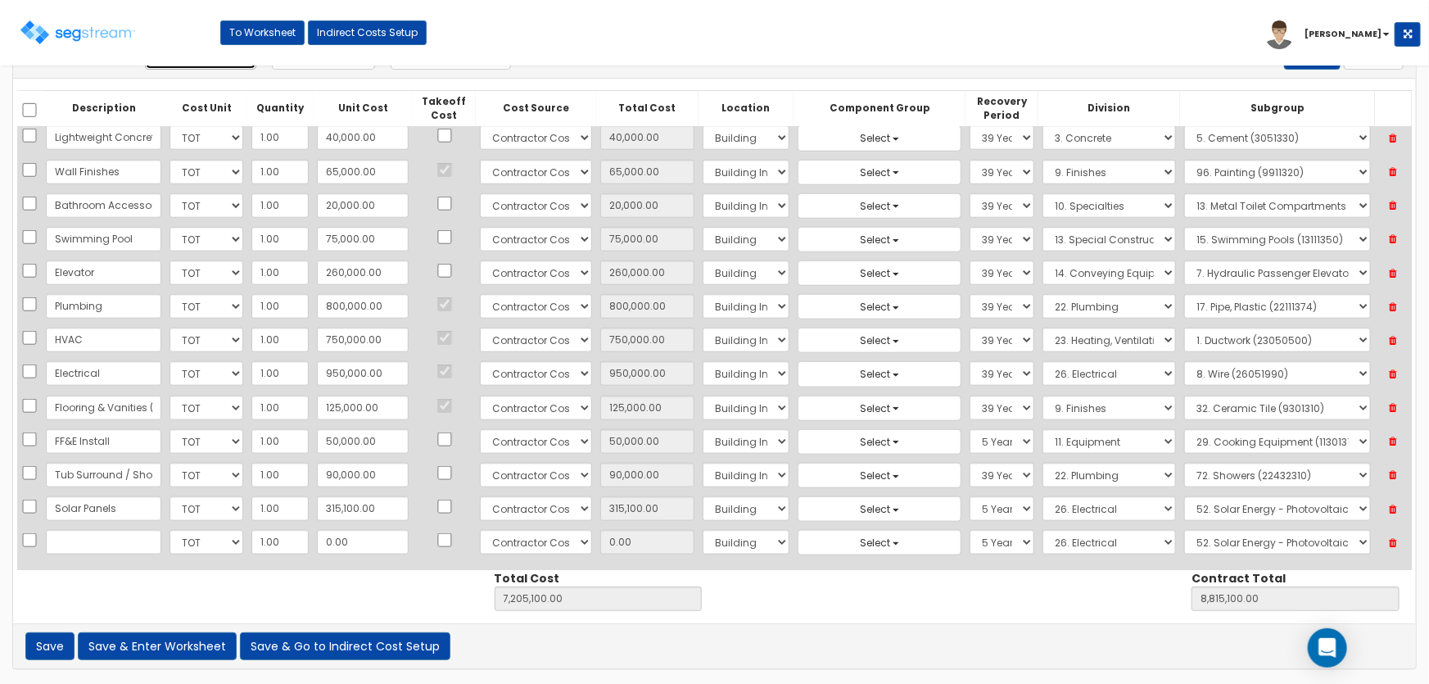
click at [192, 66] on button "Add Direct Cost" at bounding box center [200, 56] width 111 height 28
select select "10"
select select "6"
select select "5Y"
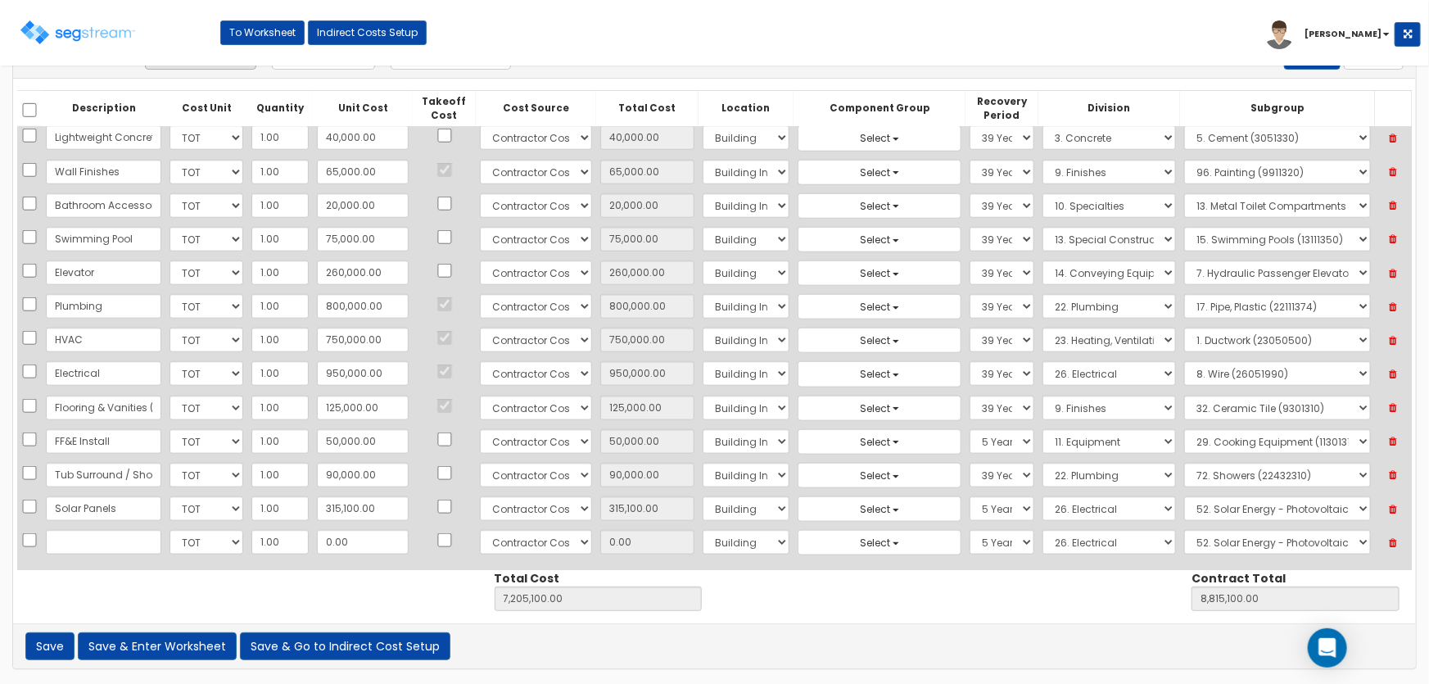
select select "26"
select select "26311350"
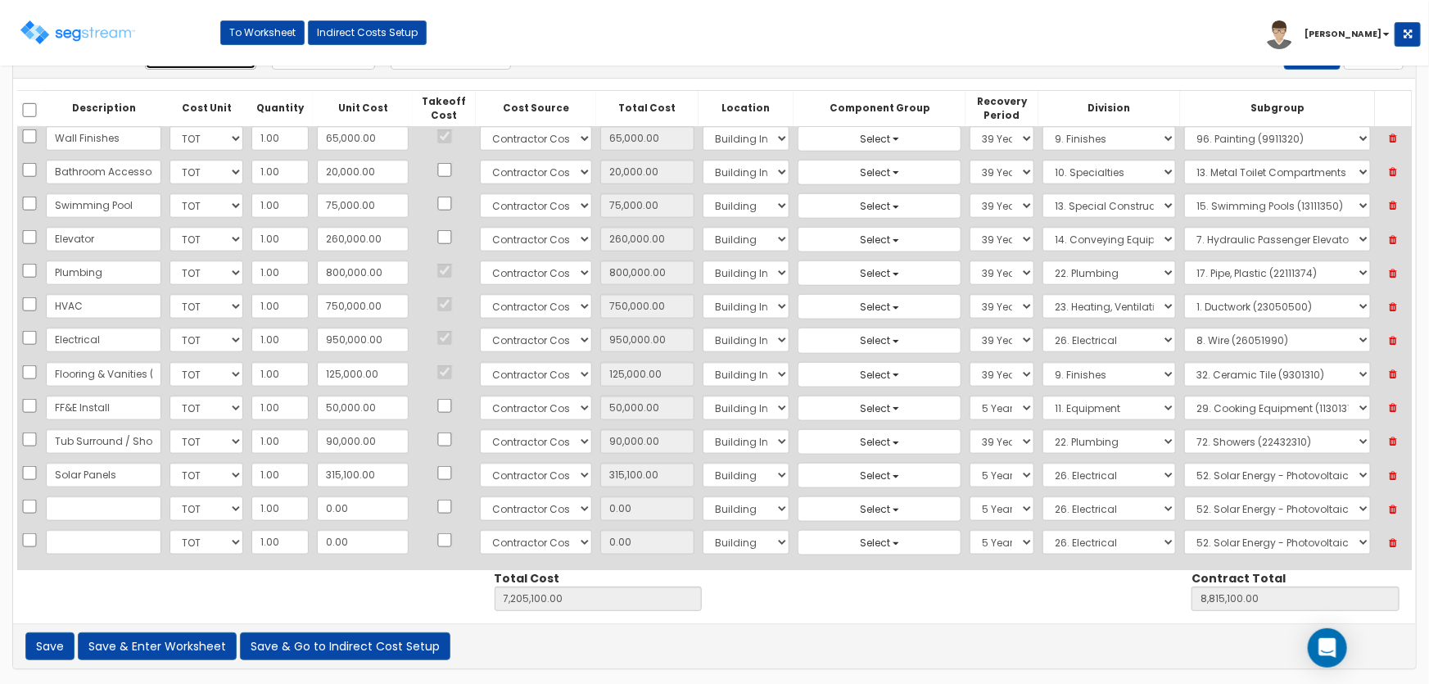
click at [192, 66] on button "Add Direct Cost" at bounding box center [200, 56] width 111 height 28
select select "10"
select select "6"
select select "5Y"
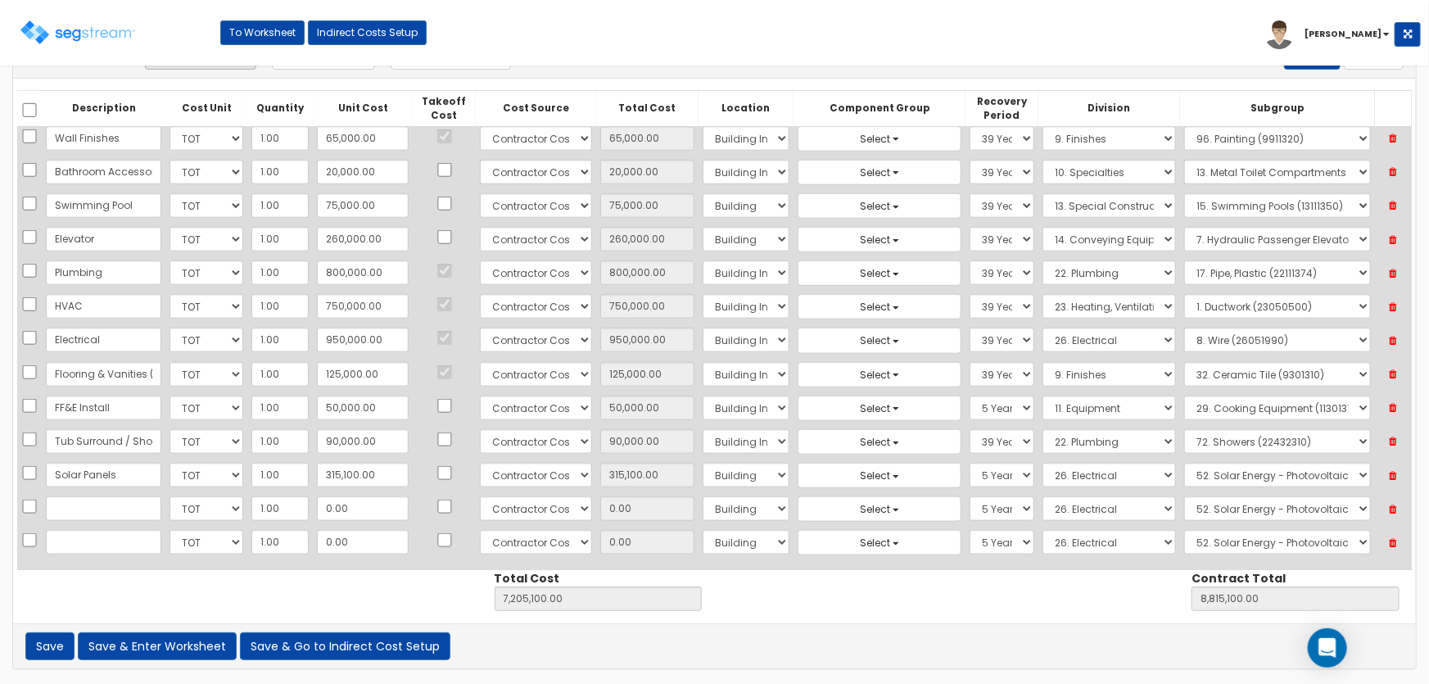
select select "26"
select select "26311350"
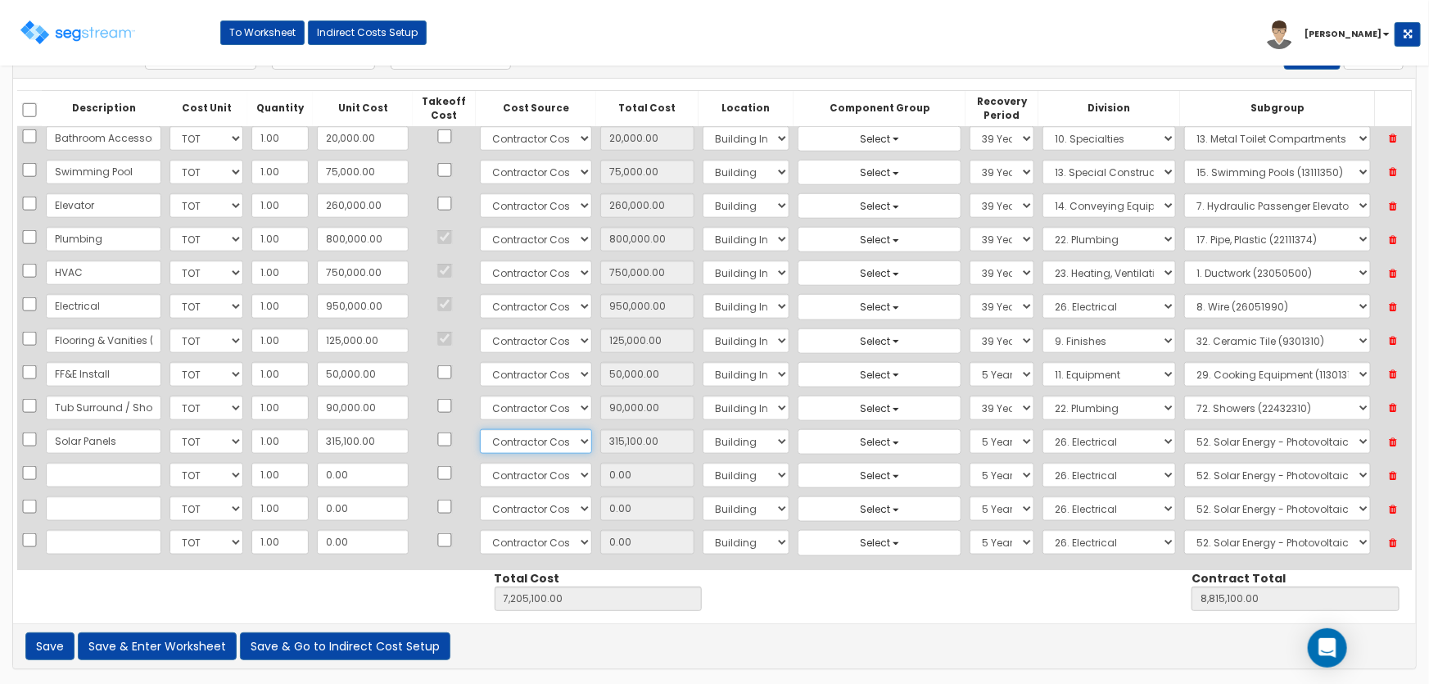
click at [547, 434] on select "Select 86 Sheppard Building Client Cost Client Cost - Equipment Client Costs - …" at bounding box center [536, 441] width 112 height 25
select select "8"
click at [480, 429] on select "Select 86 Sheppard Building Client Cost Client Cost - Equipment Client Costs - …" at bounding box center [536, 441] width 112 height 25
click at [523, 467] on select "Select 86 Sheppard Building Client Cost Client Cost - Equipment Client Costs - …" at bounding box center [536, 475] width 112 height 25
select select "8"
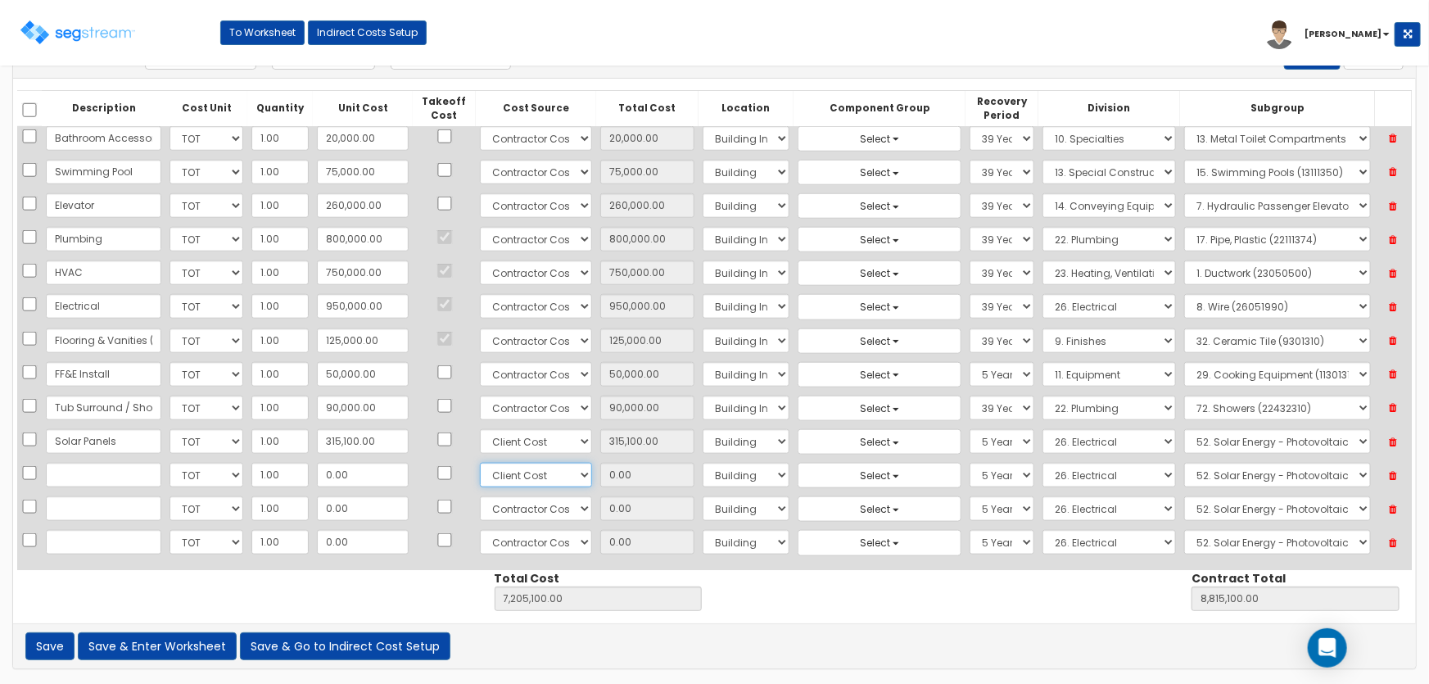
click at [480, 463] on select "Select 86 Sheppard Building Client Cost Client Cost - Equipment Client Costs - …" at bounding box center [536, 475] width 112 height 25
click at [517, 500] on select "Select 86 Sheppard Building Client Cost Client Cost - Equipment Client Costs - …" at bounding box center [536, 508] width 112 height 25
select select "8"
click at [480, 496] on select "Select 86 Sheppard Building Client Cost Client Cost - Equipment Client Costs - …" at bounding box center [536, 508] width 112 height 25
click at [491, 541] on select "Select 86 Sheppard Building Client Cost Client Cost - Equipment Client Costs - …" at bounding box center [536, 542] width 112 height 25
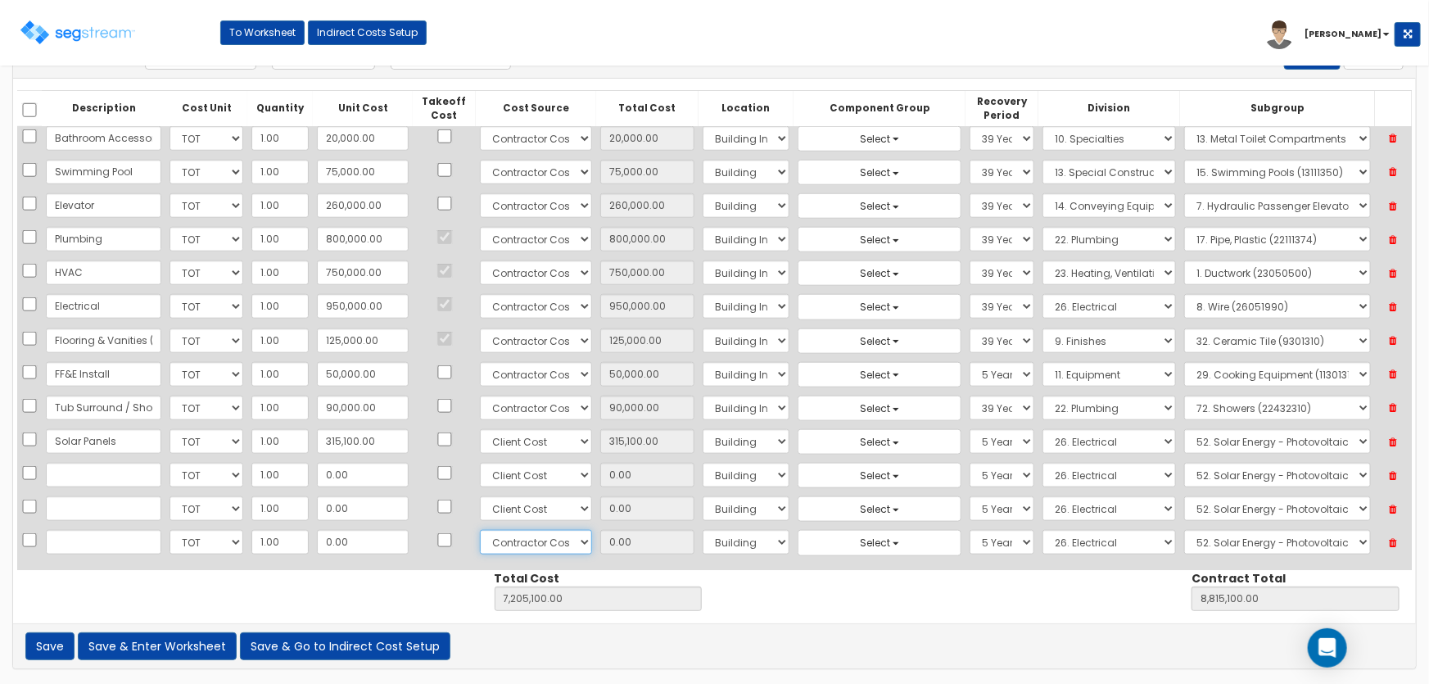
select select "8"
click at [480, 530] on select "Select 86 Sheppard Building Client Cost Client Cost - Equipment Client Costs - …" at bounding box center [536, 542] width 112 height 25
click at [108, 467] on input "text" at bounding box center [103, 475] width 115 height 25
type input "Guestroom Tile"
click at [360, 478] on input "0.00" at bounding box center [363, 475] width 92 height 25
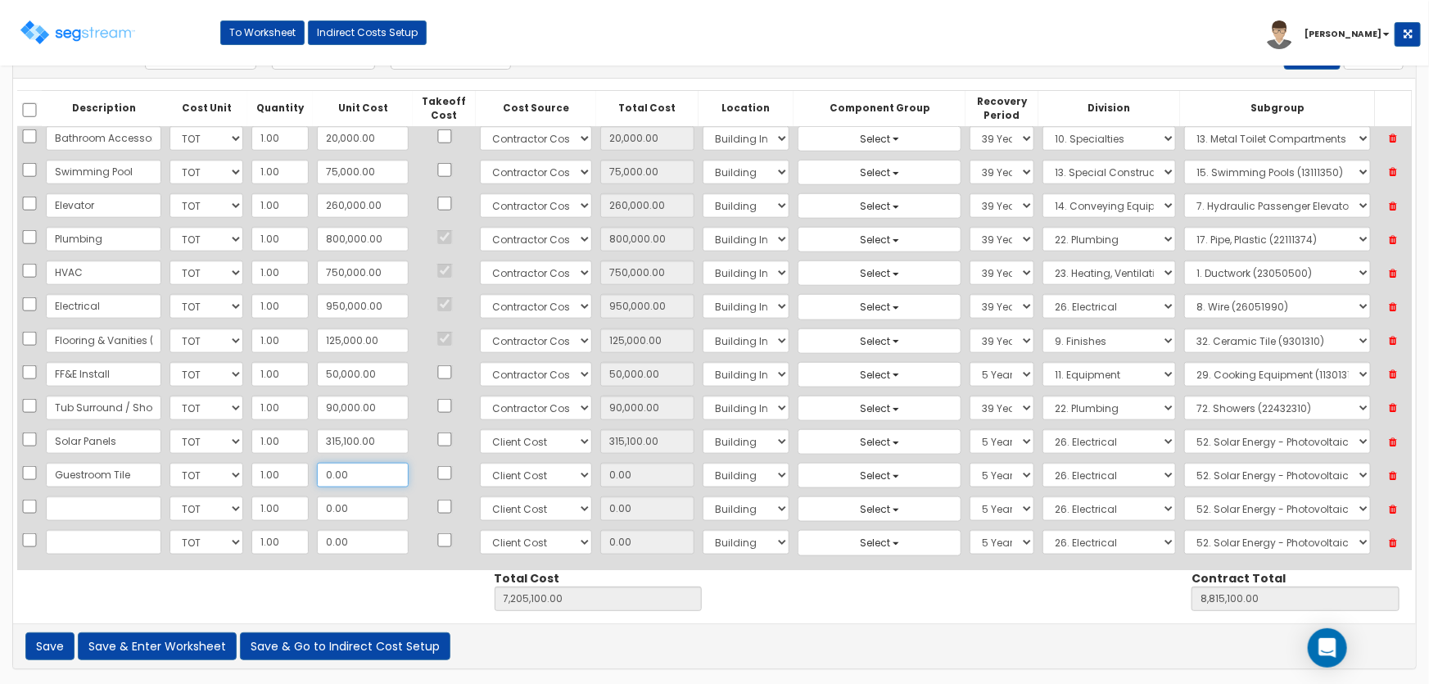
type input "3"
type input "7,205,103.00"
type input "8,815,103.00"
type input "3.00"
type input "39"
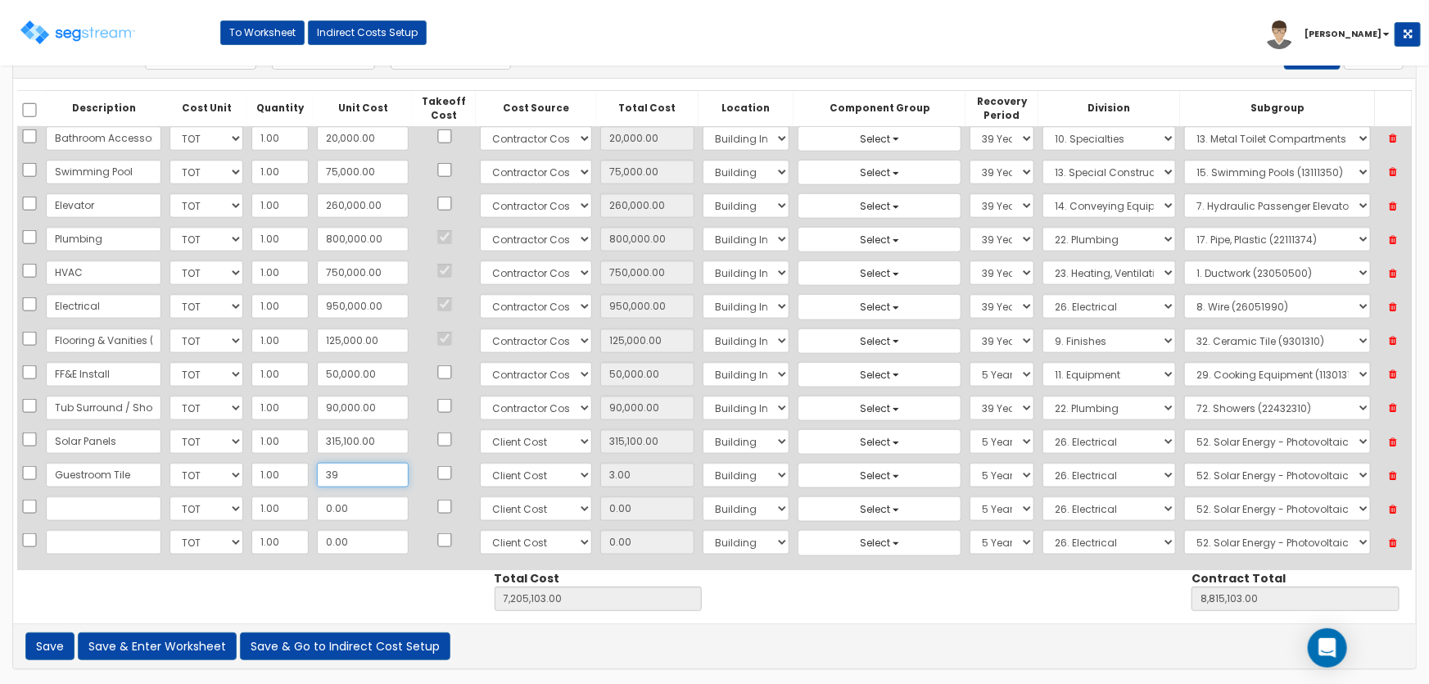
type input "7,205,139.00"
type input "8,815,139.00"
type input "39.00"
type input "393"
type input "7,205,493.00"
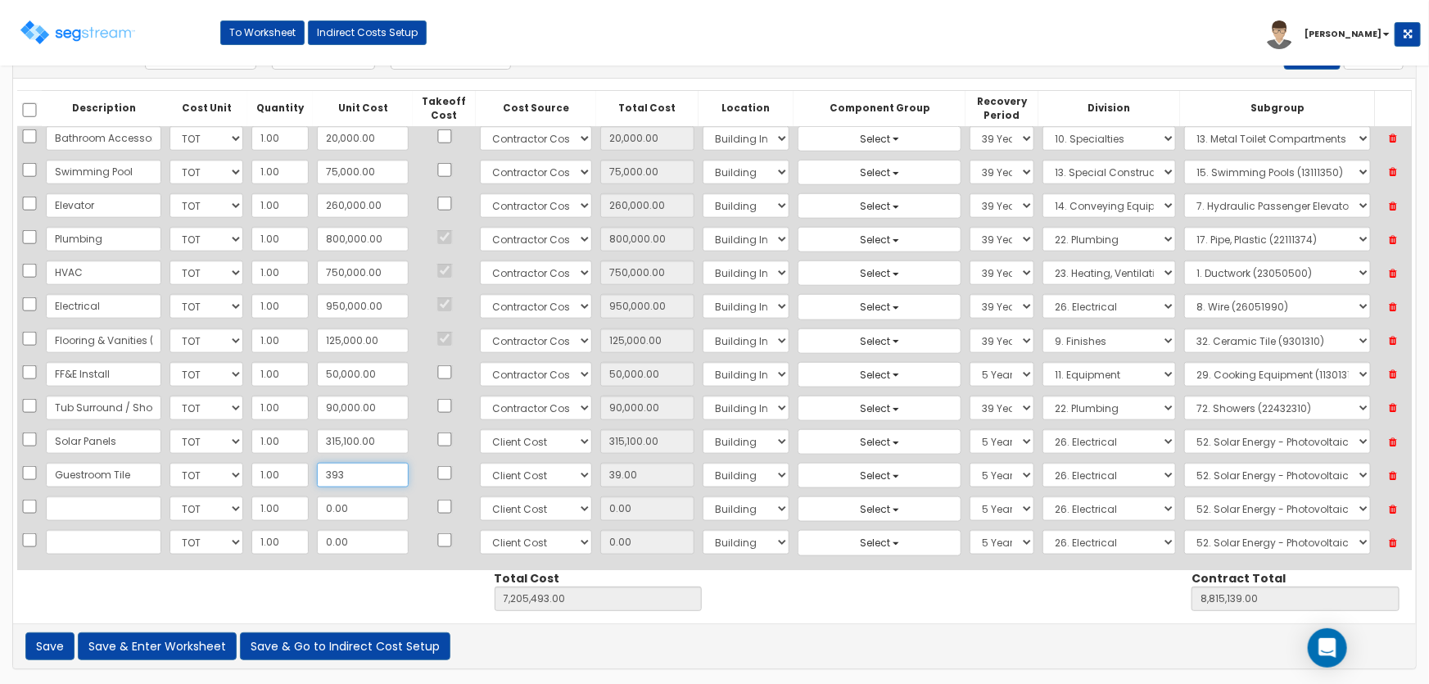
type input "8,815,493.00"
type input "393.00"
type input "3932"
type input "7,209,032.00"
type input "8,819,032.00"
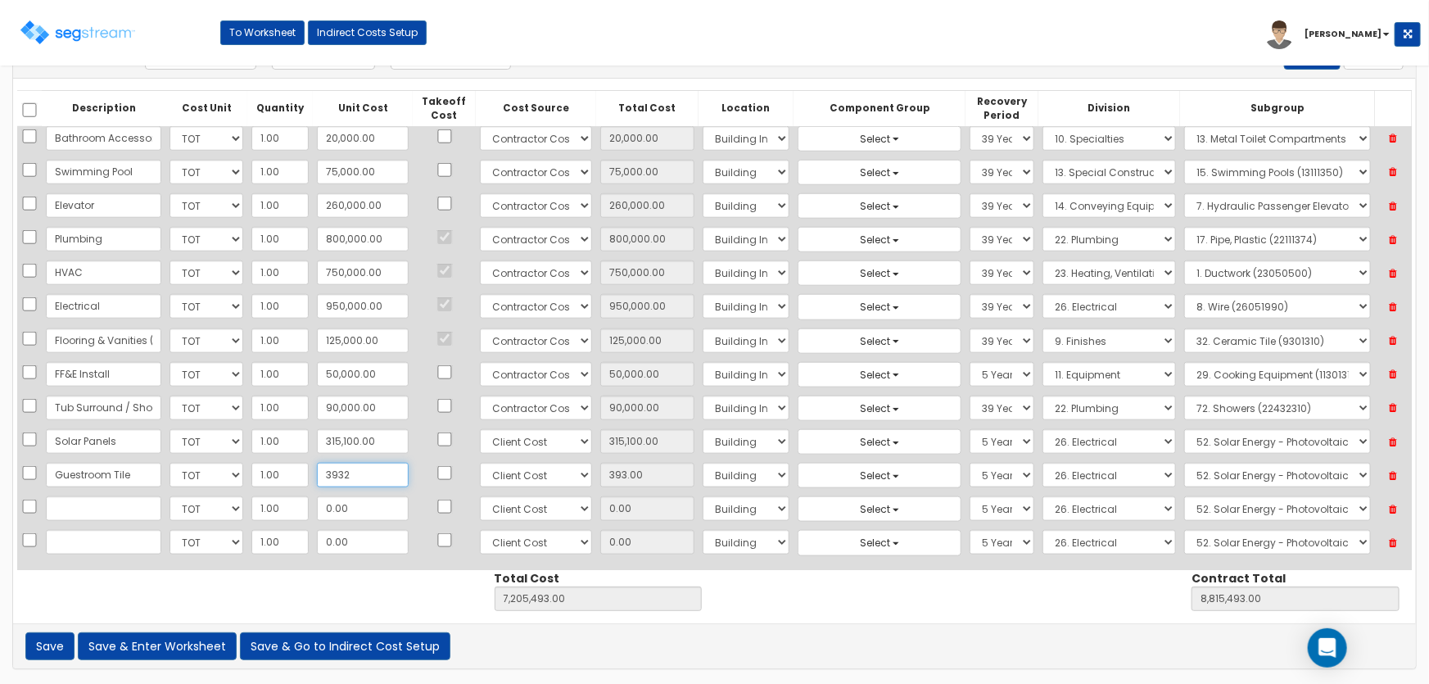
type input "3,932"
type input "3,932.00"
type input "3,9325"
type input "7,244,425.00"
type input "8,854,425.00"
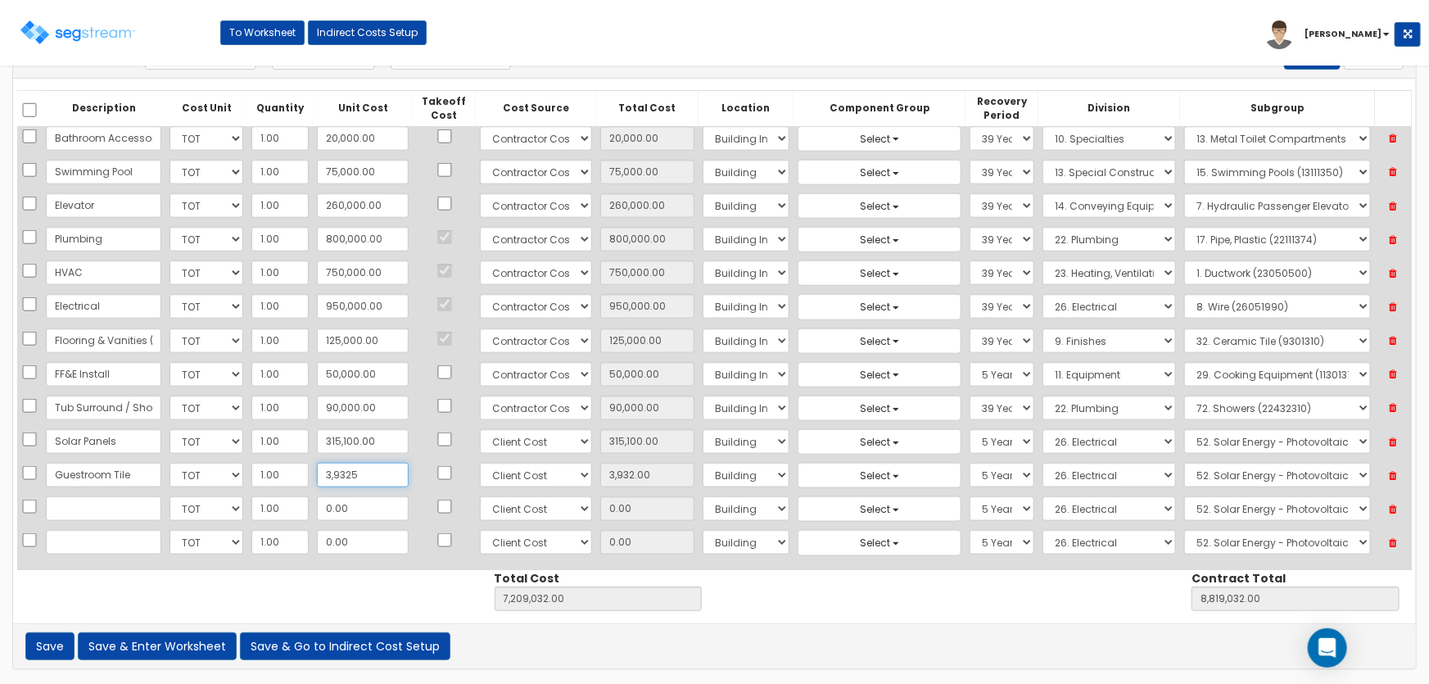
type input "39,325"
type input "39,325.00"
type input "39,325.7"
type input "7,244,425.70"
type input "8,854,425.70"
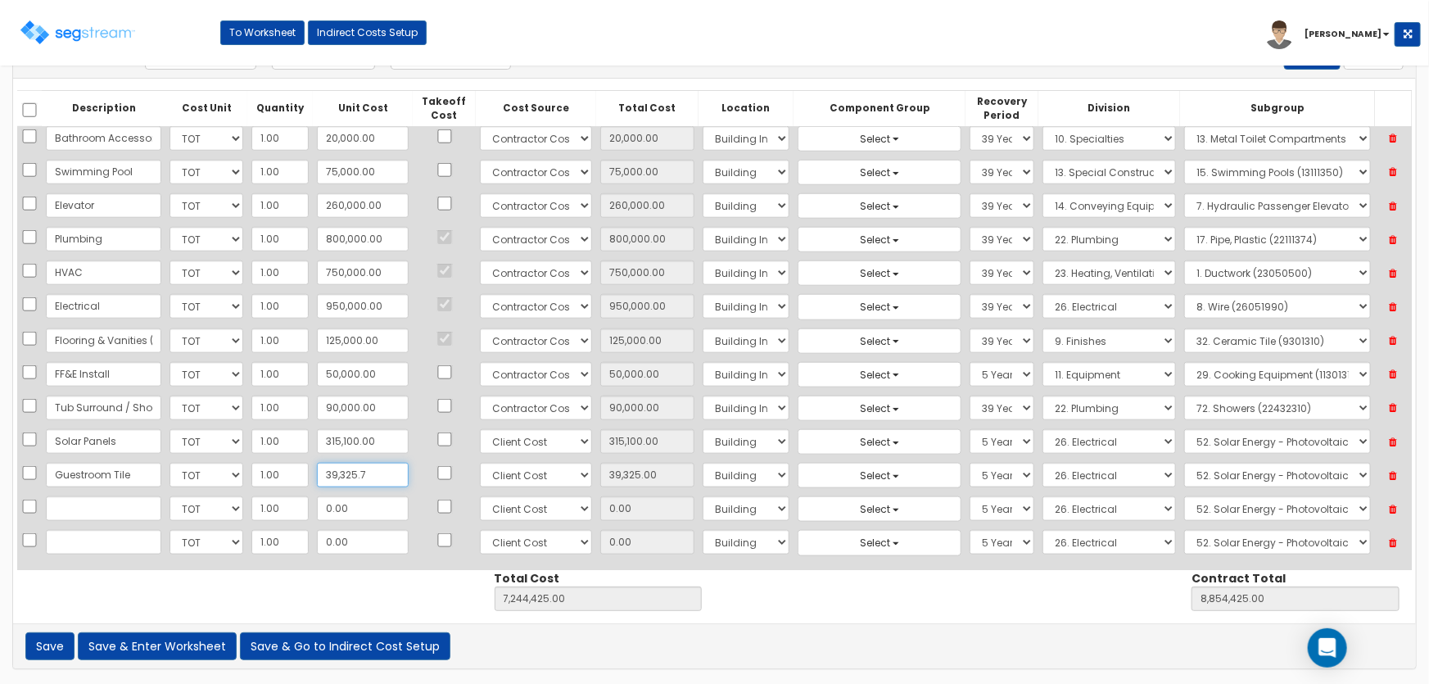
type input "39,325.70"
type input "39,325.74"
type input "7,244,425.74"
type input "8,854,425.74"
type input "39,325.74"
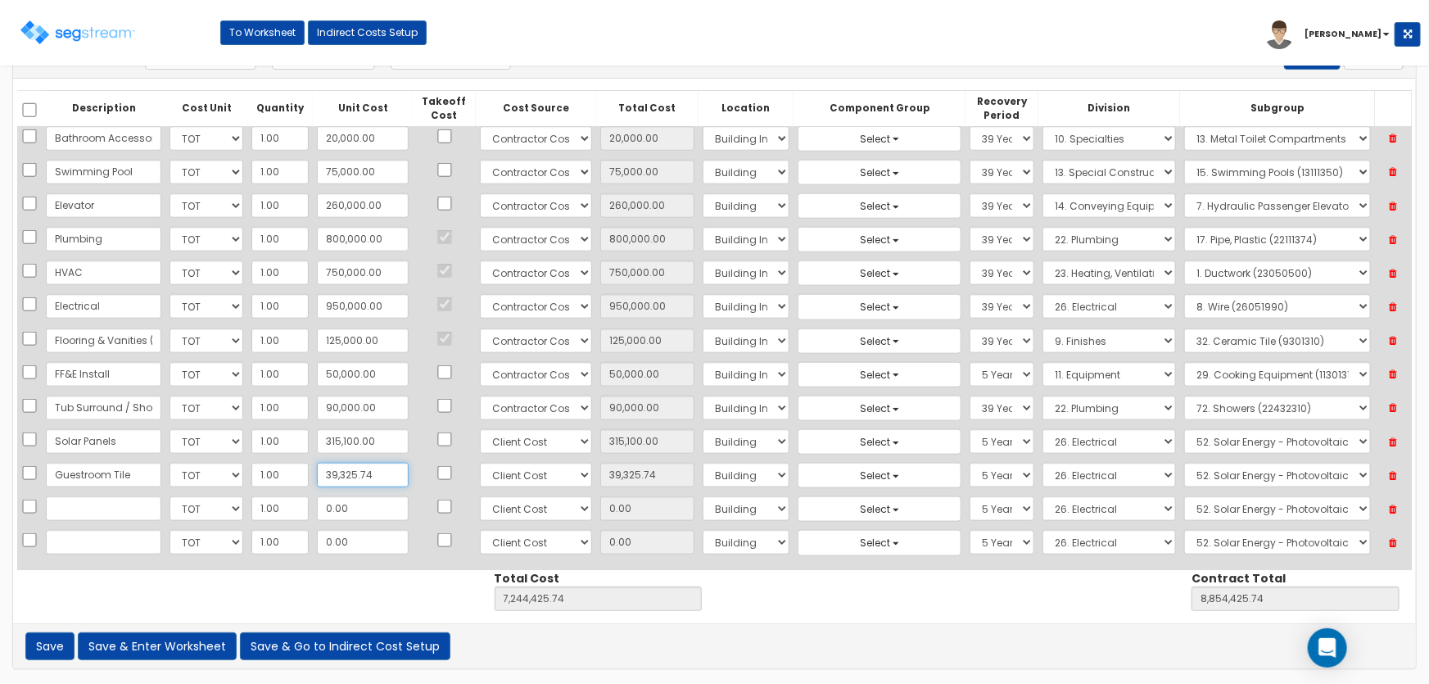
type input "39,325.74"
click at [726, 464] on select "Select Building Building Interior Site Improvements Add Additional Location" at bounding box center [747, 475] width 88 height 25
select select "7"
click at [703, 463] on select "Select Building Building Interior Site Improvements Add Additional Location" at bounding box center [747, 475] width 88 height 25
click at [1043, 467] on select "Select 1. General Requirements 2. Existing Conditions 3. Concrete 4. Masonry 5.…" at bounding box center [1109, 475] width 133 height 25
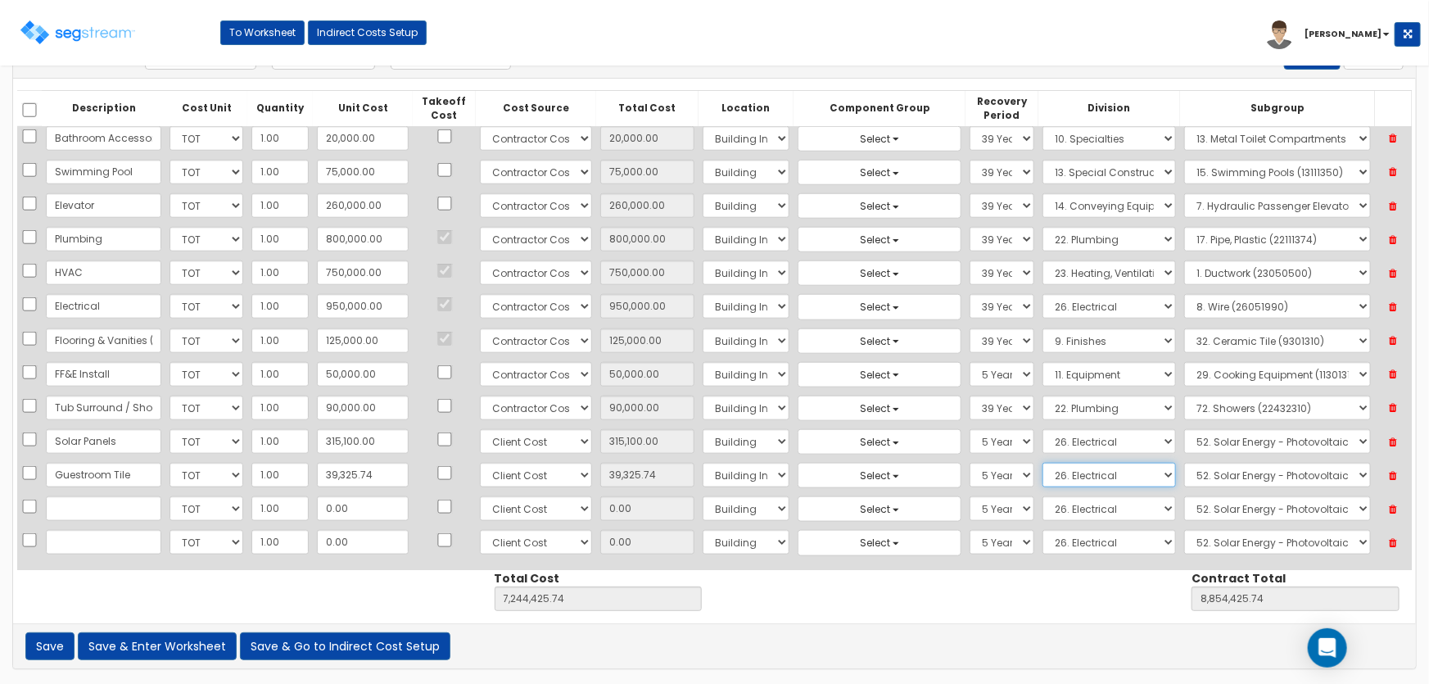
select select "12"
click at [1043, 463] on select "Select 1. General Requirements 2. Existing Conditions 3. Concrete 4. Masonry 5.…" at bounding box center [1109, 475] width 133 height 25
click at [1188, 463] on select "Select 1. Metal Horizontal Louver Blinds (12211313) 2. Vinyl Horizontal Louver …" at bounding box center [1277, 475] width 187 height 25
select select "12322310"
click at [1184, 463] on select "Select 1. Metal Horizontal Louver Blinds (12211313) 2. Vinyl Horizontal Louver …" at bounding box center [1277, 475] width 187 height 25
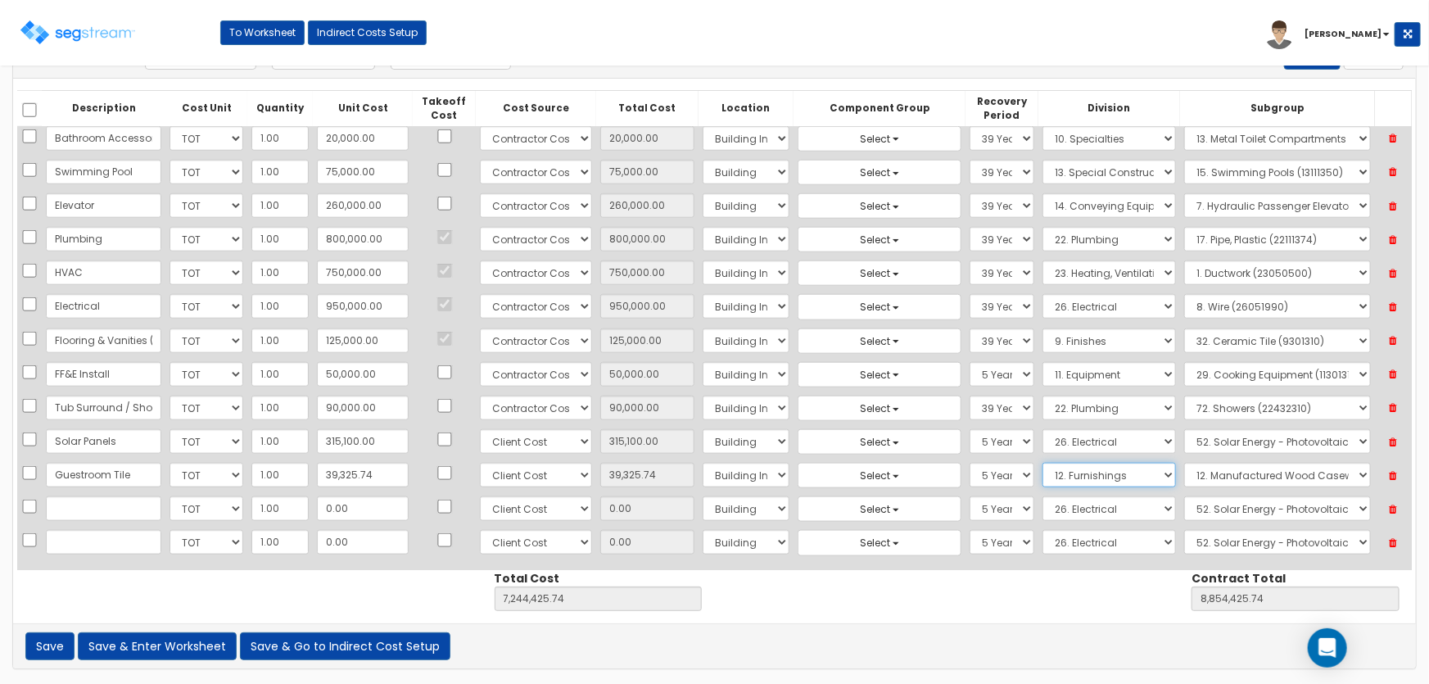
drag, startPoint x: 1075, startPoint y: 469, endPoint x: 1077, endPoint y: 459, distance: 10.0
click at [1075, 469] on select "Select 1. General Requirements 2. Existing Conditions 3. Concrete 4. Masonry 5.…" at bounding box center [1109, 475] width 133 height 25
select select "9"
click at [1043, 463] on select "Select 1. General Requirements 2. Existing Conditions 3. Concrete 4. Masonry 5.…" at bounding box center [1109, 475] width 133 height 25
drag, startPoint x: 1195, startPoint y: 472, endPoint x: 1208, endPoint y: 457, distance: 19.7
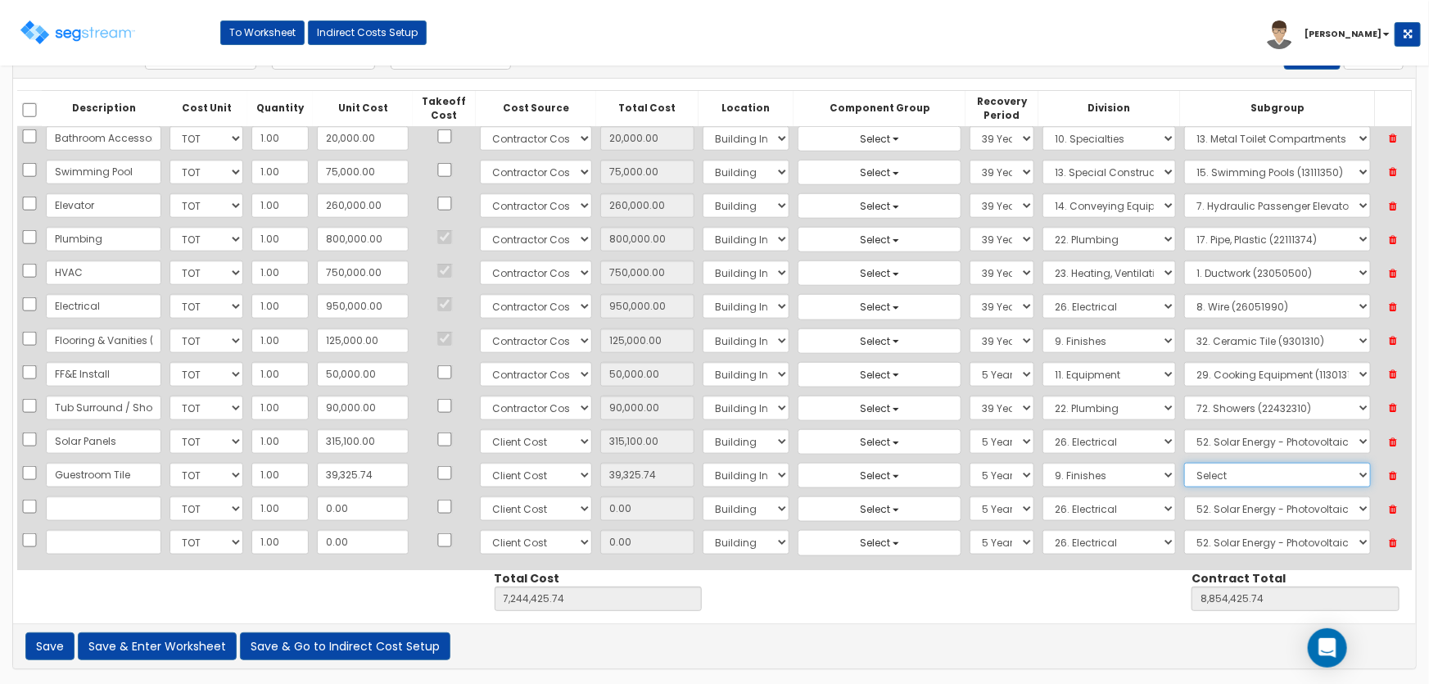
click at [1195, 472] on select "Select 1. Carpet Maintenance (9016010) 2. Gypsum Wallboard Repairs (9017010) 3.…" at bounding box center [1277, 475] width 187 height 25
select select "9301310"
click at [1184, 463] on select "Select 1. Carpet Maintenance (9016010) 2. Gypsum Wallboard Repairs (9017010) 3.…" at bounding box center [1277, 475] width 187 height 25
click at [123, 503] on input "text" at bounding box center [103, 508] width 115 height 25
click at [82, 496] on input "text" at bounding box center [103, 508] width 115 height 25
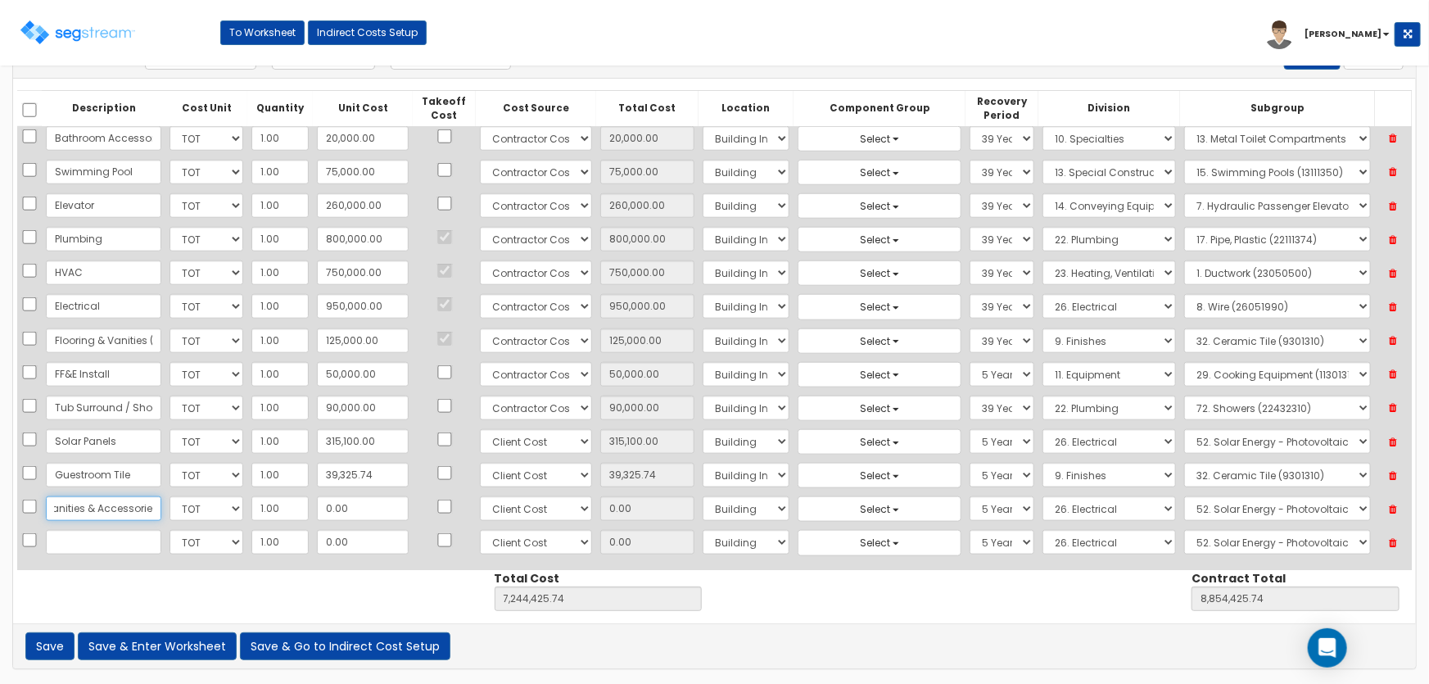
scroll to position [0, 91]
type input "Guestroom Vanities & Accessories"
click at [351, 500] on input "0.00" at bounding box center [363, 508] width 92 height 25
type input "9"
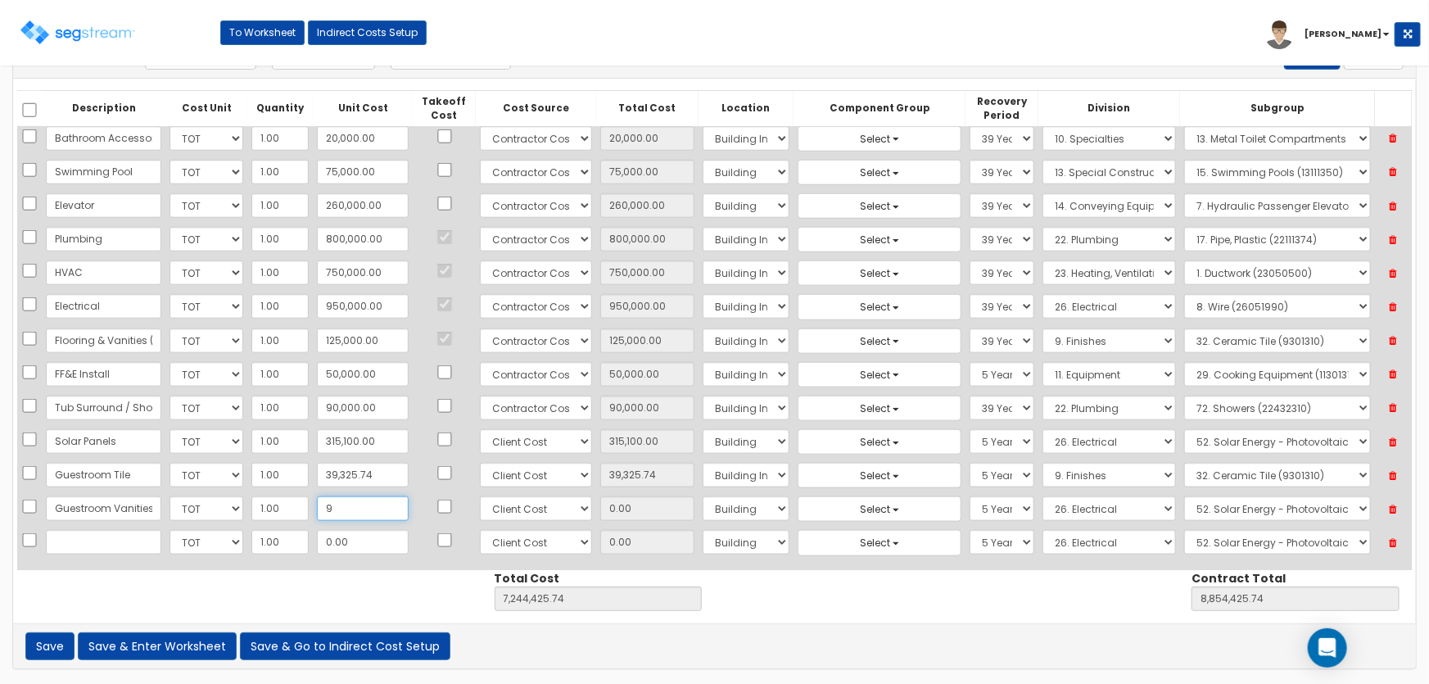
type input "7,244,434.74"
type input "8,854,434.74"
type input "9.00"
type input "91"
type input "7,244,516.74"
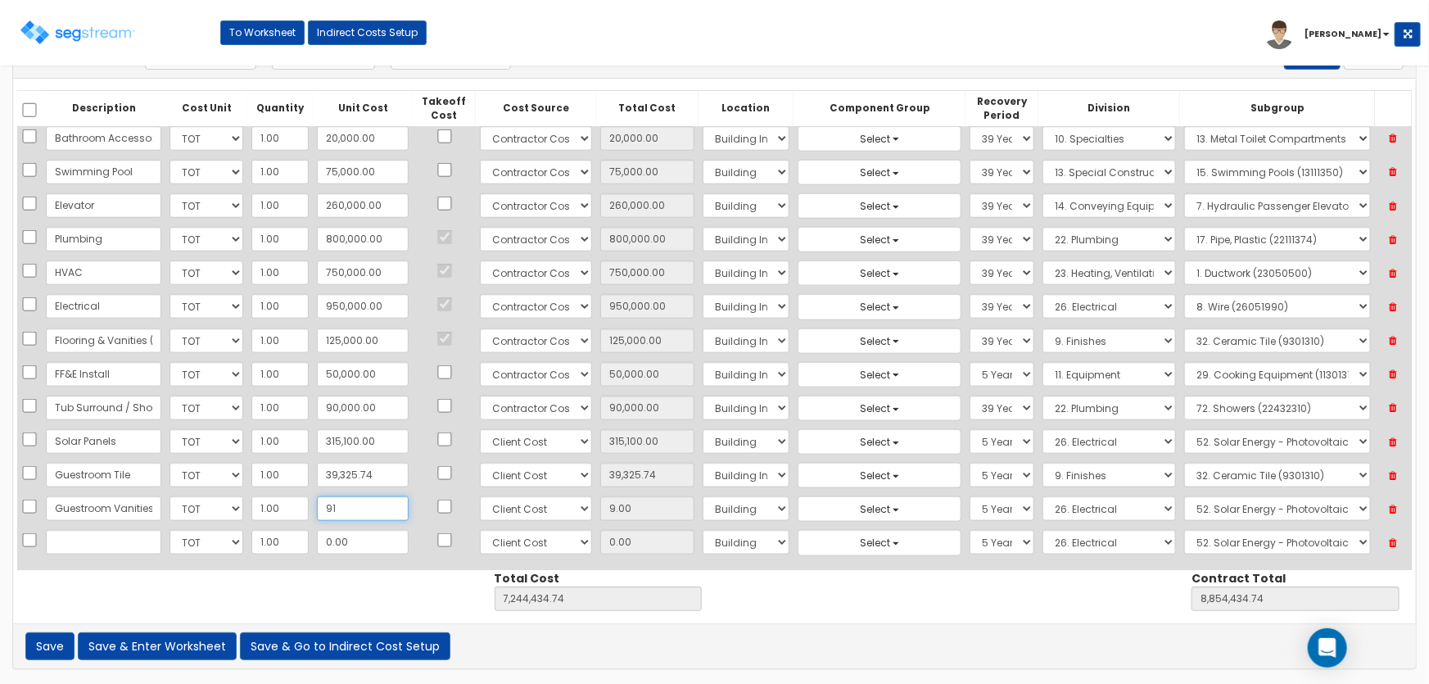
type input "8,854,516.74"
type input "91.00"
type input "914"
type input "7,245,339.74"
type input "8,855,339.74"
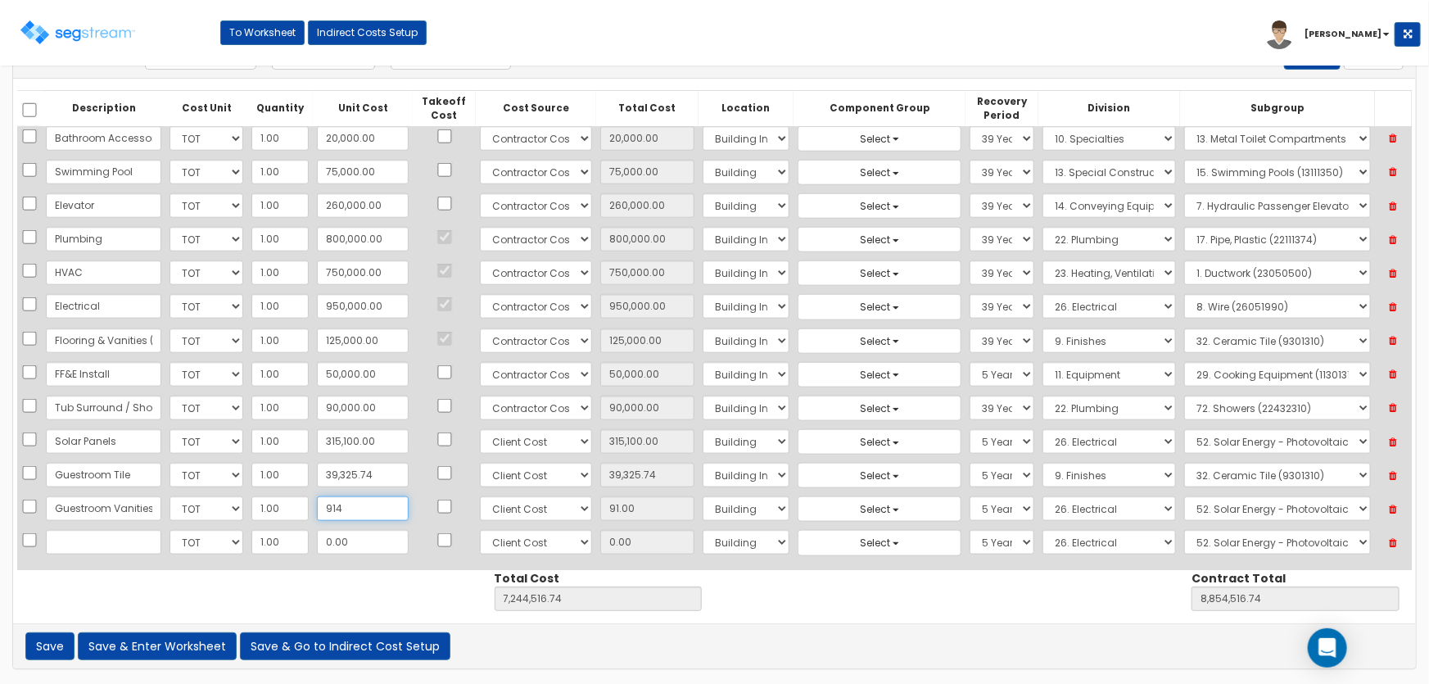
type input "914.00"
type input "9141"
type input "7,253,566.74"
type input "8,863,566.74"
type input "9,141"
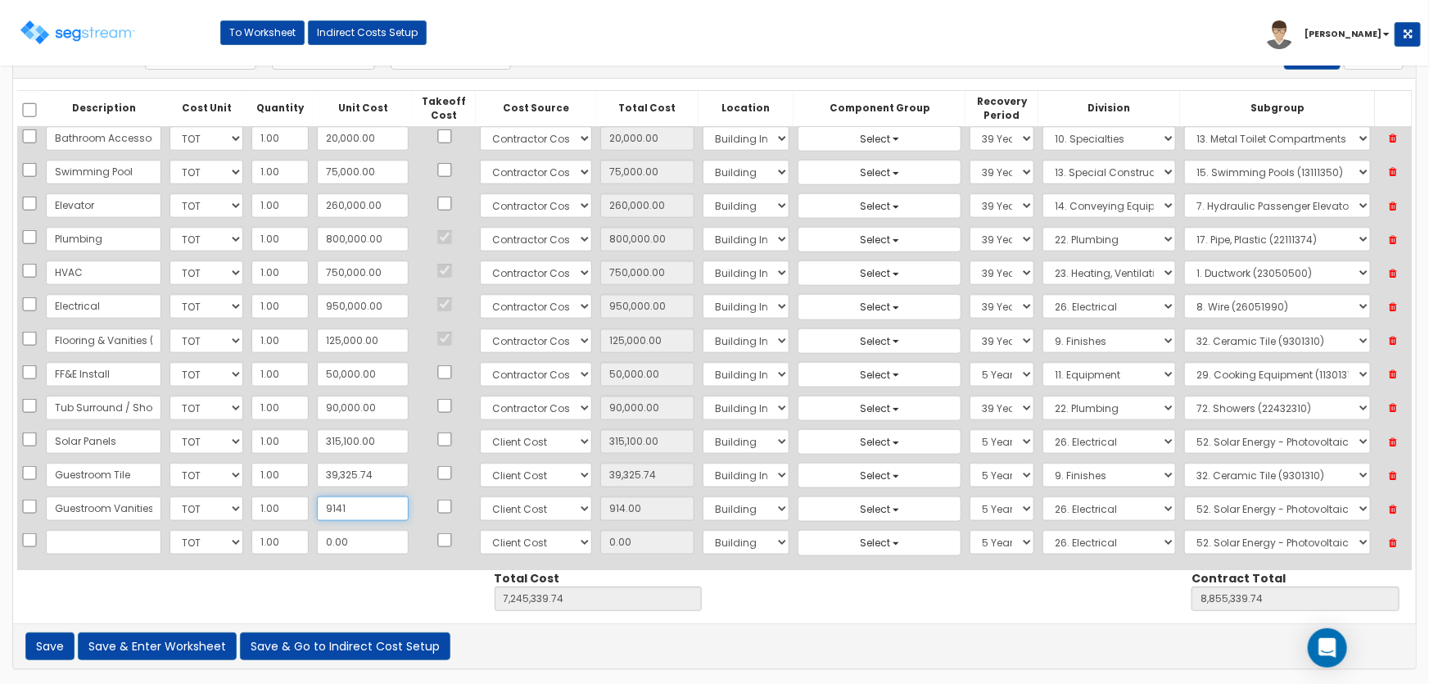
type input "9,141.00"
type input "9,1410"
type input "7,335,835.74"
type input "8,945,835.74"
type input "91,410"
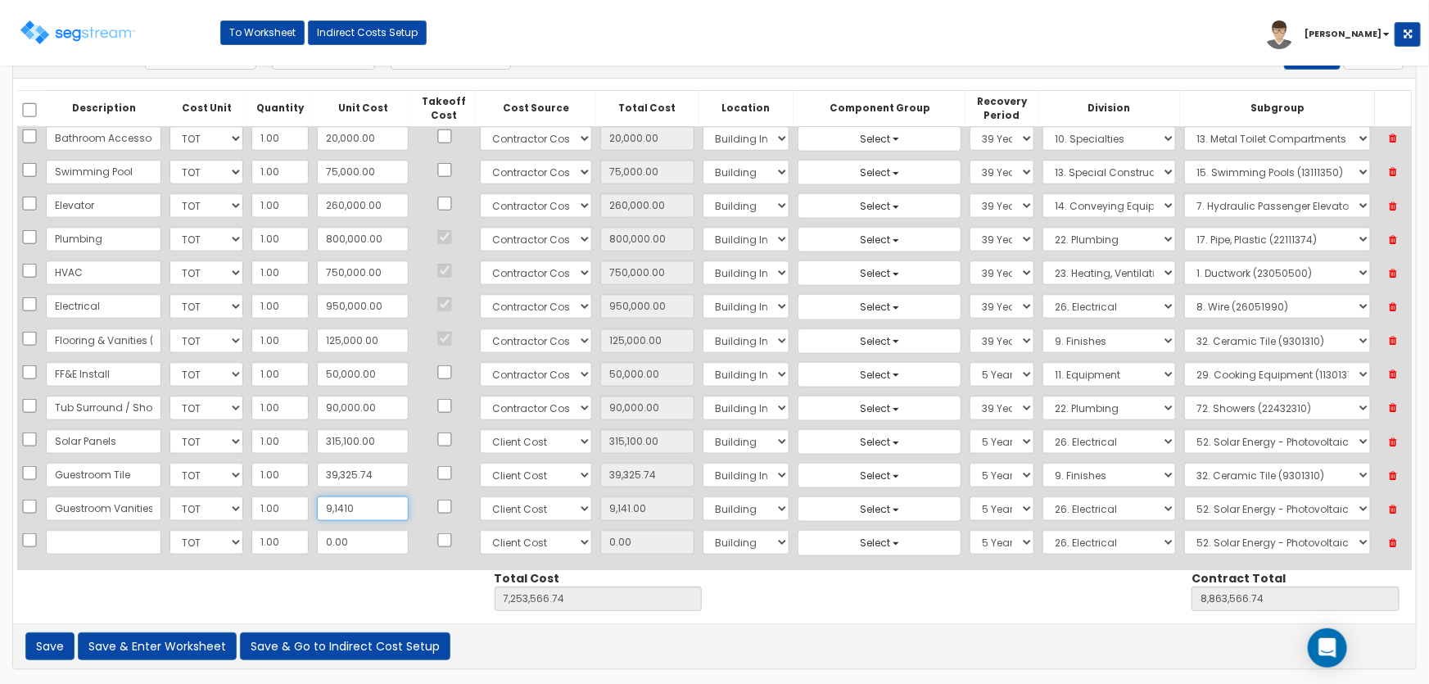
type input "91,410.00"
type input "91,410.8"
type input "7,335,836.54"
type input "8,945,836.54"
type input "91,410.80"
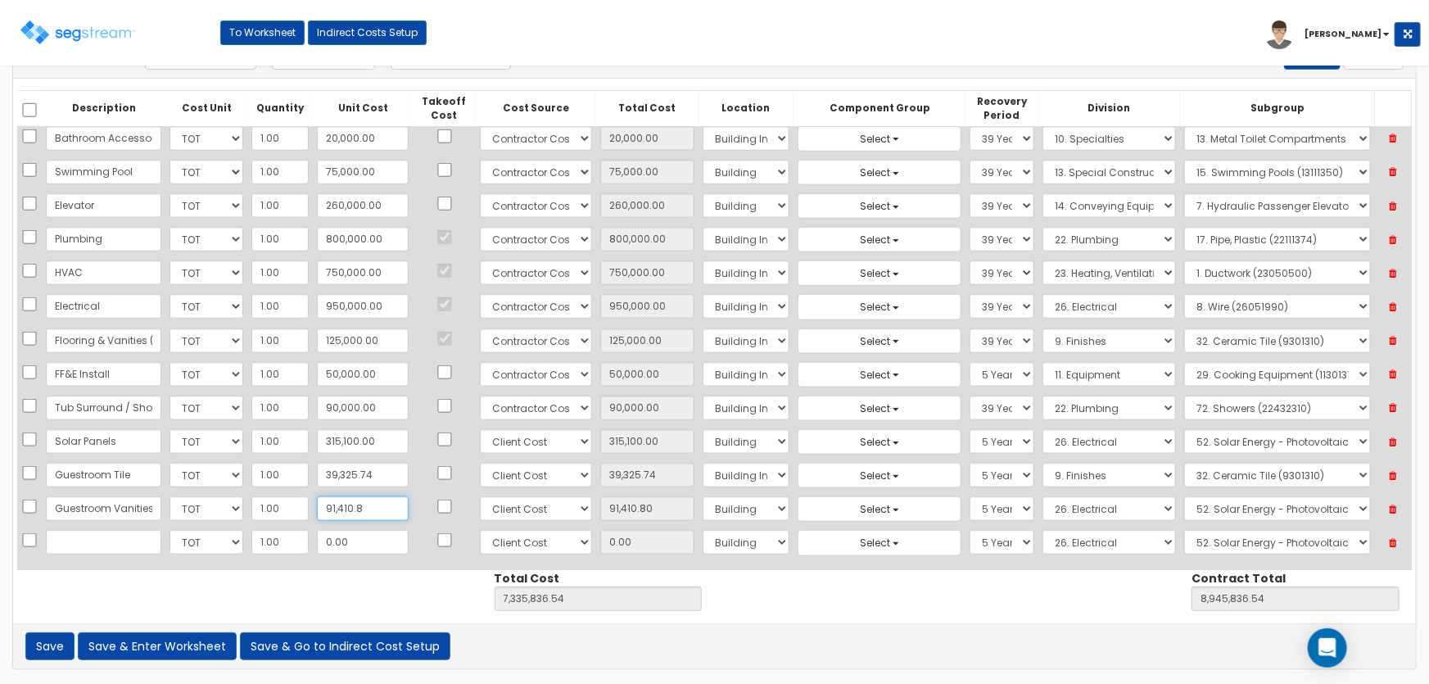
type input "91,410.83"
type input "7,335,836.57"
type input "8,945,836.57"
type input "91,410.83"
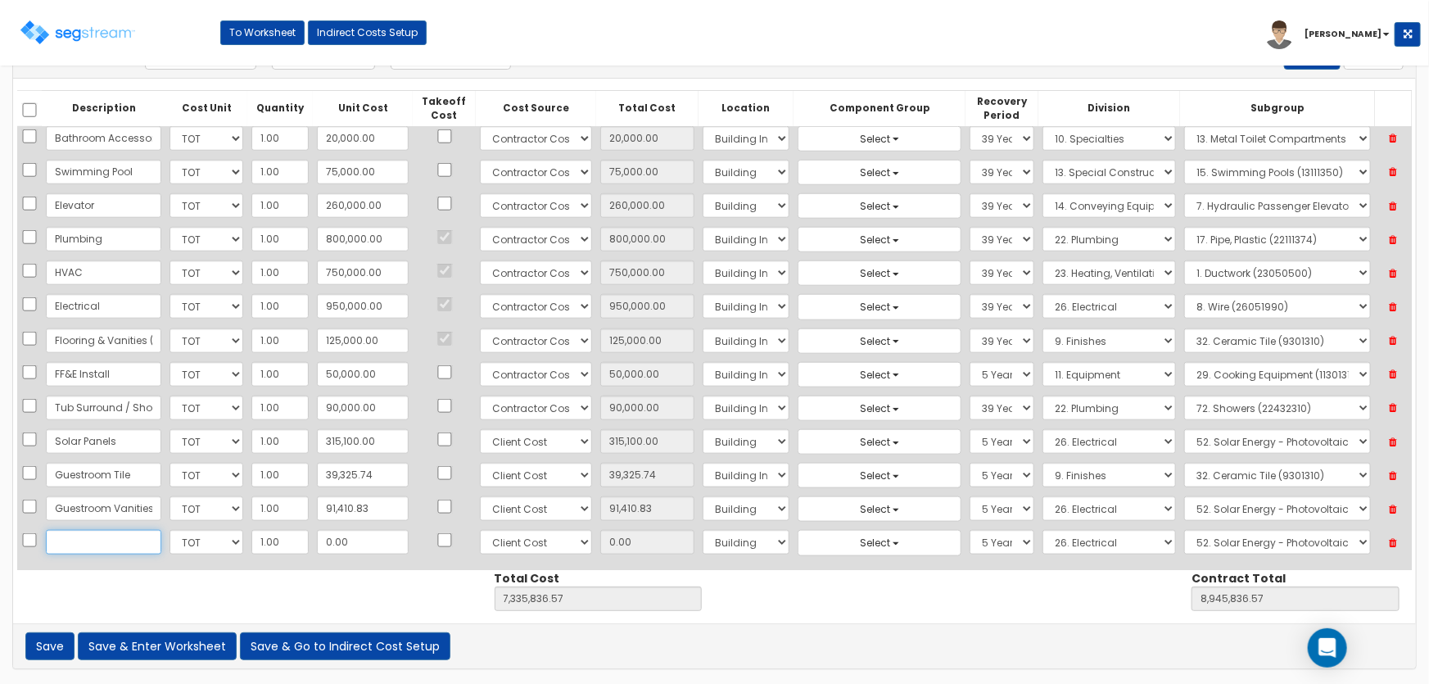
click at [74, 536] on input "text" at bounding box center [103, 542] width 115 height 25
type input "FF&E"
click at [703, 504] on select "Select Building Building Interior Site Improvements Add Additional Location" at bounding box center [747, 508] width 88 height 25
select select "7"
click at [703, 496] on select "Select Building Building Interior Site Improvements Add Additional Location" at bounding box center [747, 508] width 88 height 25
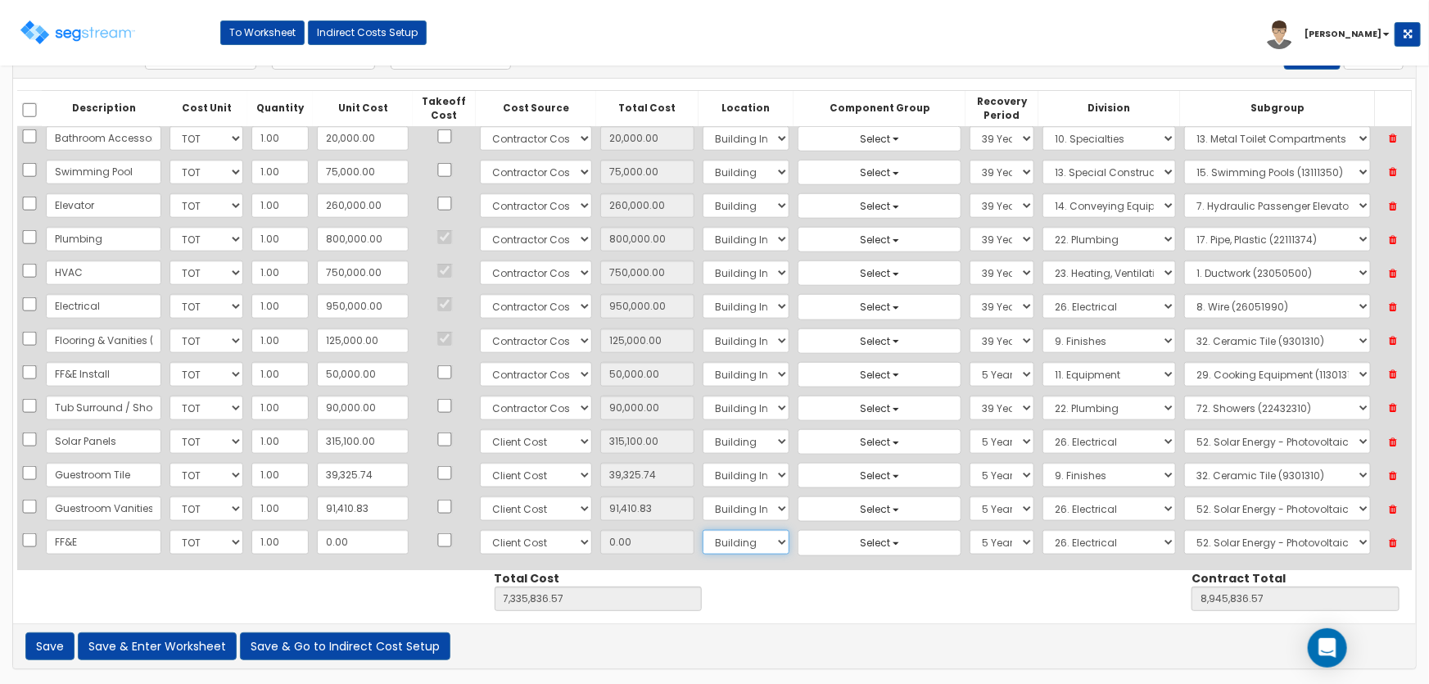
click at [717, 538] on select "Select Building Building Interior Site Improvements Add Additional Location" at bounding box center [747, 542] width 88 height 25
select select "7"
click at [703, 530] on select "Select Building Building Interior Site Improvements Add Additional Location" at bounding box center [747, 542] width 88 height 25
click at [1047, 503] on select "Select 1. General Requirements 2. Existing Conditions 3. Concrete 4. Masonry 5.…" at bounding box center [1109, 508] width 133 height 25
select select "12"
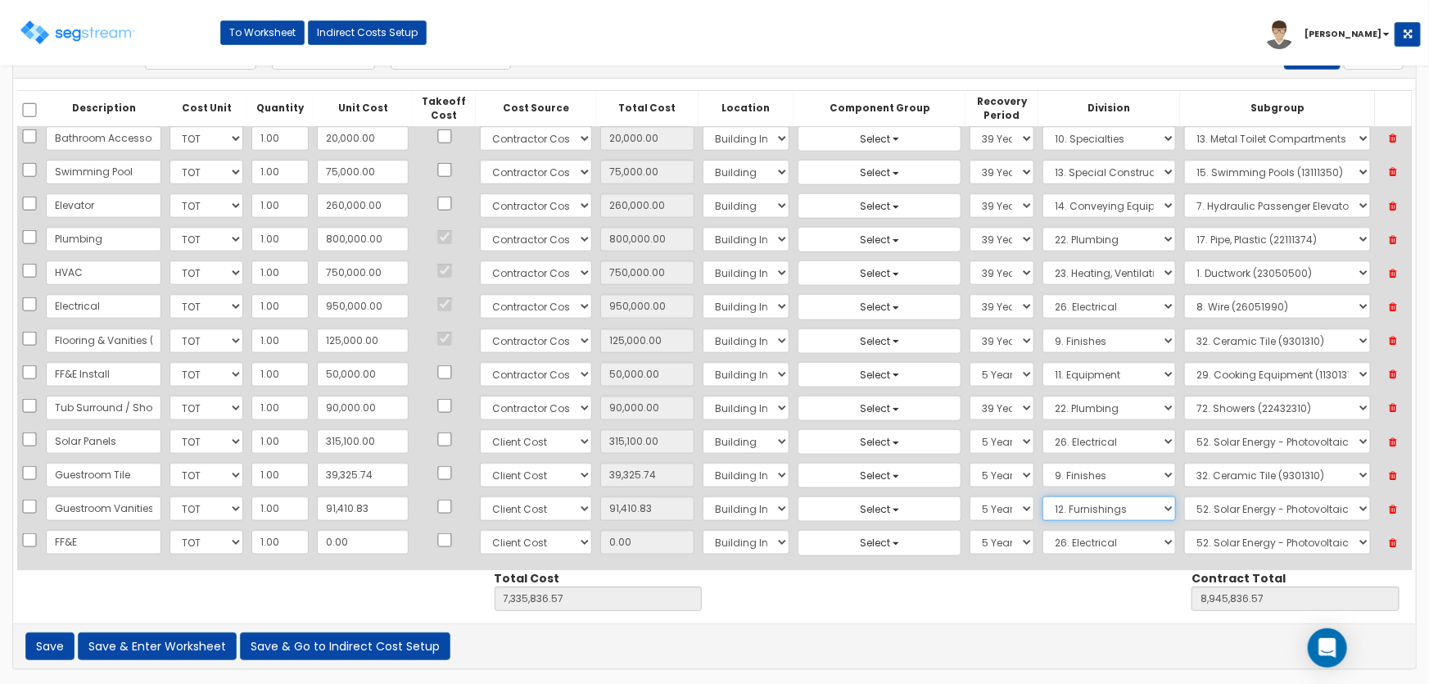
click at [1043, 496] on select "Select 1. General Requirements 2. Existing Conditions 3. Concrete 4. Masonry 5.…" at bounding box center [1109, 508] width 133 height 25
drag, startPoint x: 1185, startPoint y: 500, endPoint x: 1188, endPoint y: 491, distance: 9.6
click at [1185, 500] on select "Select 1. Metal Horizontal Louver Blinds (12211313) 2. Vinyl Horizontal Louver …" at bounding box center [1277, 508] width 187 height 25
select select "12322310"
click at [1184, 496] on select "Select 1. Metal Horizontal Louver Blinds (12211313) 2. Vinyl Horizontal Louver …" at bounding box center [1277, 508] width 187 height 25
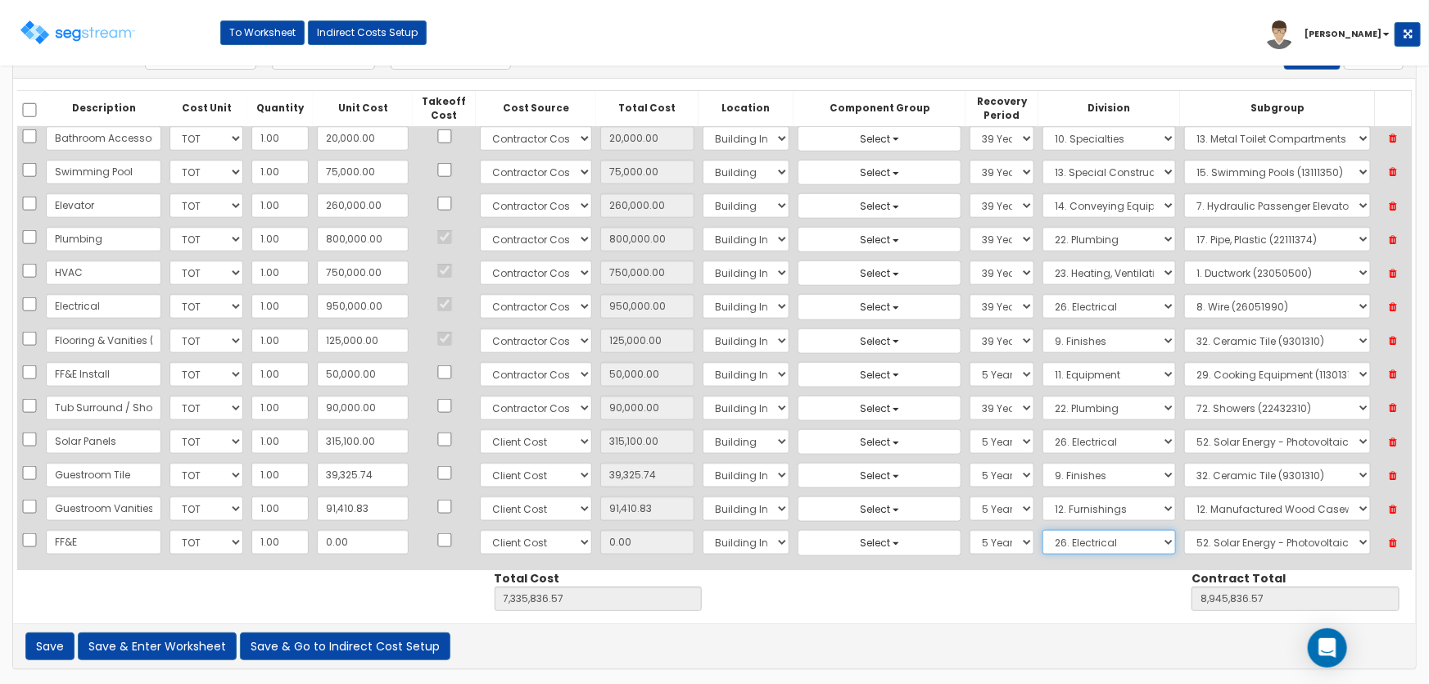
click at [1093, 533] on select "Select 1. General Requirements 2. Existing Conditions 3. Concrete 4. Masonry 5.…" at bounding box center [1109, 542] width 133 height 25
select select "12"
click at [1043, 530] on select "Select 1. General Requirements 2. Existing Conditions 3. Concrete 4. Masonry 5.…" at bounding box center [1109, 542] width 133 height 25
click at [1190, 535] on select "Select 1. Metal Horizontal Louver Blinds (12211313) 2. Vinyl Horizontal Louver …" at bounding box center [1277, 542] width 187 height 25
select select "12322330"
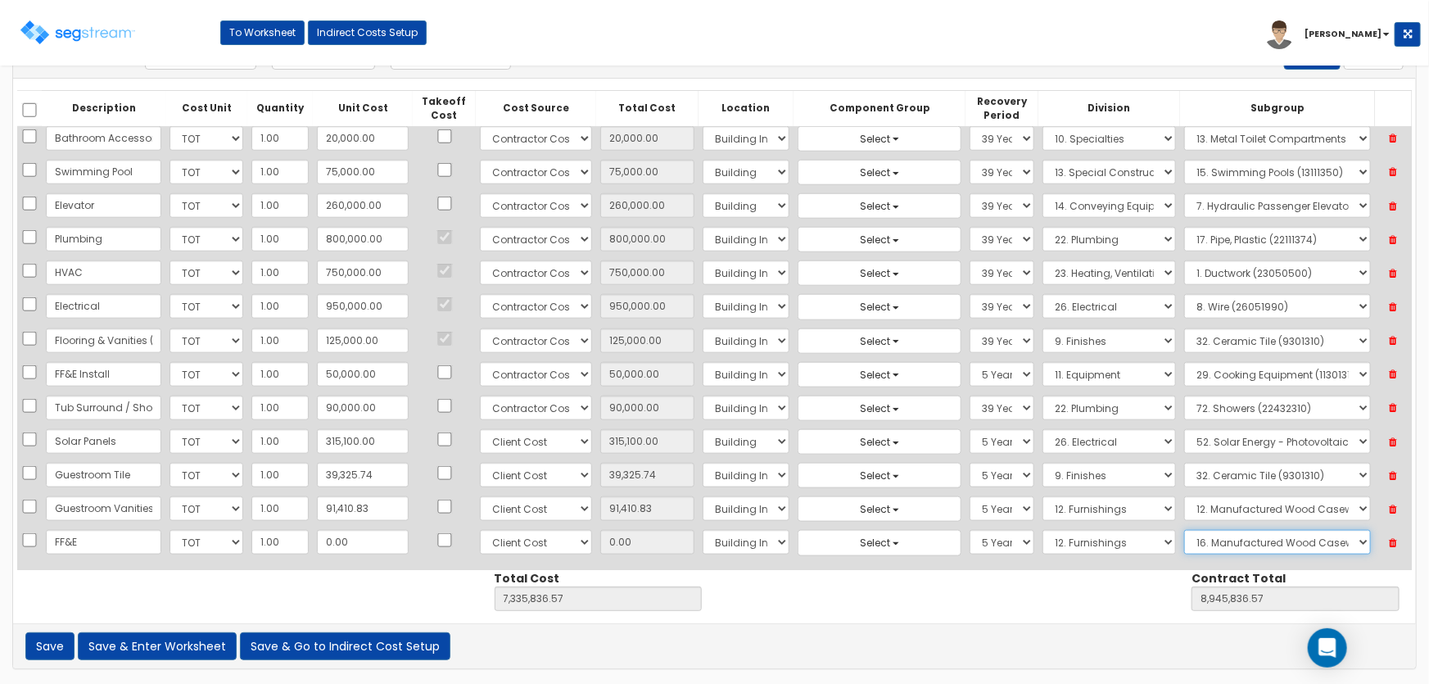
click at [1184, 530] on select "Select 1. Metal Horizontal Louver Blinds (12211313) 2. Vinyl Horizontal Louver …" at bounding box center [1277, 542] width 187 height 25
click at [364, 537] on input "0.00" at bounding box center [363, 542] width 92 height 25
type input "8"
type input "7,335,844.57"
type input "8,945,844.57"
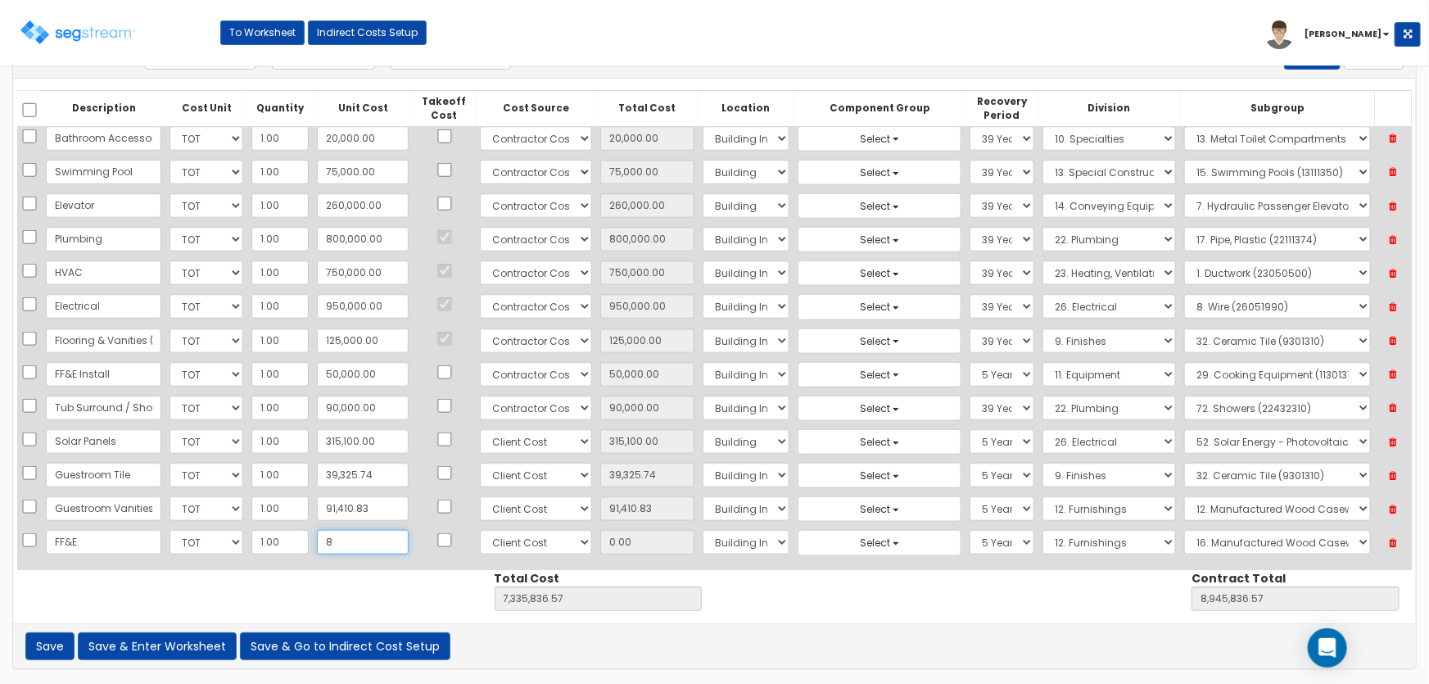
type input "8.00"
type input "82"
type input "7,335,918.57"
type input "8,945,918.57"
type input "82.00"
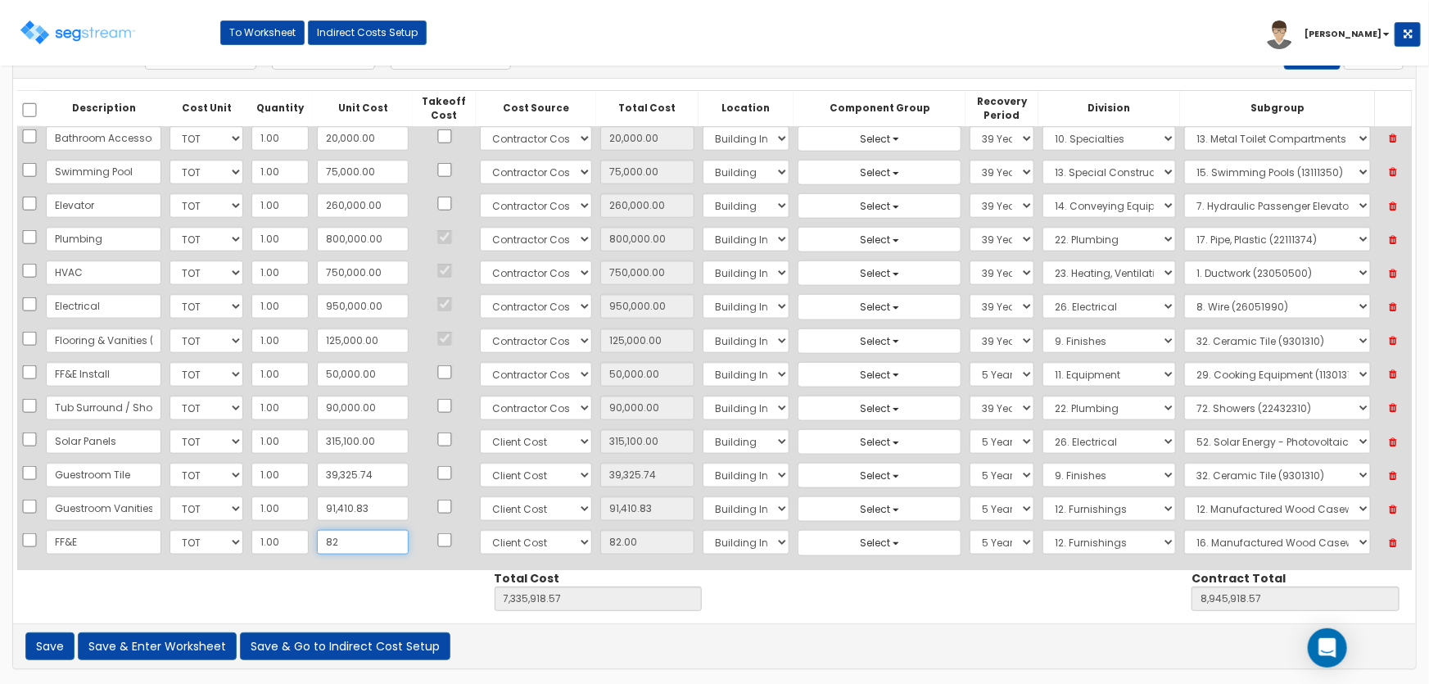
type input "820"
type input "7,336,656.57"
type input "8,946,656.57"
type input "820.00"
type input "8209"
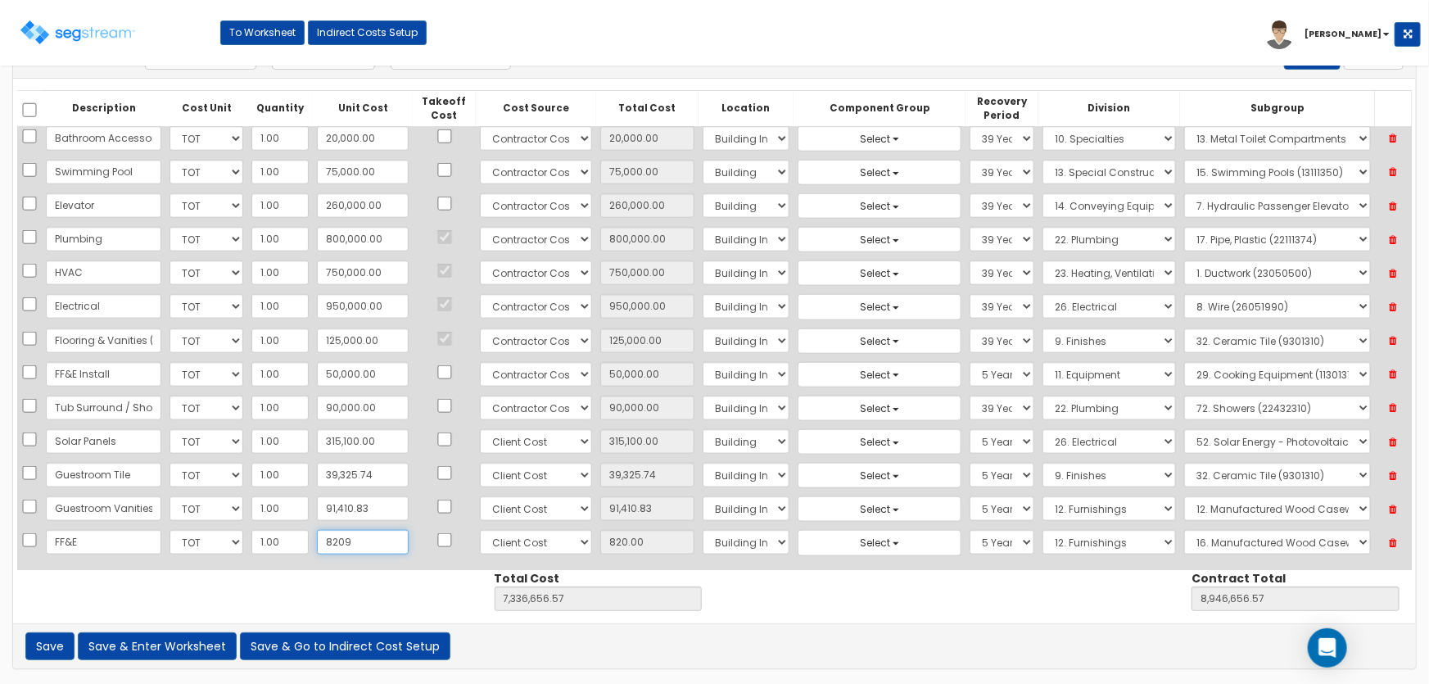
type input "7,344,045.57"
type input "8,954,045.57"
type input "8,209"
type input "8,209.00"
type input "8,2093"
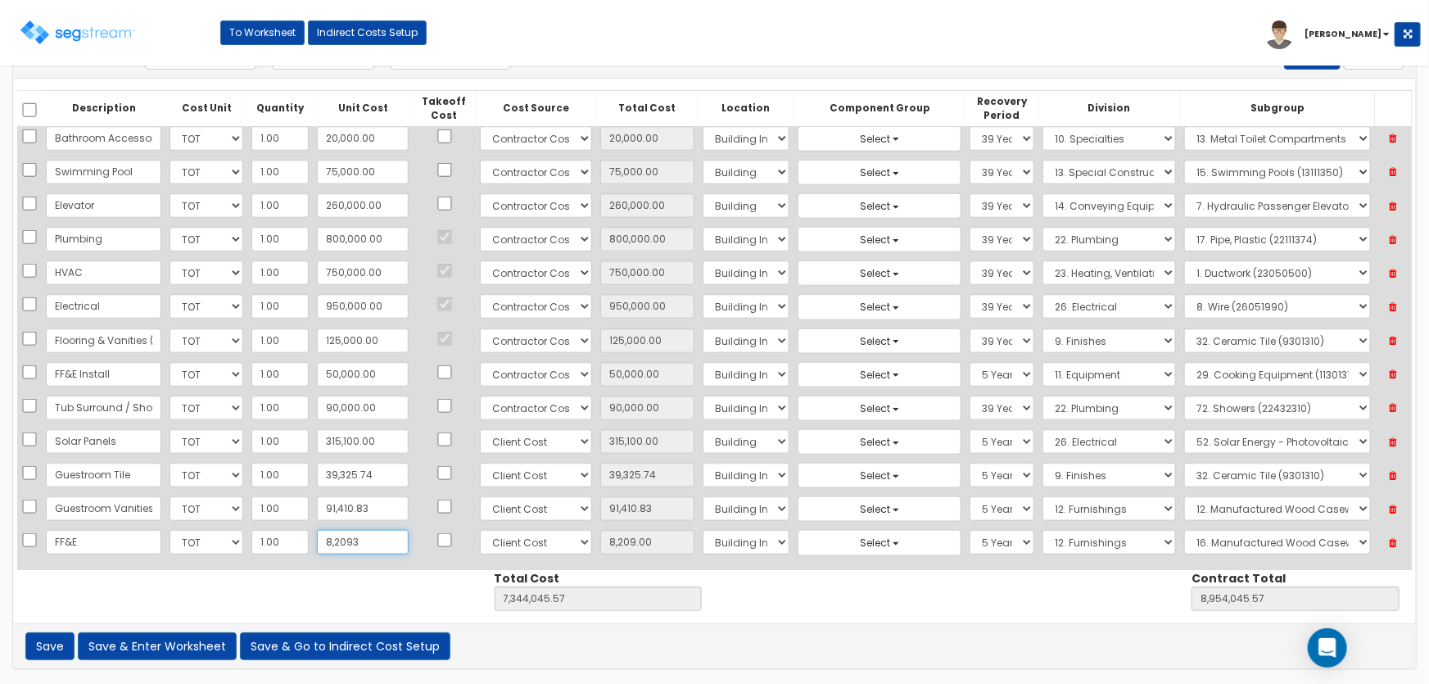
type input "7,417,929.57"
type input "9,027,929.57"
type input "82,093"
type input "82,093.00"
type input "82,0939"
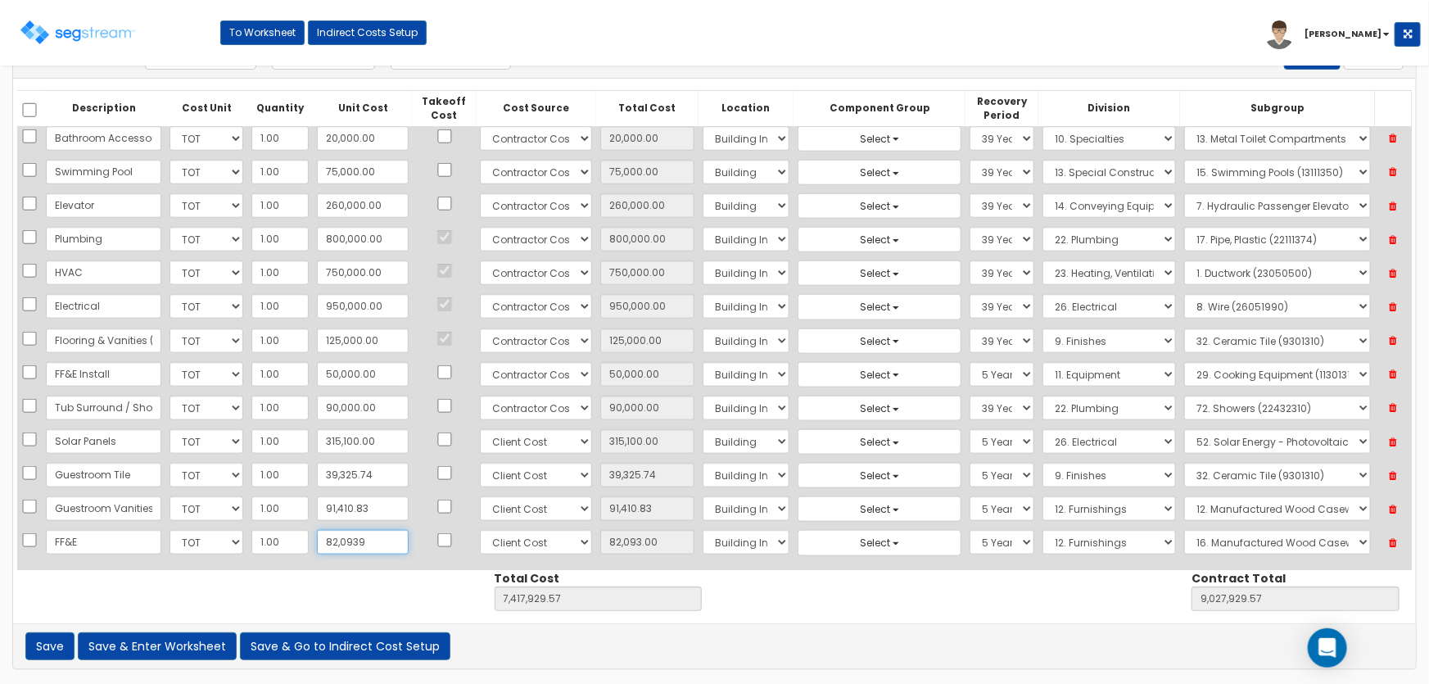
type input "8,156,775.57"
type input "9,766,775.57"
type input "820,939"
type input "820,939.00"
type input "820,939.4"
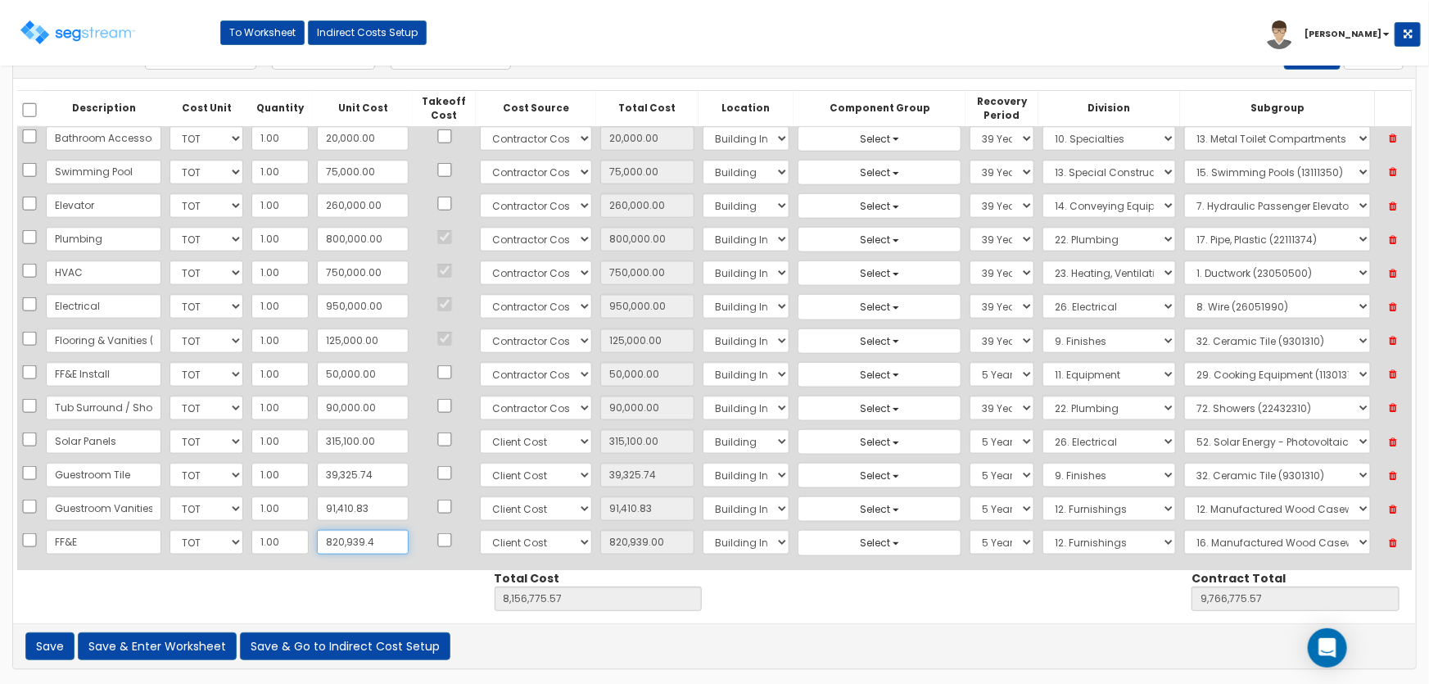
type input "8,156,775.97"
type input "9,766,775.97"
type input "820,939.40"
click at [174, 644] on button "Save & Enter Worksheet" at bounding box center [157, 646] width 159 height 28
